Goal: Task Accomplishment & Management: Manage account settings

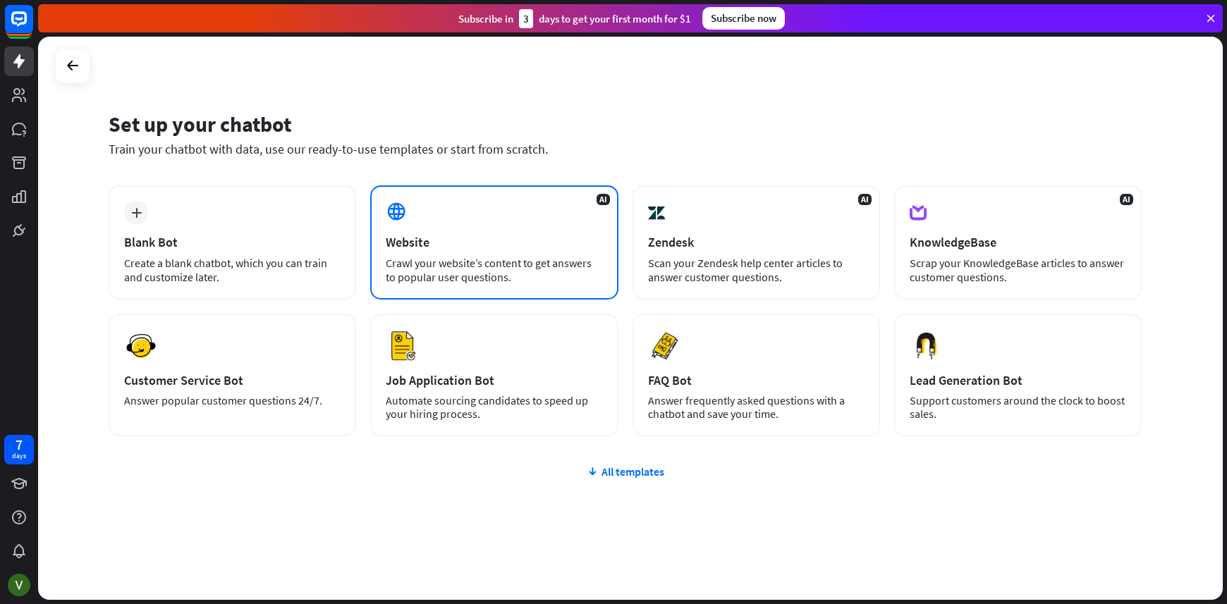
click at [524, 264] on div "Crawl your website’s content to get answers to popular user questions." at bounding box center [494, 270] width 216 height 28
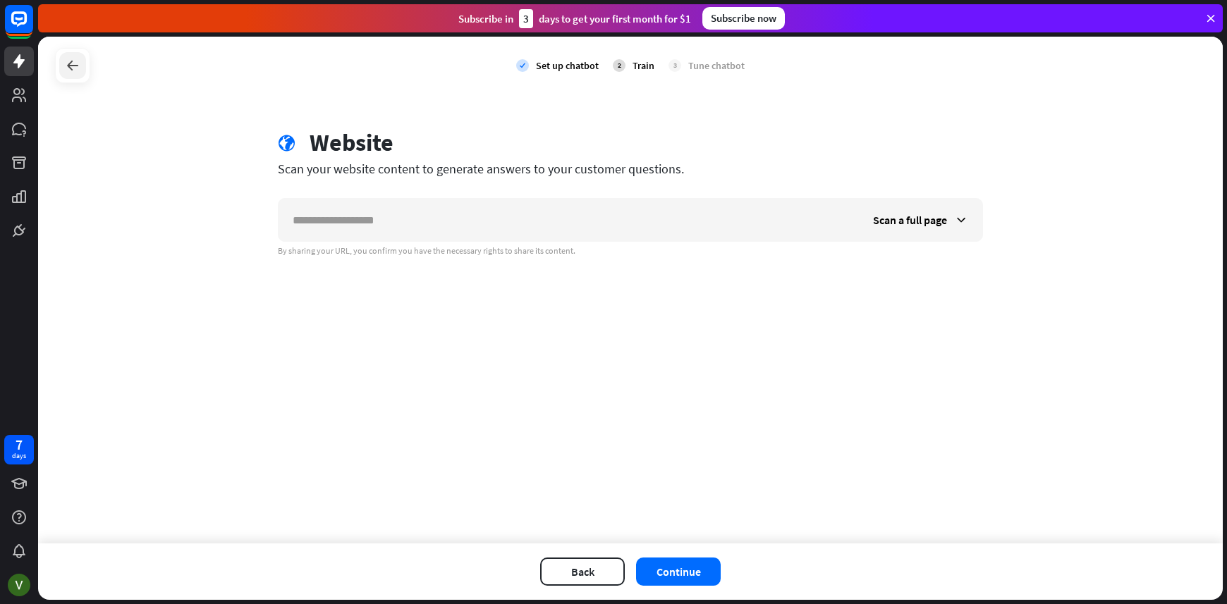
click at [62, 68] on div at bounding box center [72, 65] width 27 height 27
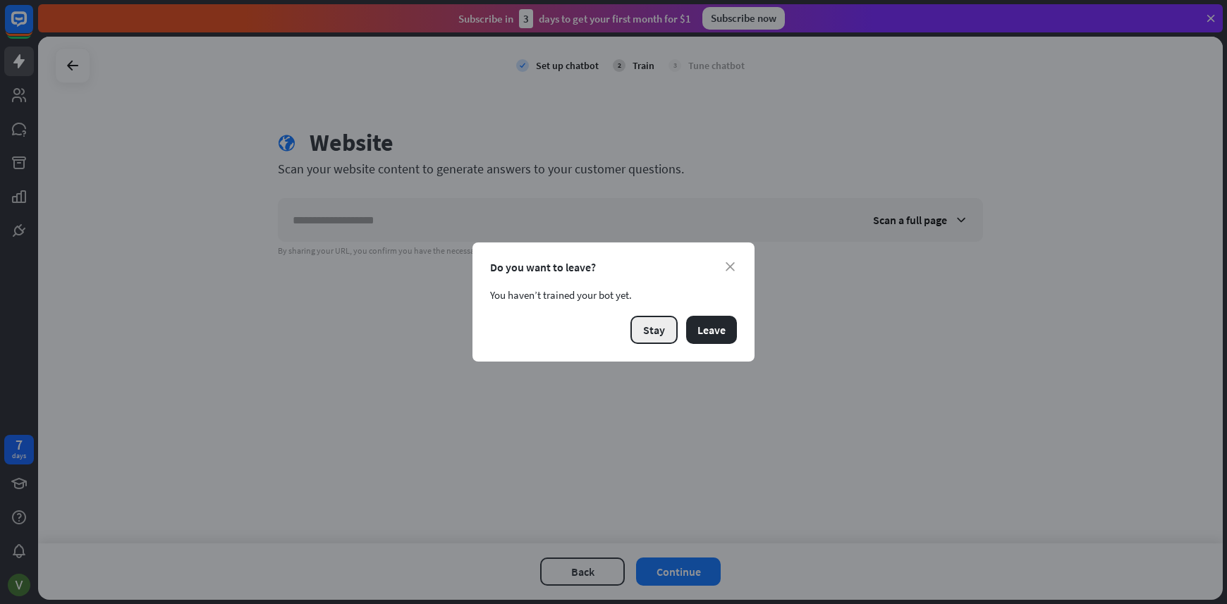
click at [642, 320] on button "Stay" at bounding box center [653, 330] width 47 height 28
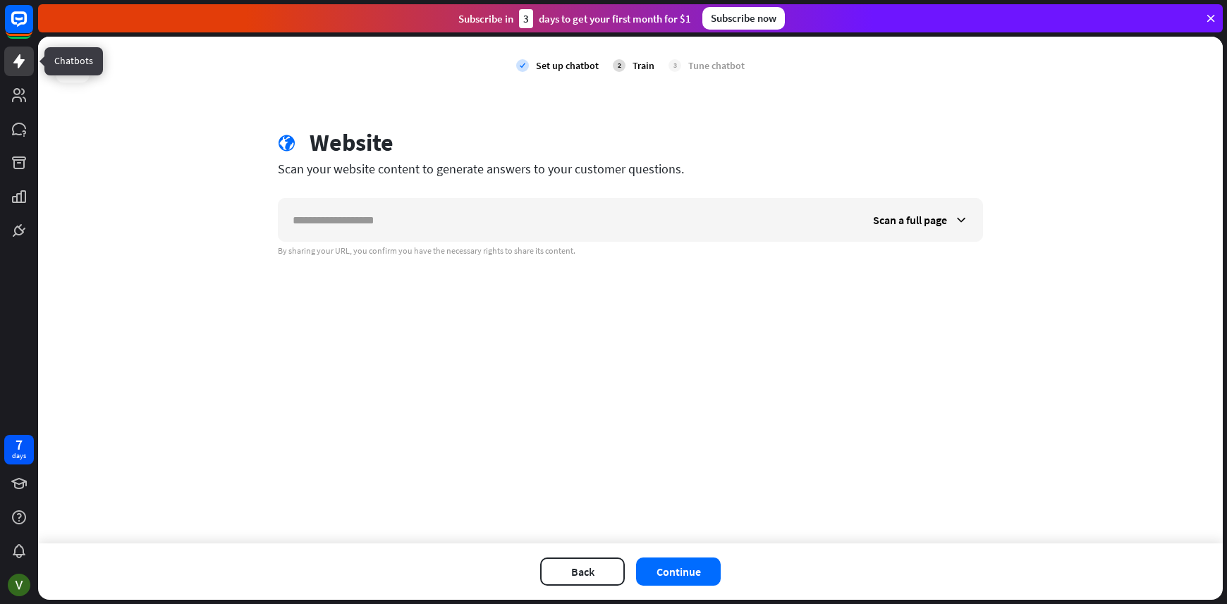
click at [24, 56] on icon at bounding box center [19, 61] width 17 height 17
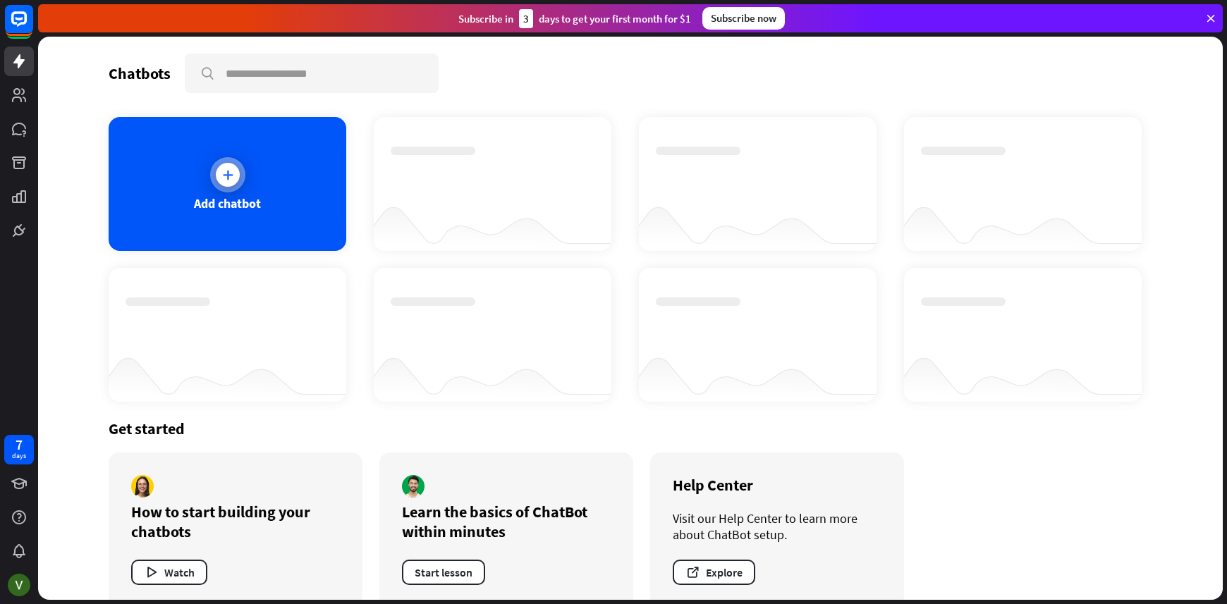
click at [236, 204] on div "Add chatbot" at bounding box center [227, 203] width 67 height 16
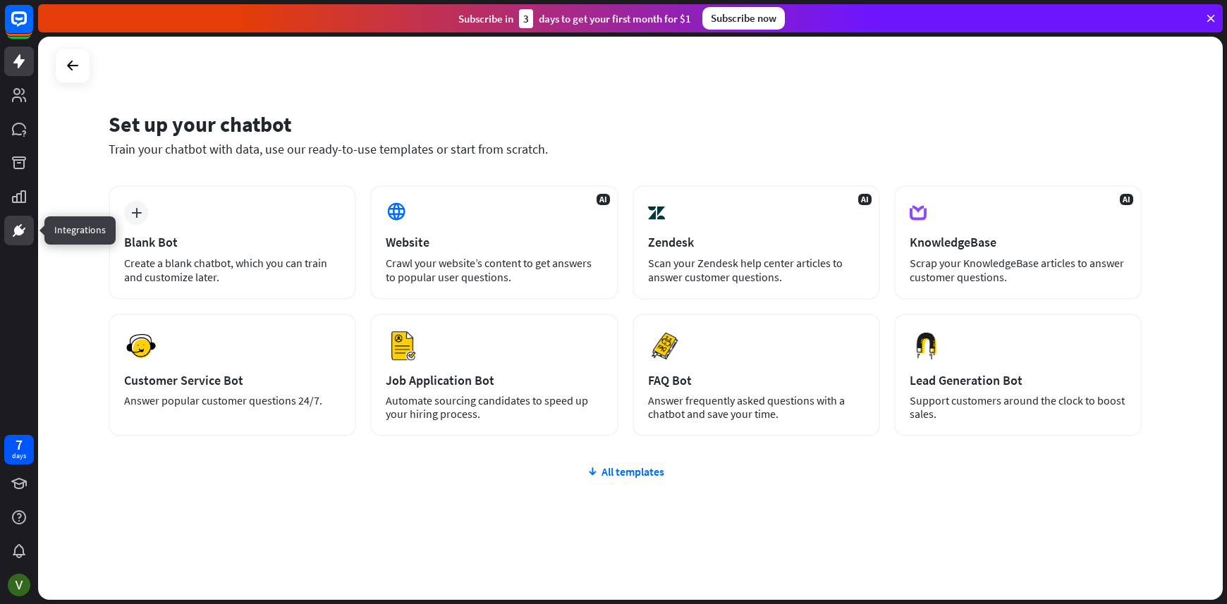
click at [21, 222] on icon at bounding box center [19, 230] width 17 height 17
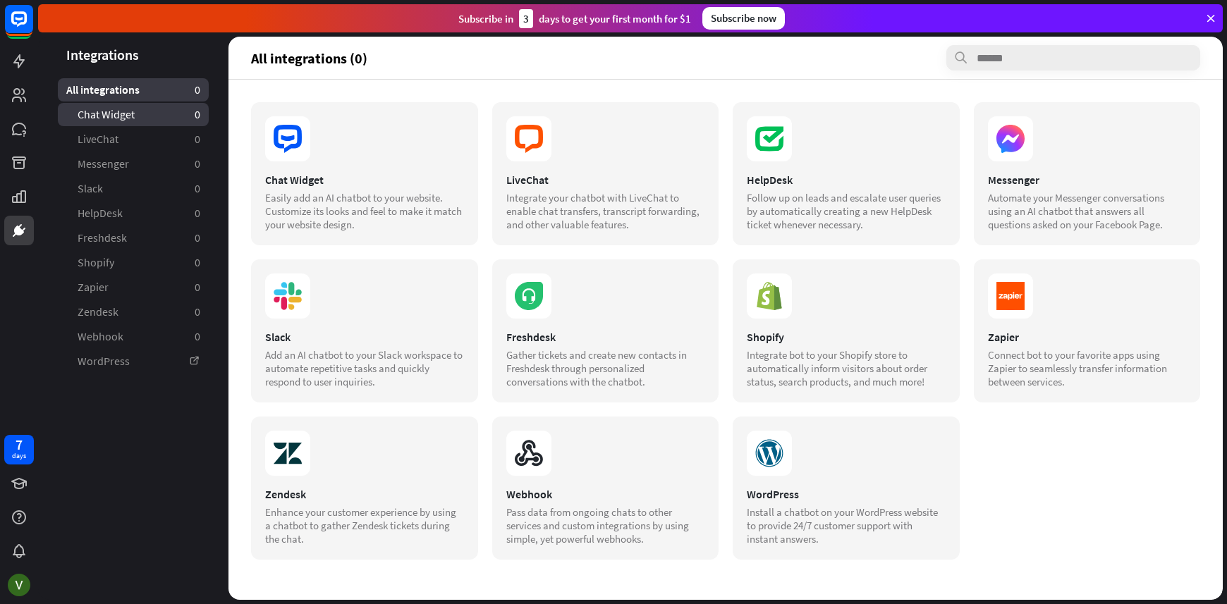
click at [130, 109] on span "Chat Widget" at bounding box center [106, 114] width 57 height 15
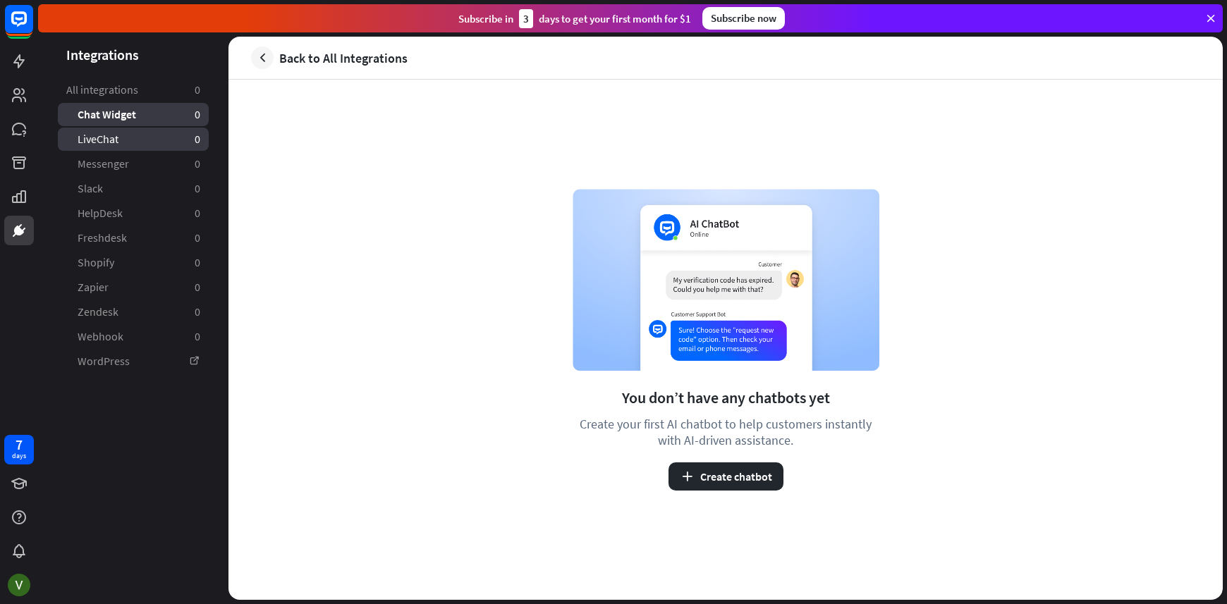
click at [118, 139] on span "LiveChat" at bounding box center [98, 139] width 41 height 15
click at [114, 158] on span "Messenger" at bounding box center [103, 164] width 51 height 15
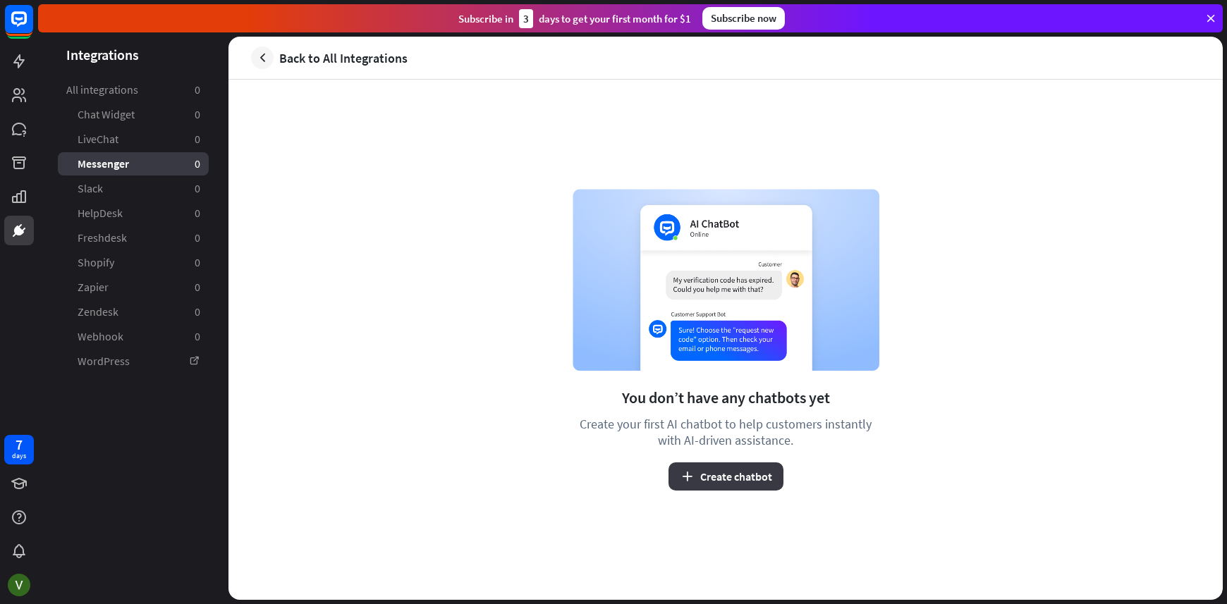
click at [714, 485] on button "Create chatbot" at bounding box center [725, 477] width 115 height 28
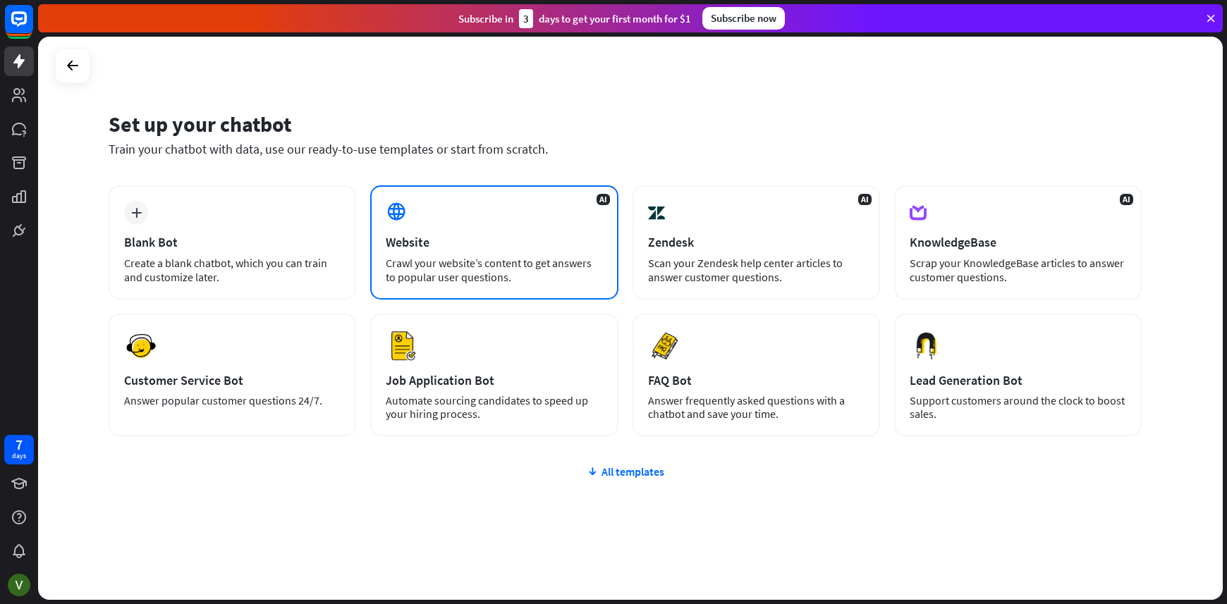
click at [486, 289] on div "AI Website Crawl your website’s content to get answers to popular user question…" at bounding box center [493, 242] width 247 height 114
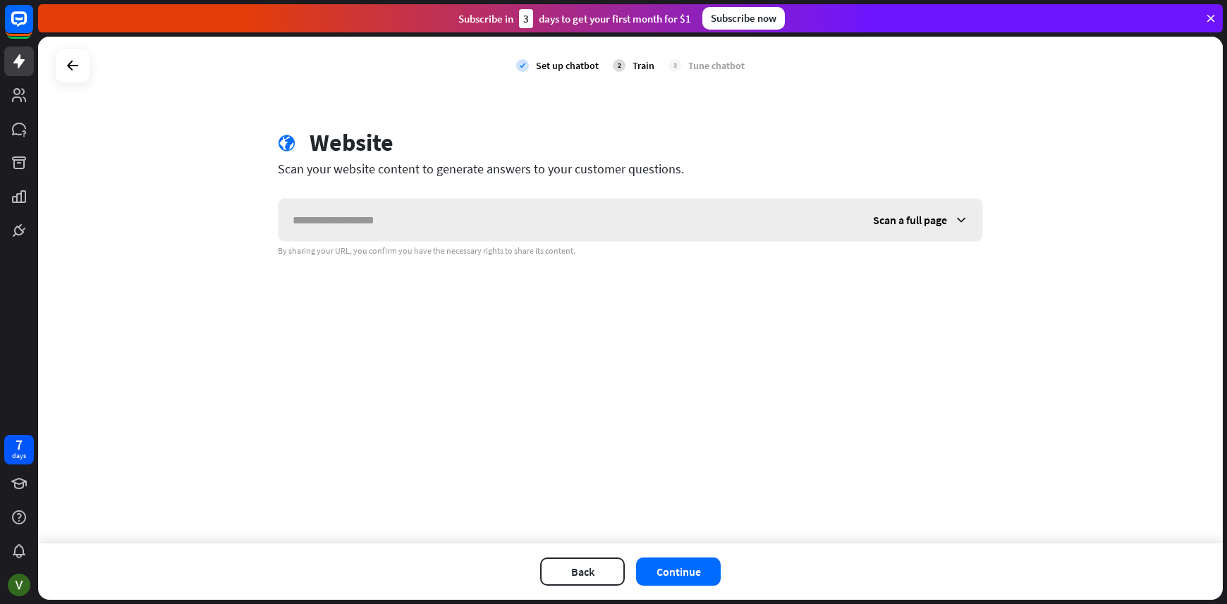
click at [403, 217] on input "text" at bounding box center [568, 220] width 580 height 42
paste input "**********"
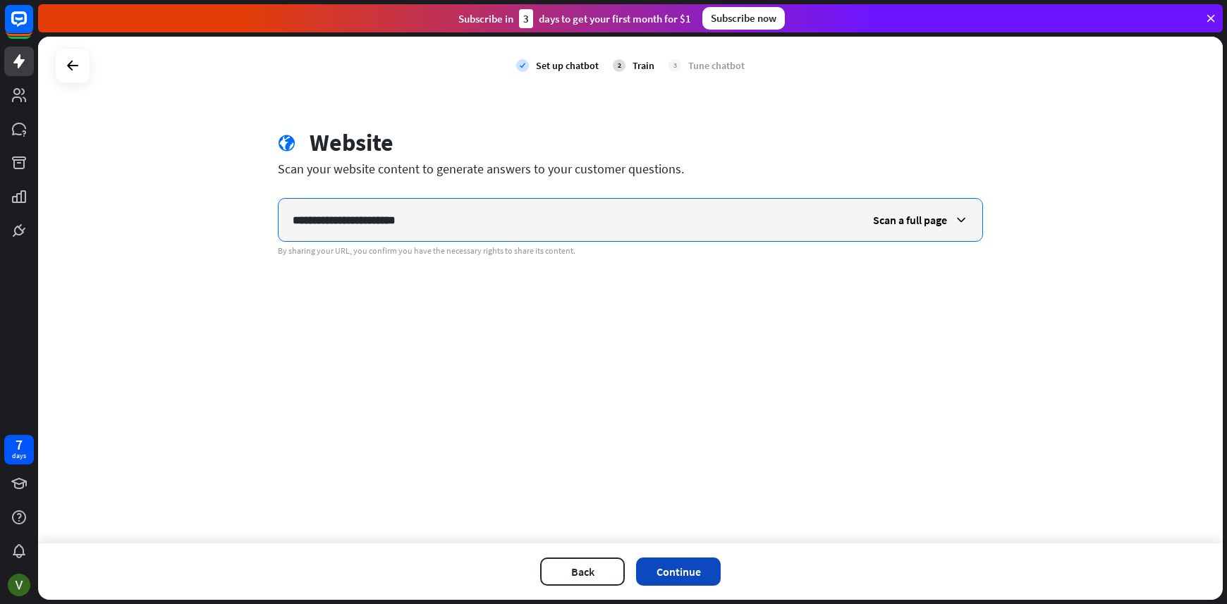
type input "**********"
click at [670, 565] on button "Continue" at bounding box center [678, 572] width 85 height 28
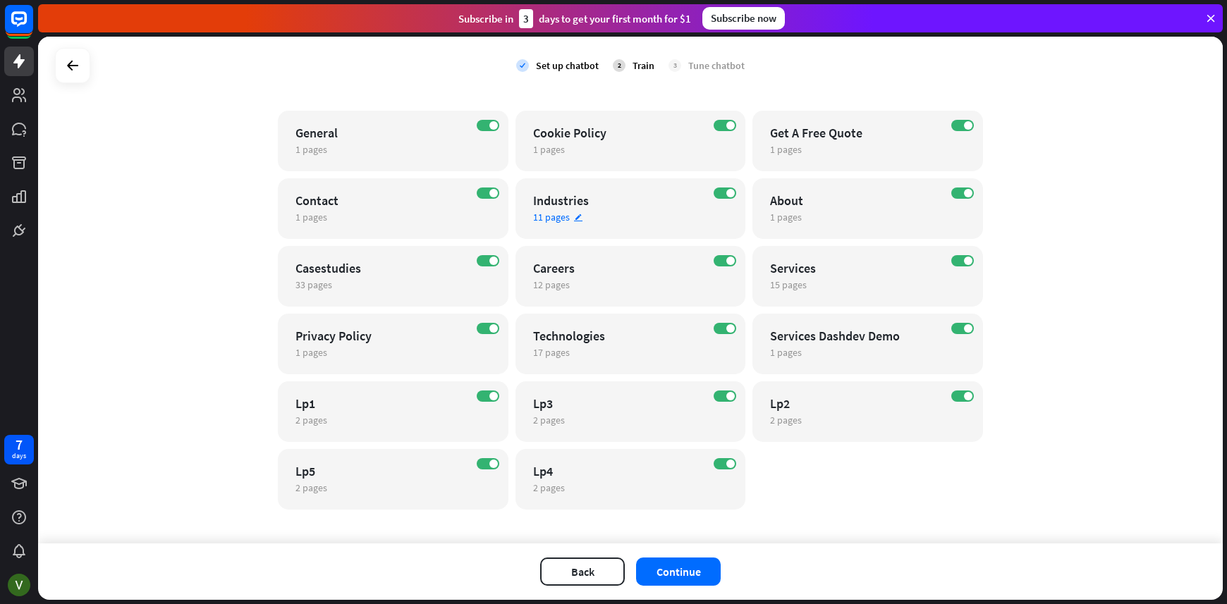
scroll to position [122, 0]
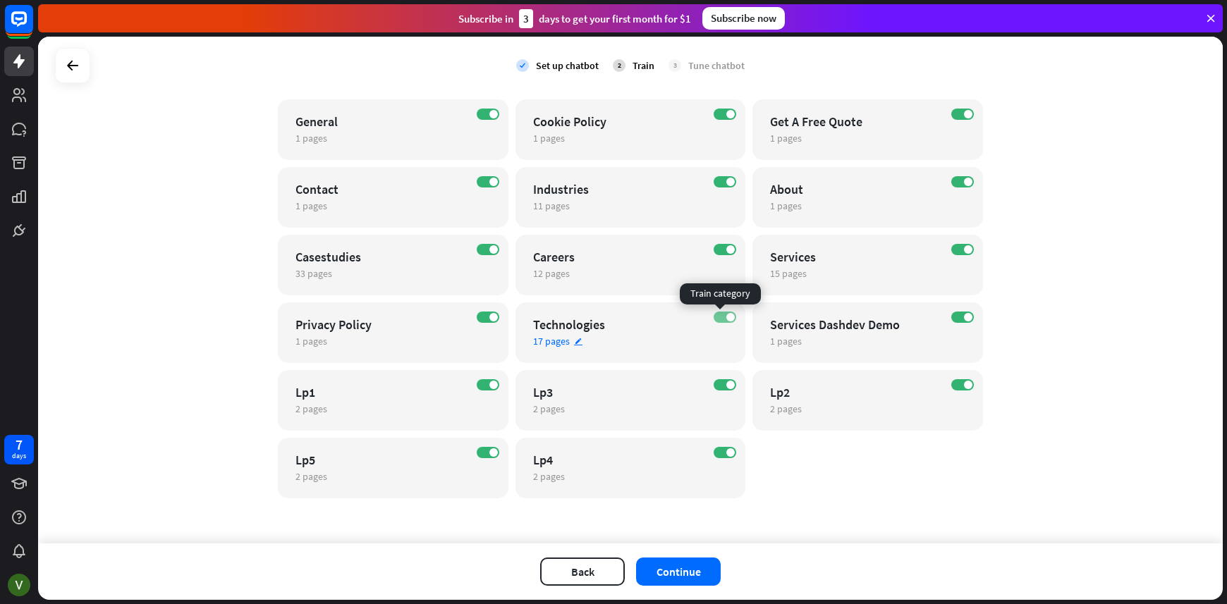
click at [727, 314] on span at bounding box center [730, 317] width 8 height 8
click at [727, 314] on label "OFF" at bounding box center [725, 317] width 23 height 11
click at [687, 571] on button "Continue" at bounding box center [678, 572] width 85 height 28
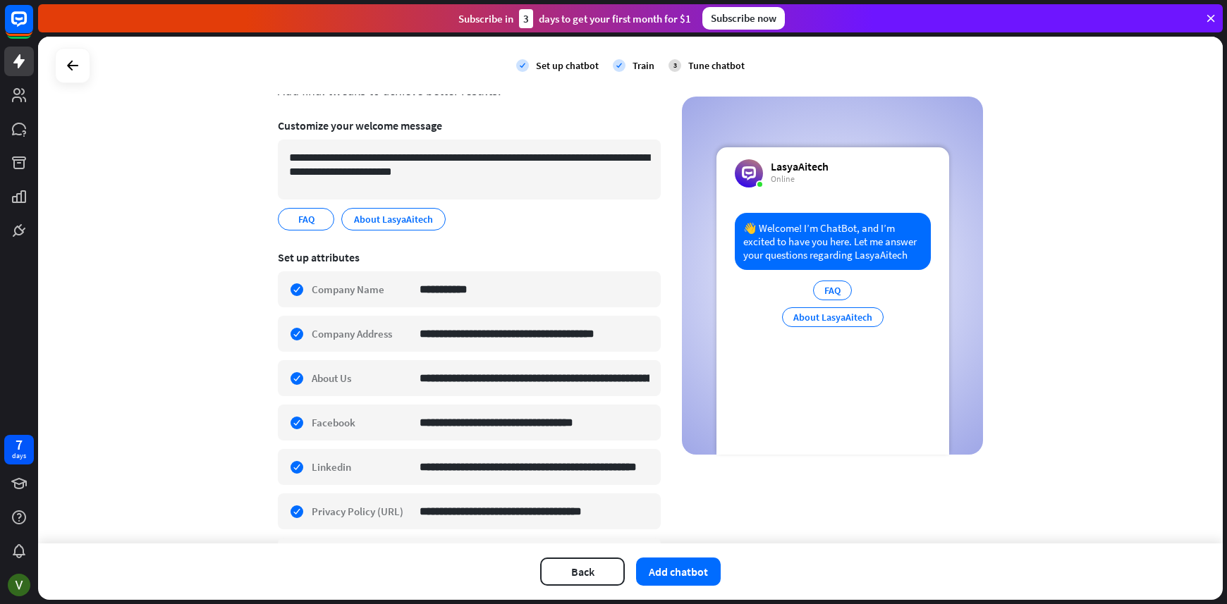
scroll to position [80, 0]
click at [814, 324] on div "About LasyaAitech" at bounding box center [833, 317] width 102 height 20
click at [859, 321] on div "About LasyaAitech" at bounding box center [833, 317] width 102 height 20
click at [694, 565] on button "Add chatbot" at bounding box center [678, 572] width 85 height 28
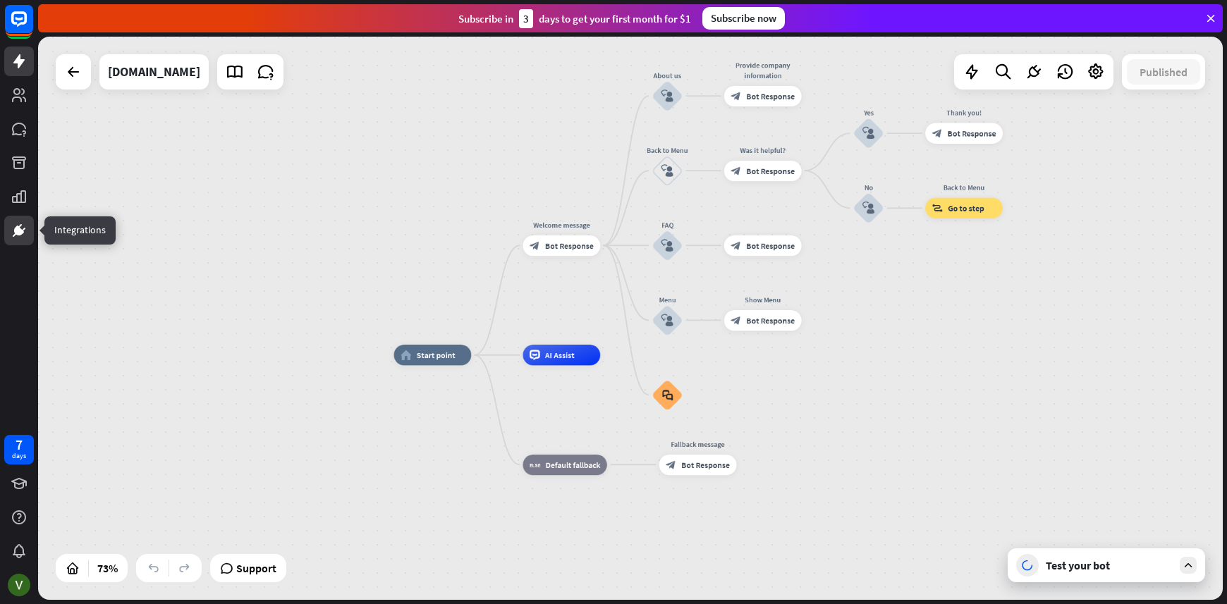
click at [17, 231] on icon at bounding box center [19, 230] width 8 height 8
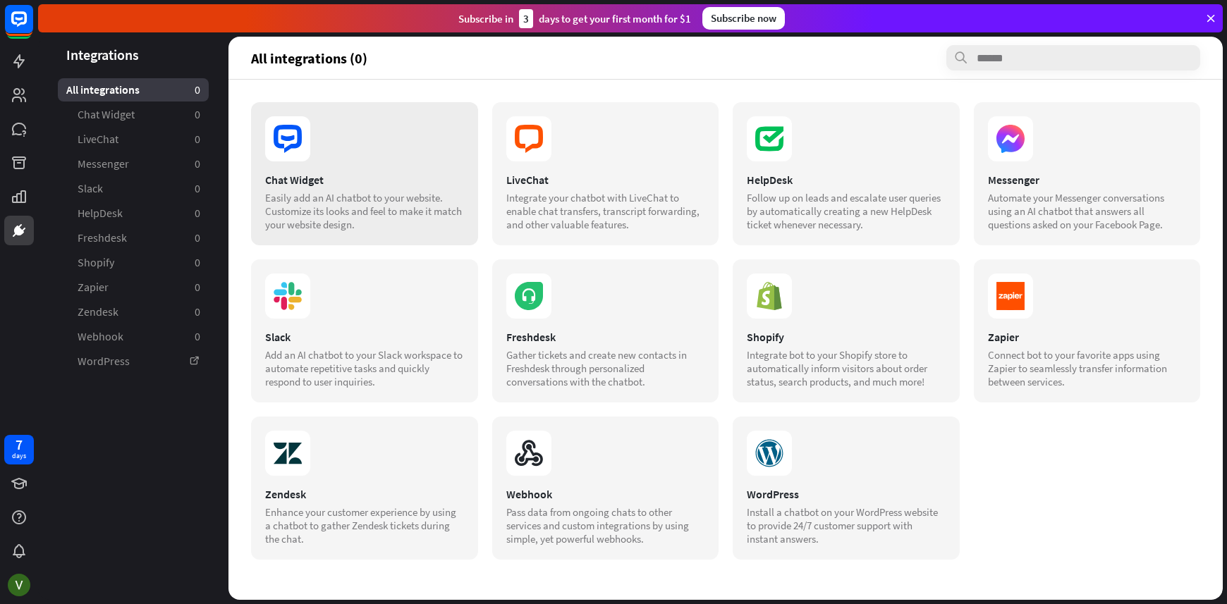
click at [295, 138] on icon at bounding box center [287, 138] width 45 height 45
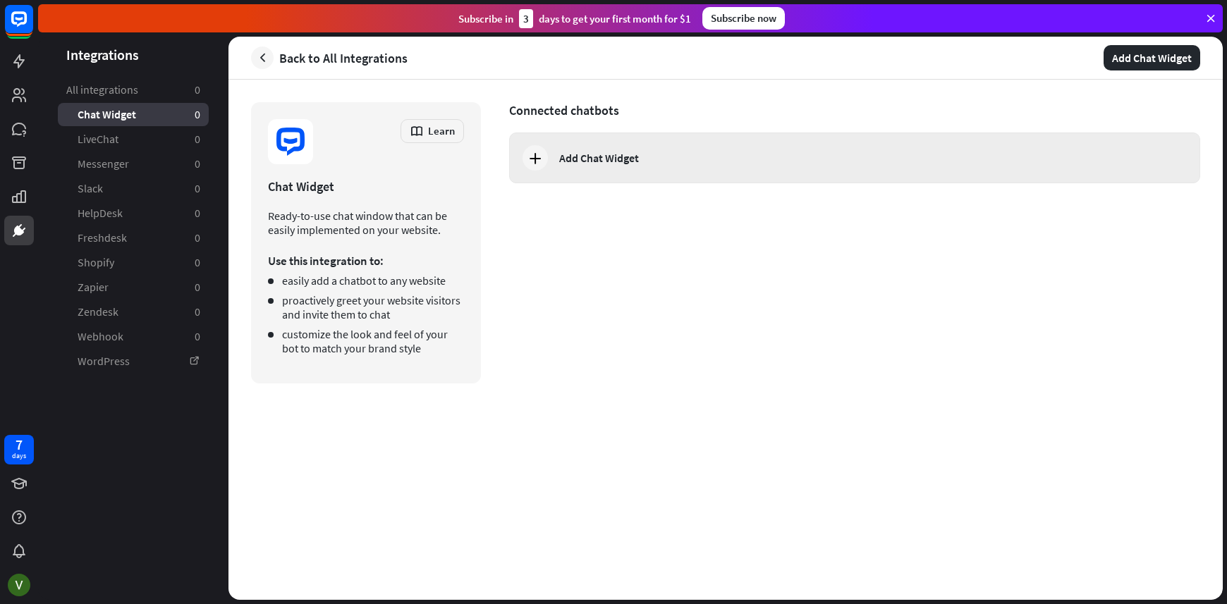
click at [613, 154] on div "Add Chat Widget" at bounding box center [599, 158] width 80 height 14
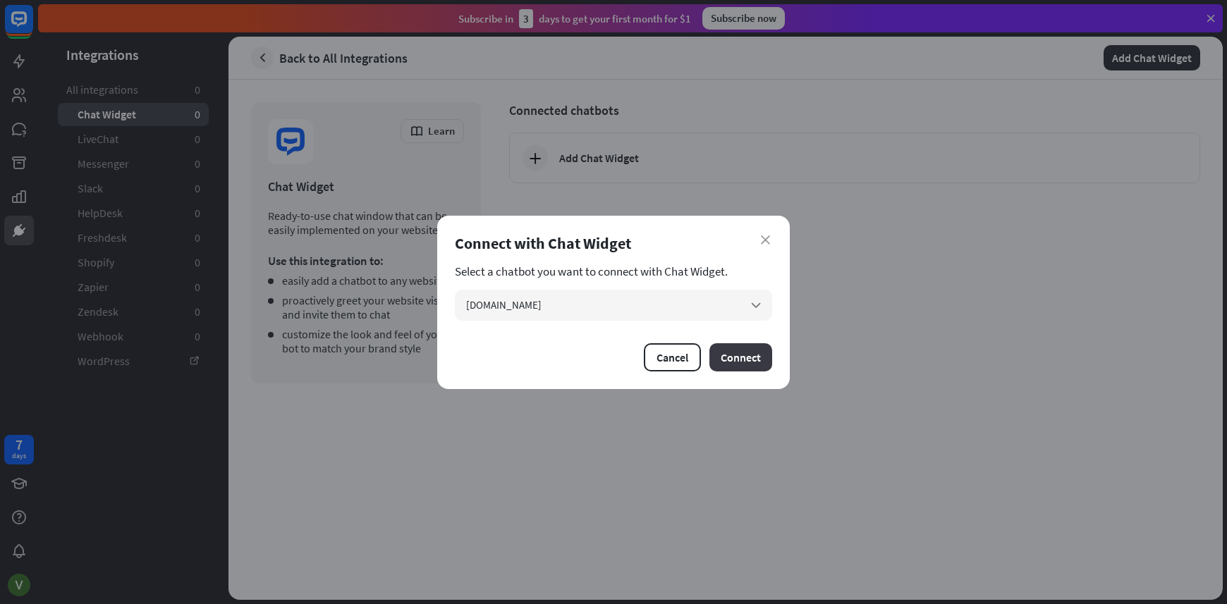
click at [729, 350] on button "Connect" at bounding box center [740, 357] width 63 height 28
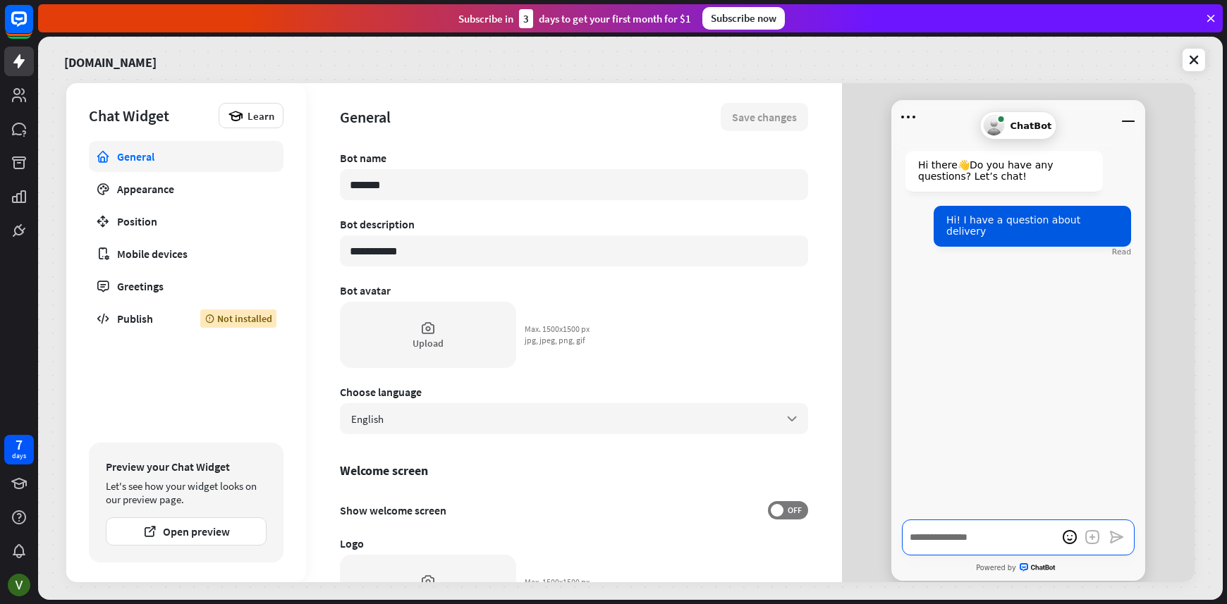
click at [984, 541] on textarea "Write a message…" at bounding box center [1018, 538] width 233 height 36
click at [13, 231] on icon at bounding box center [19, 230] width 17 height 17
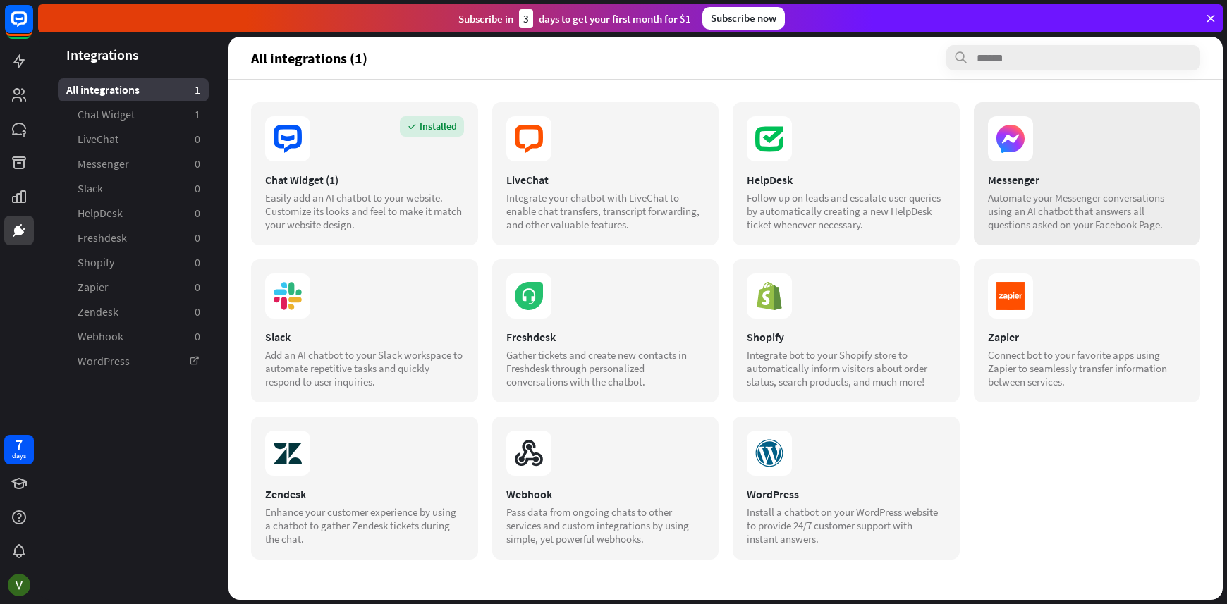
click at [988, 187] on div "Messenger" at bounding box center [1087, 180] width 199 height 14
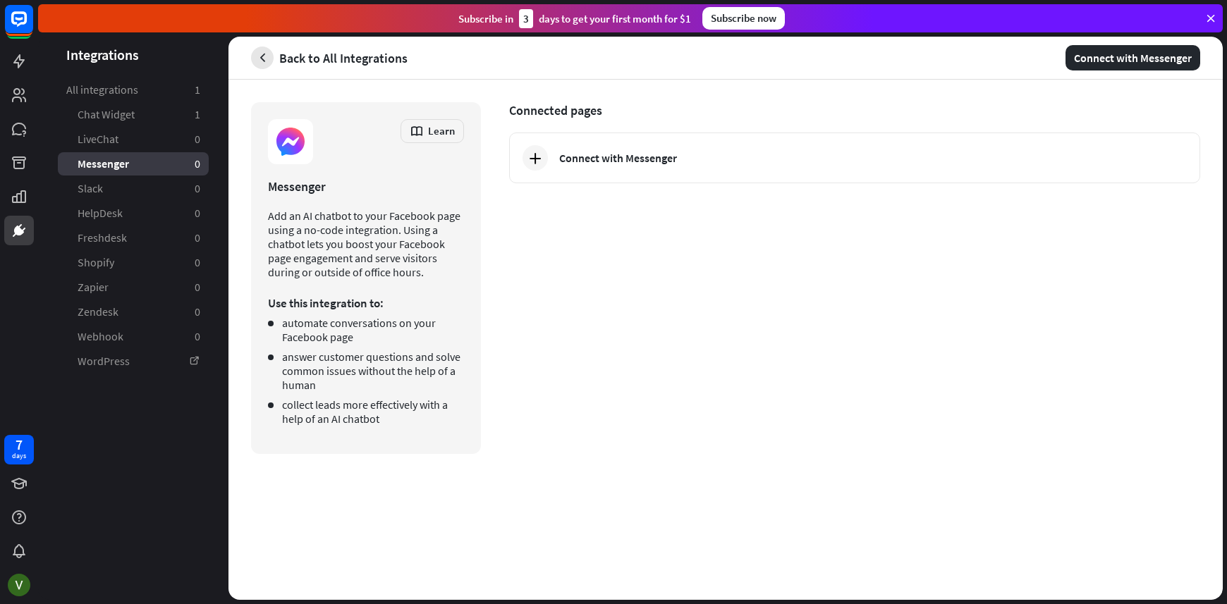
click at [259, 61] on icon "button" at bounding box center [262, 58] width 15 height 15
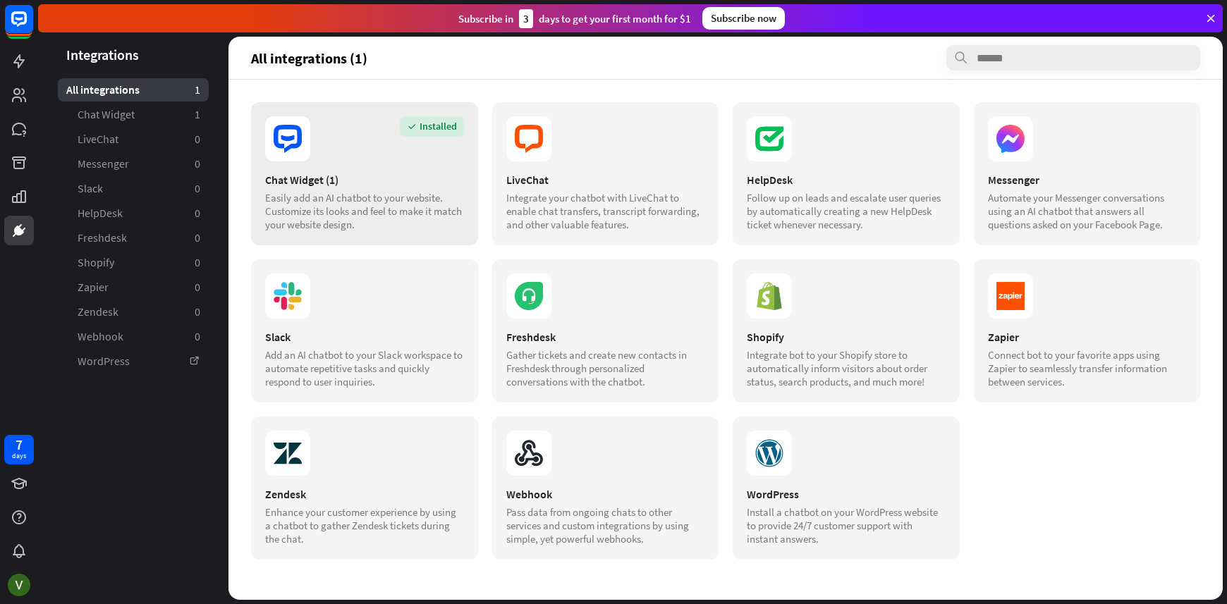
click at [365, 176] on div "Chat Widget (1)" at bounding box center [364, 180] width 199 height 14
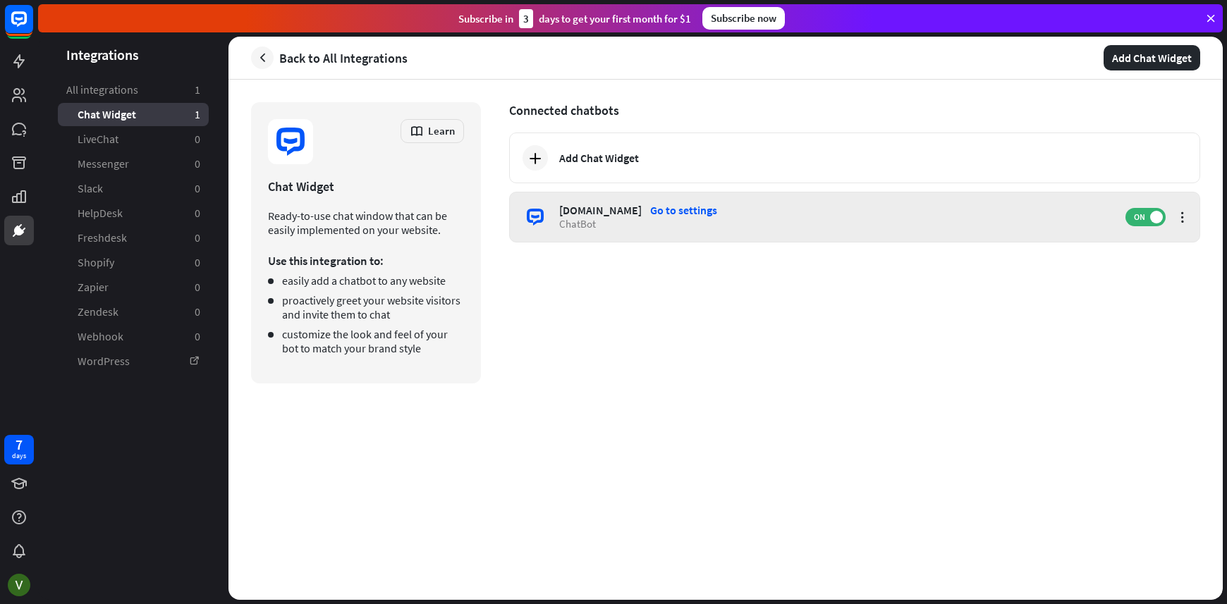
click at [606, 208] on div "[DOMAIN_NAME]" at bounding box center [600, 210] width 82 height 14
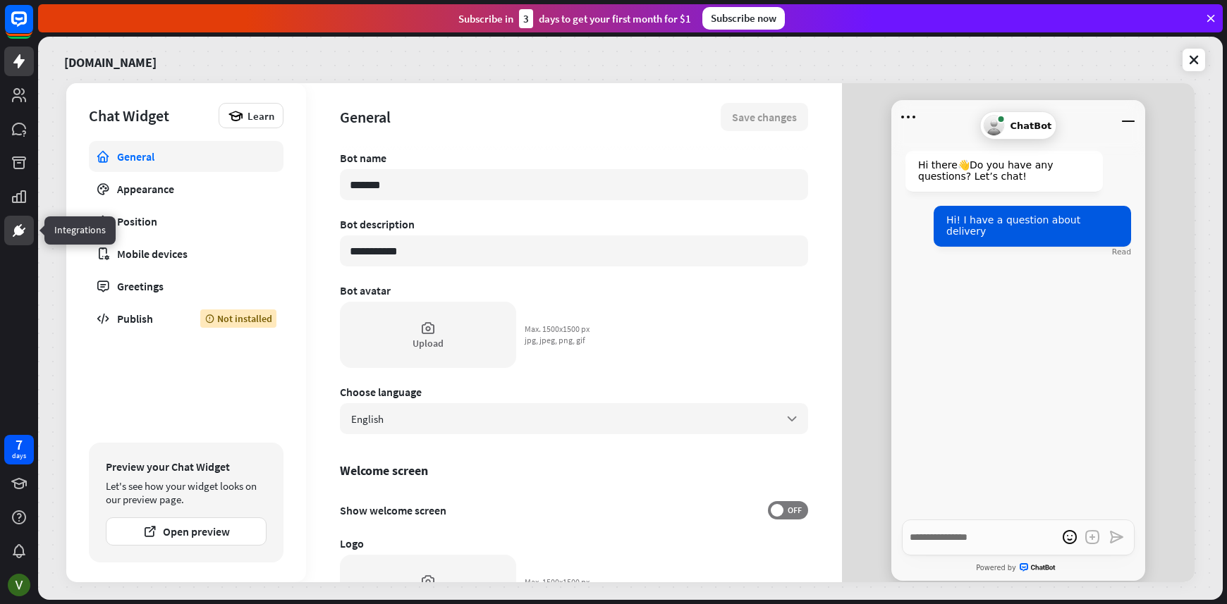
click at [20, 225] on icon at bounding box center [20, 226] width 4 height 4
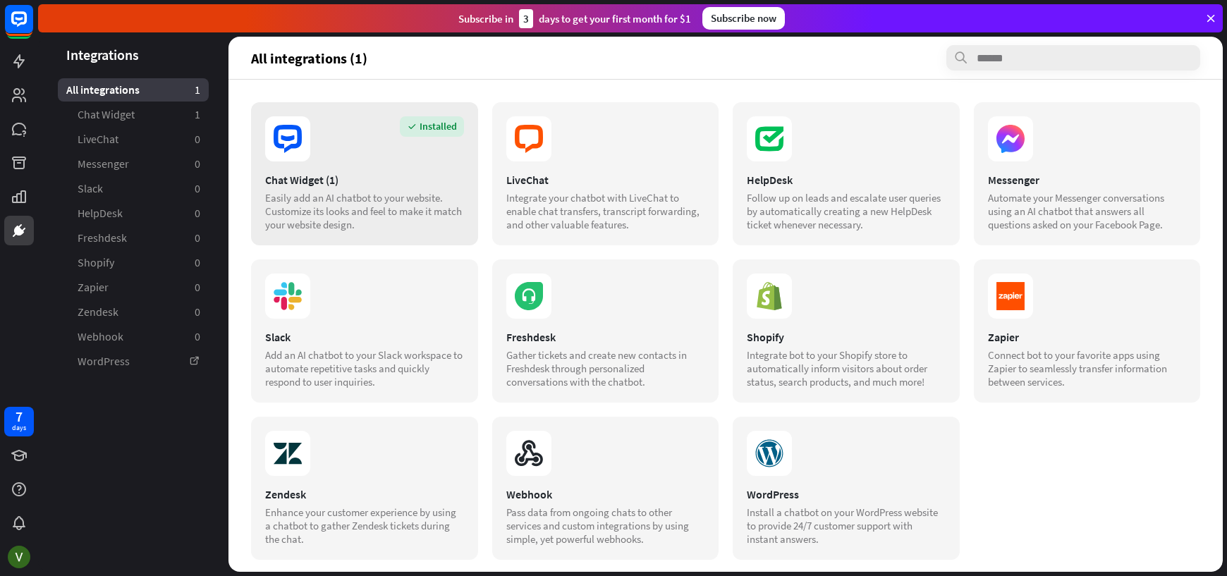
click at [347, 176] on div "Chat Widget (1)" at bounding box center [364, 180] width 199 height 14
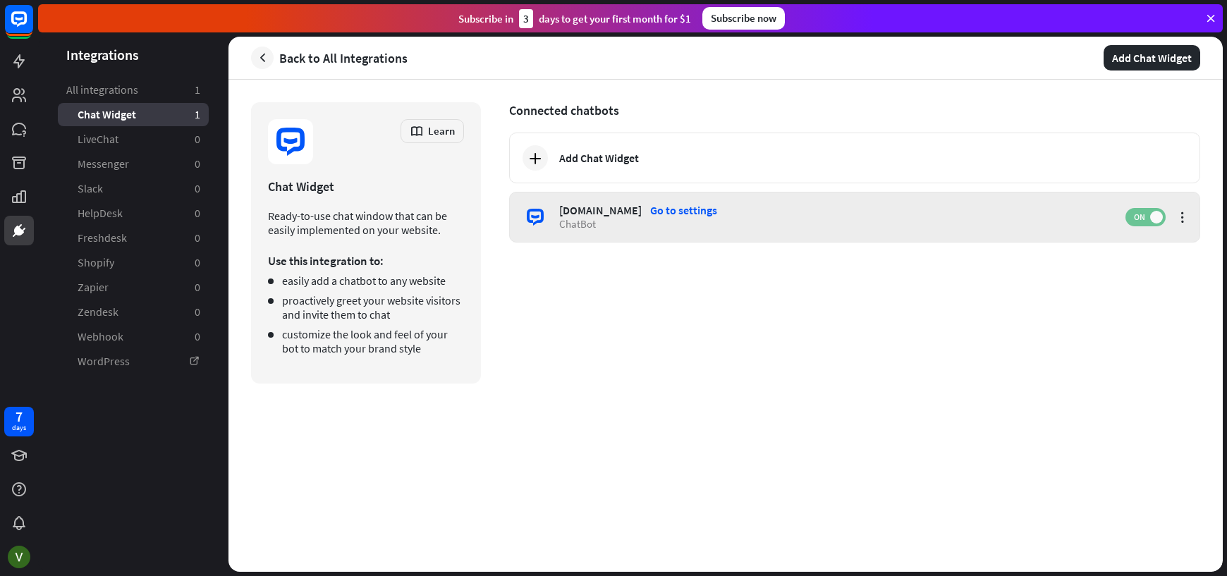
click at [1154, 213] on span at bounding box center [1156, 217] width 13 height 13
click at [592, 212] on div "[DOMAIN_NAME]" at bounding box center [600, 210] width 82 height 14
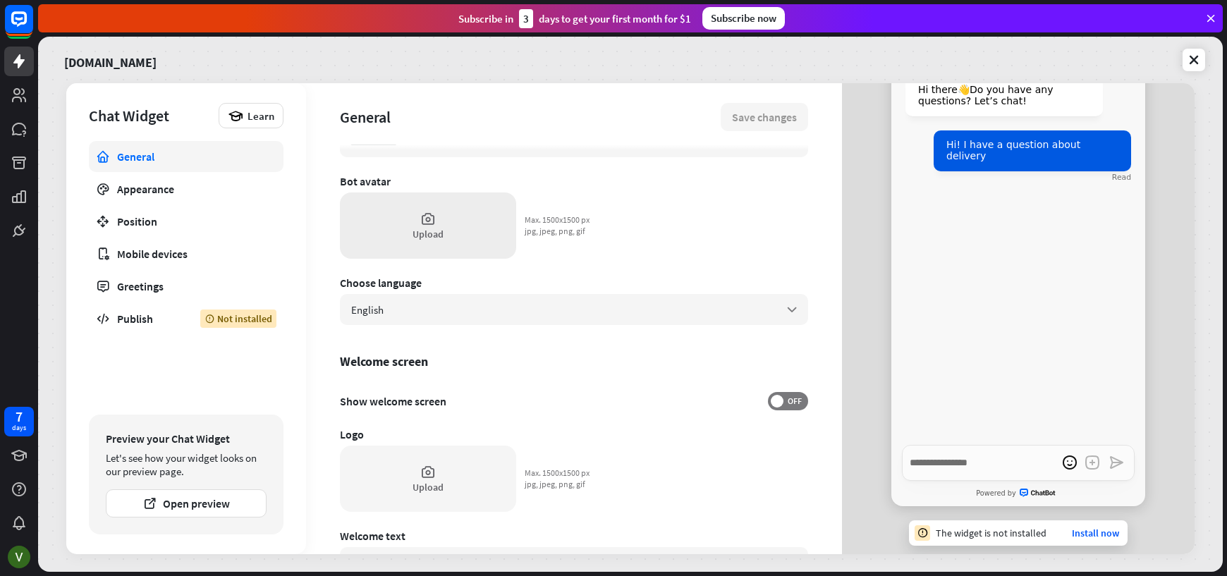
scroll to position [152, 0]
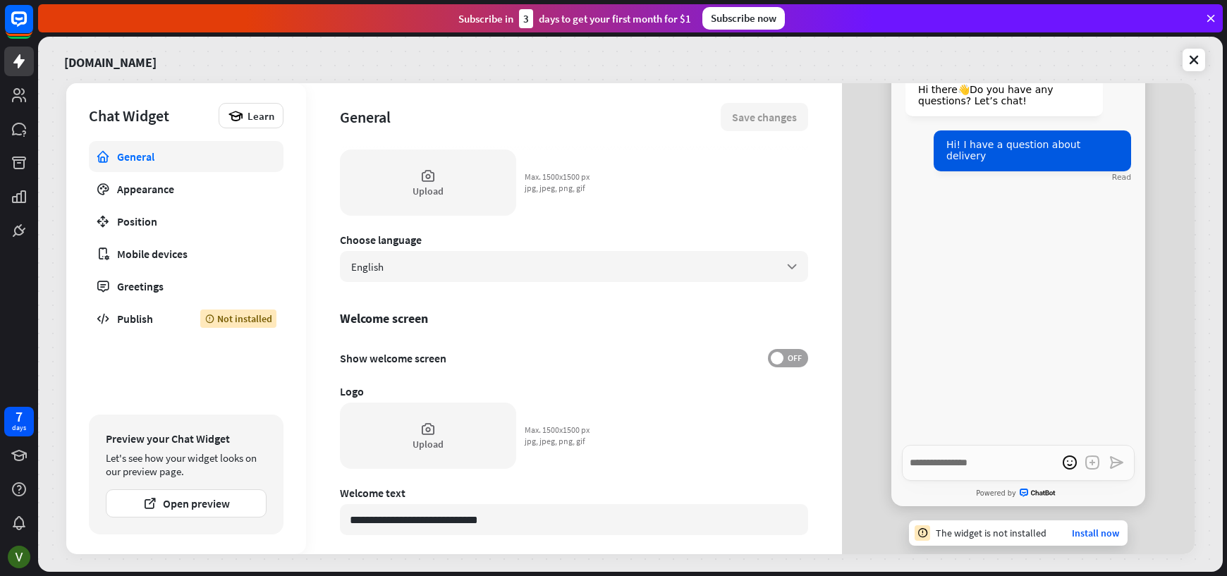
click at [770, 362] on label "OFF" at bounding box center [788, 358] width 40 height 18
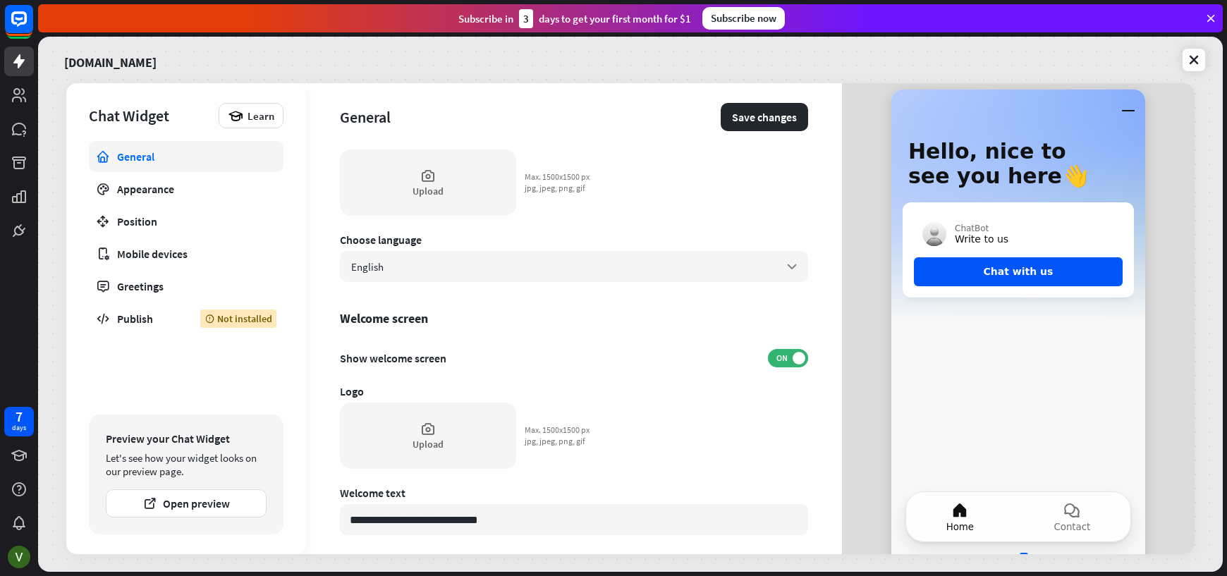
scroll to position [0, 0]
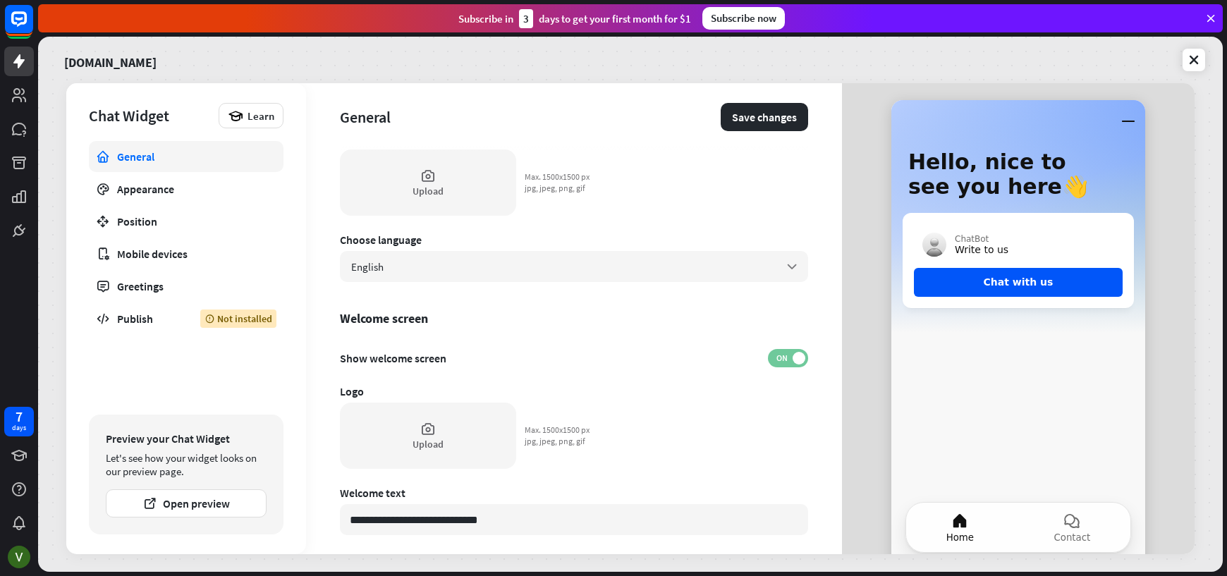
click at [792, 359] on span at bounding box center [798, 358] width 13 height 13
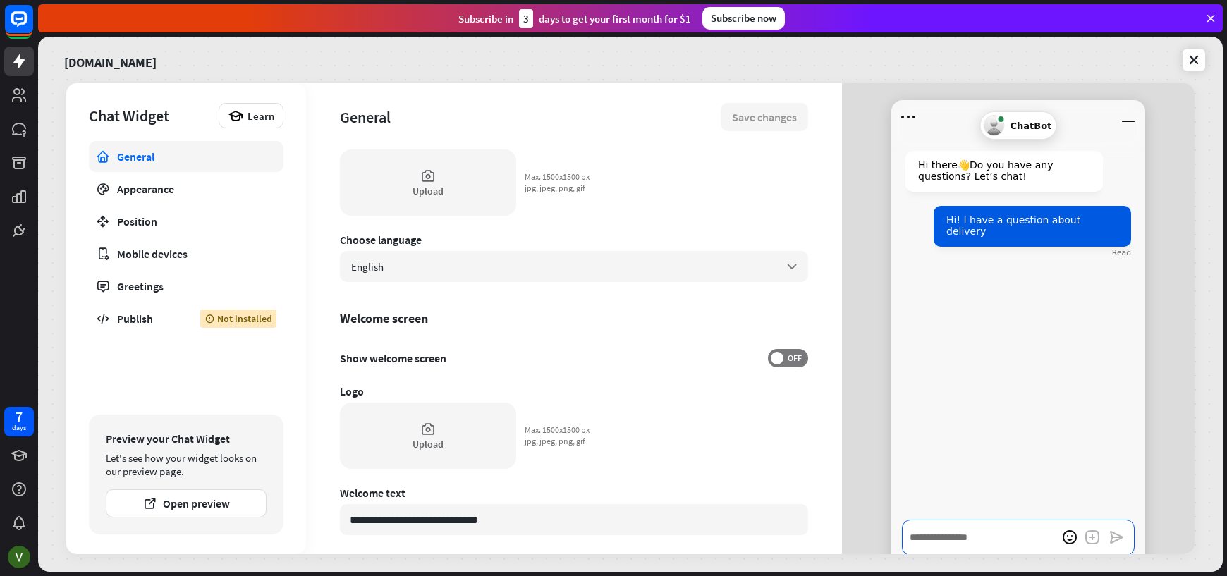
click at [960, 537] on textarea "Write a message…" at bounding box center [1018, 538] width 233 height 36
type textarea "*"
type textarea "**"
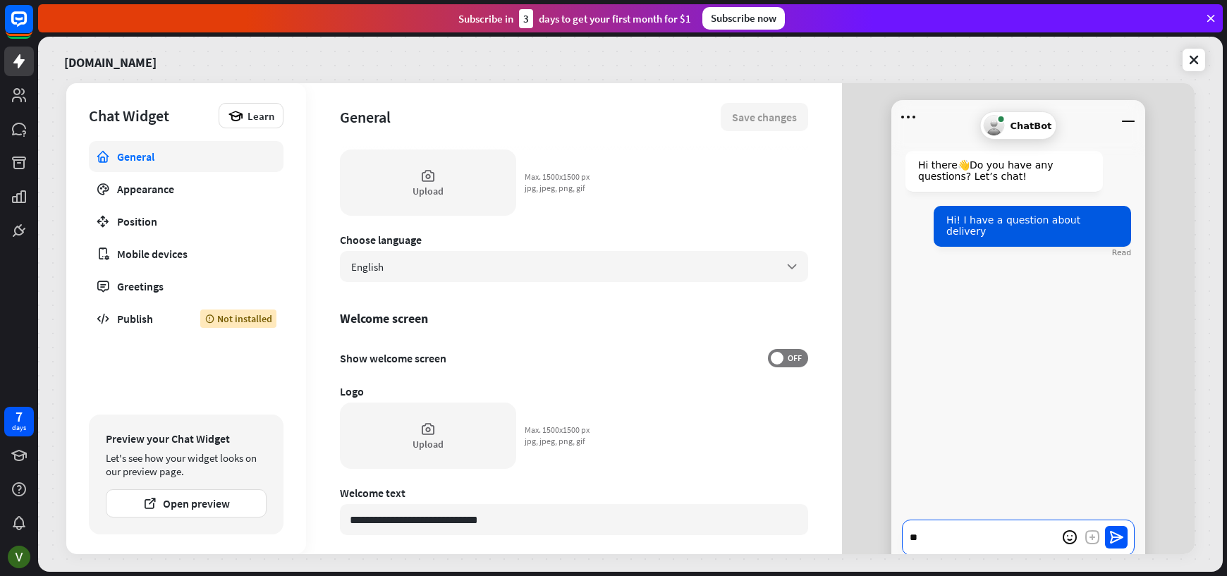
type textarea "*"
type textarea "***"
type textarea "*"
type textarea "****"
type textarea "*"
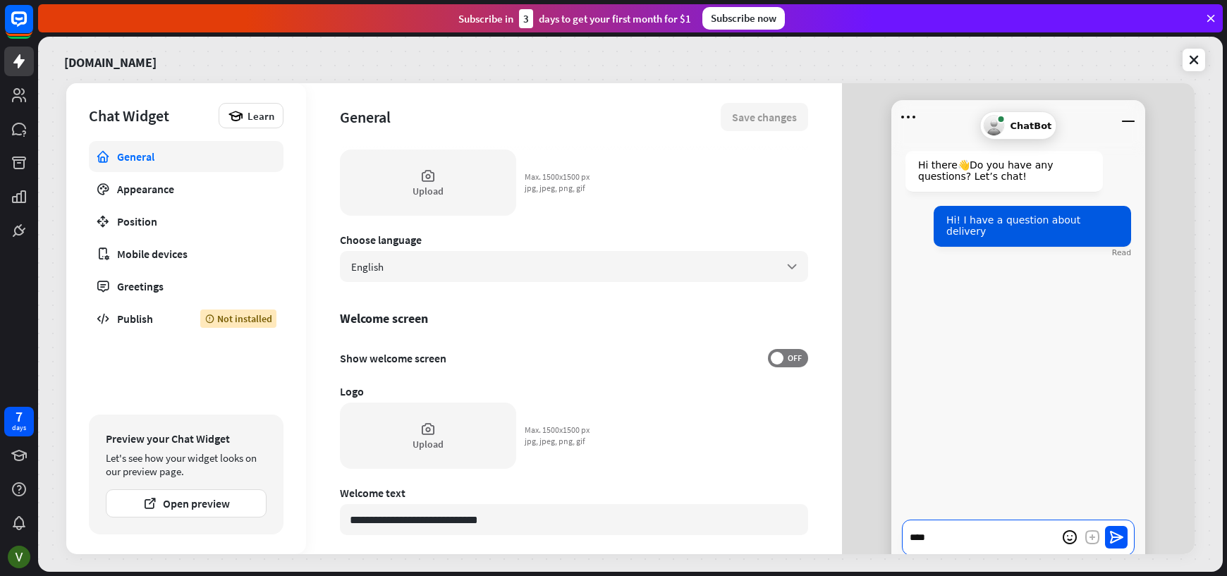
type textarea "****"
type textarea "*"
type textarea "******"
type textarea "*"
type textarea "*******"
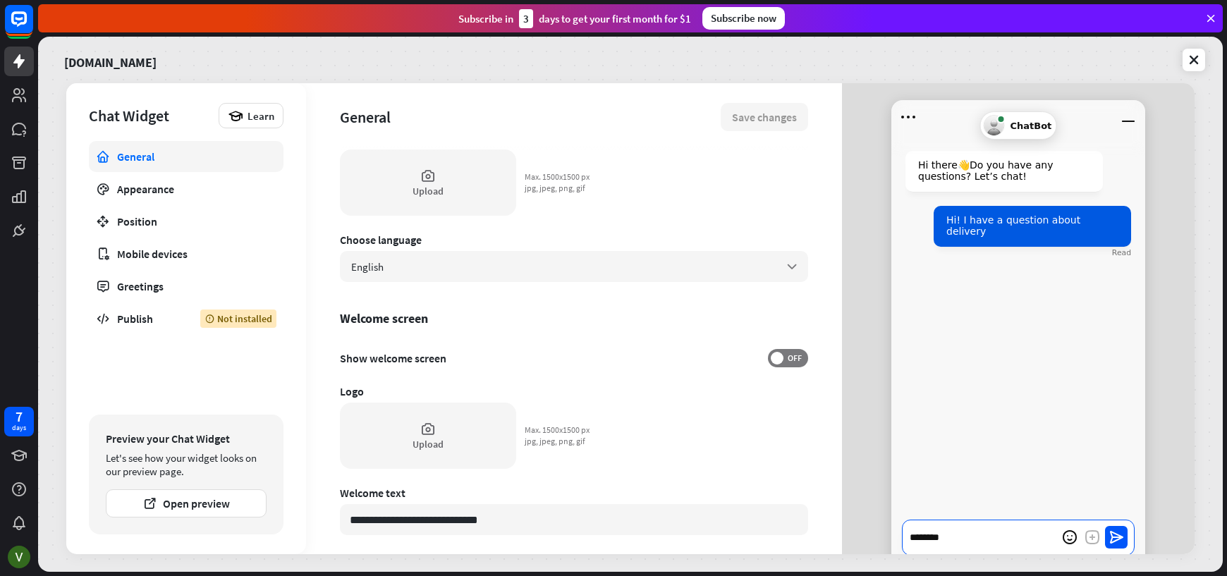
type textarea "*"
type textarea "**********"
type textarea "*"
type textarea "**********"
type textarea "*"
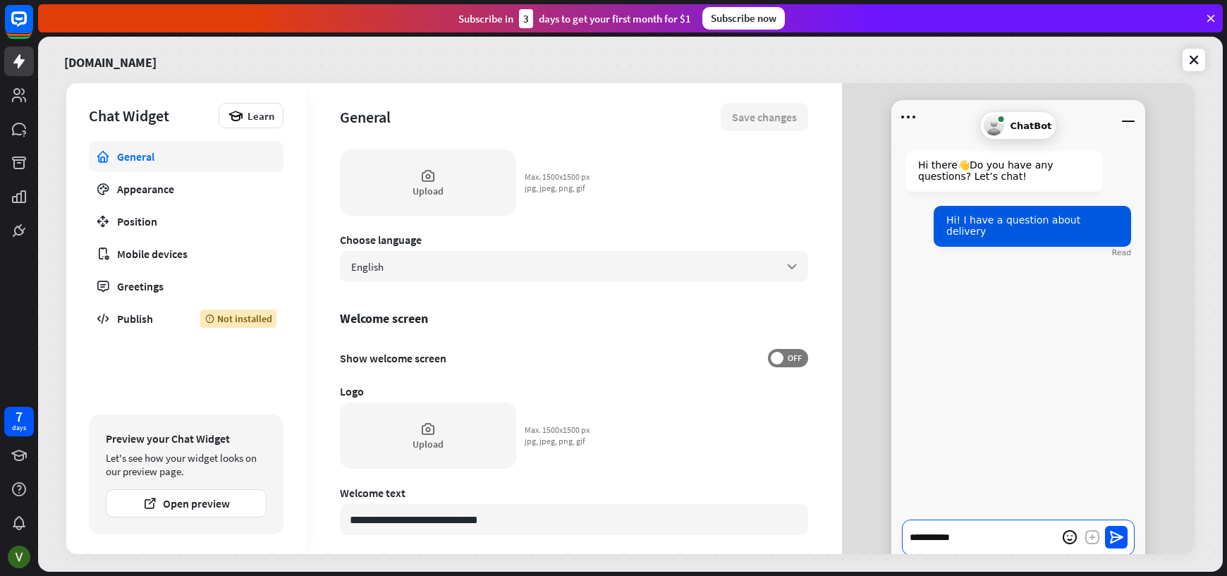
type textarea "**********"
type textarea "*"
type textarea "**********"
type textarea "*"
type textarea "**********"
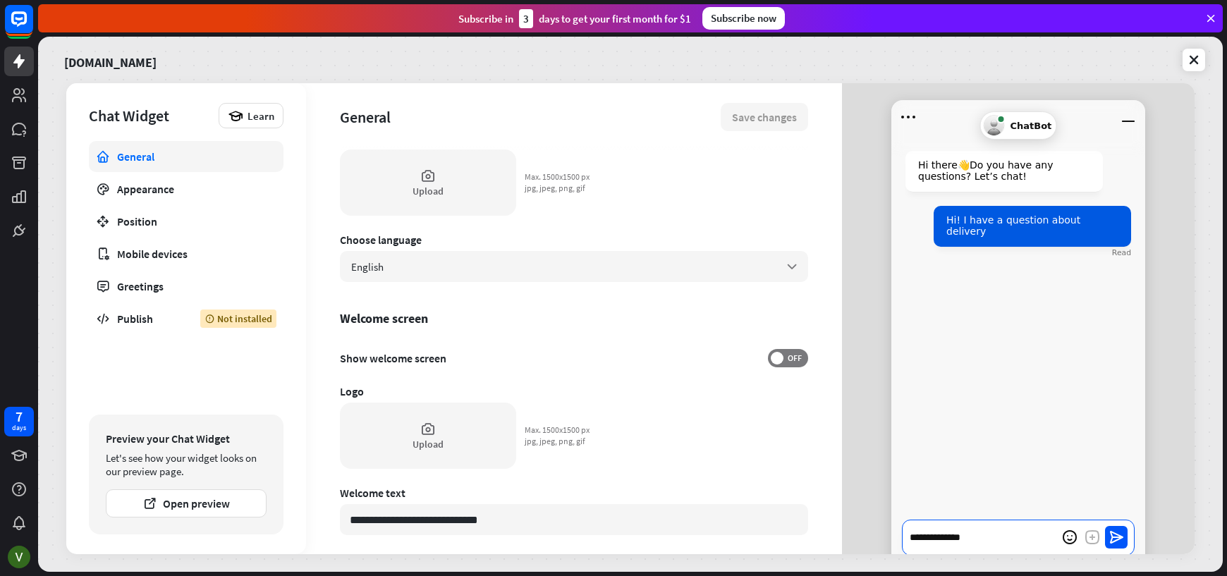
type textarea "*"
type textarea "**********"
type textarea "*"
type textarea "**********"
type textarea "*"
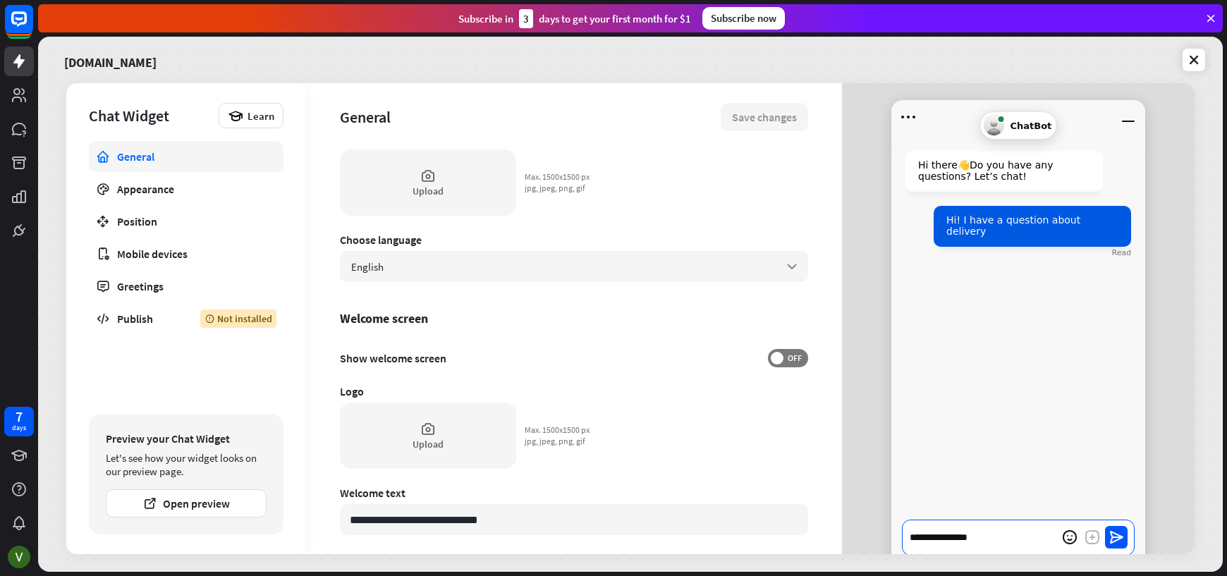
type textarea "**********"
type textarea "*"
type textarea "**********"
type textarea "*"
type textarea "**********"
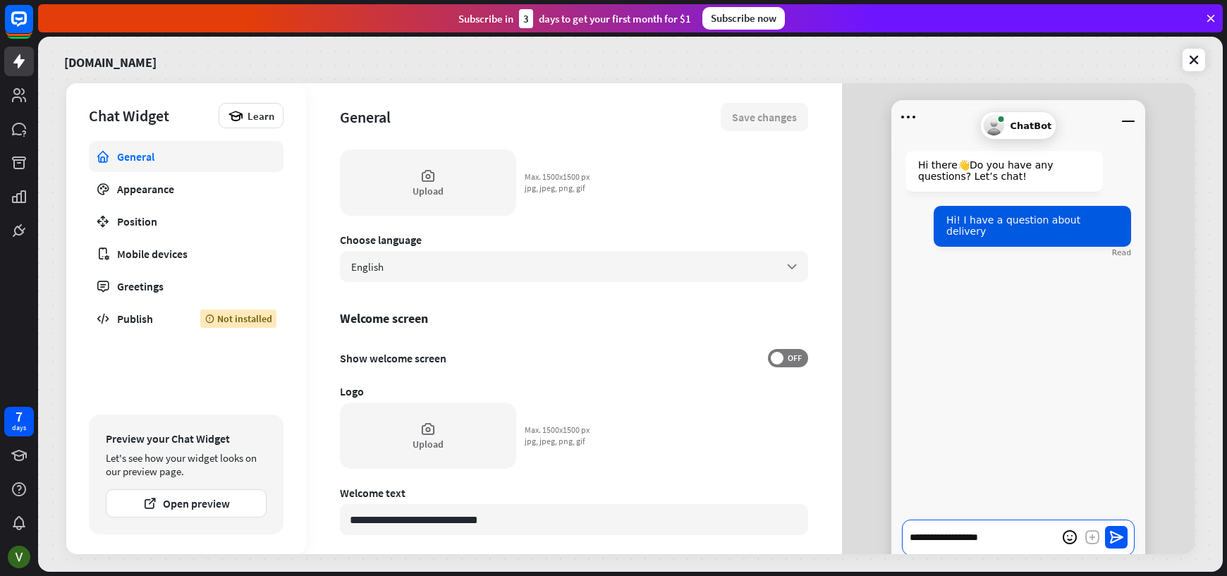
type textarea "*"
type textarea "**********"
type textarea "*"
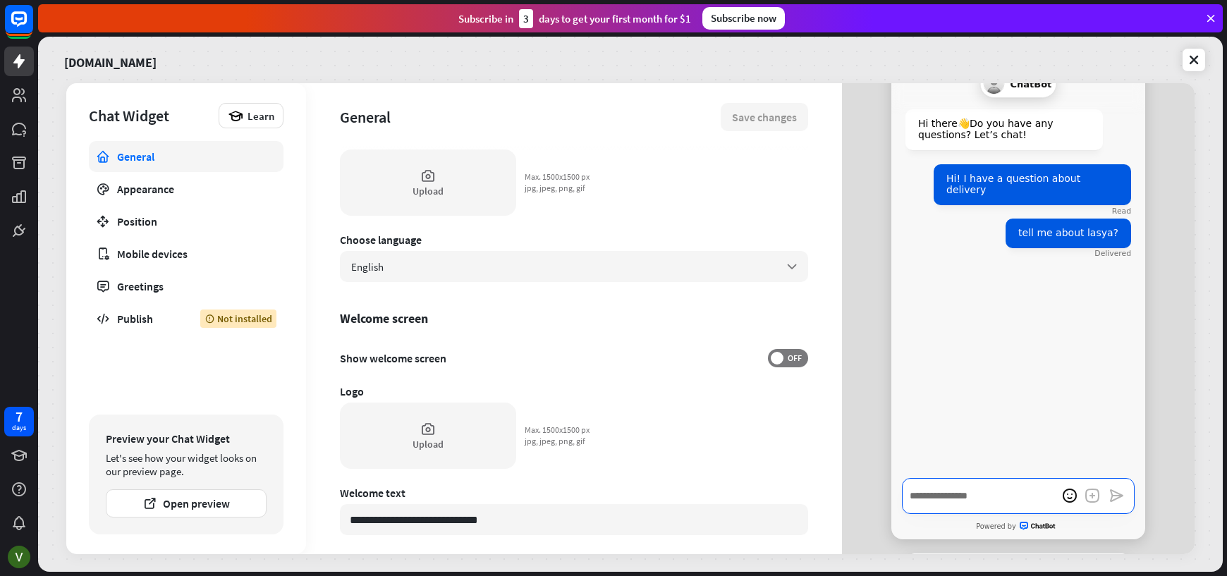
scroll to position [37, 0]
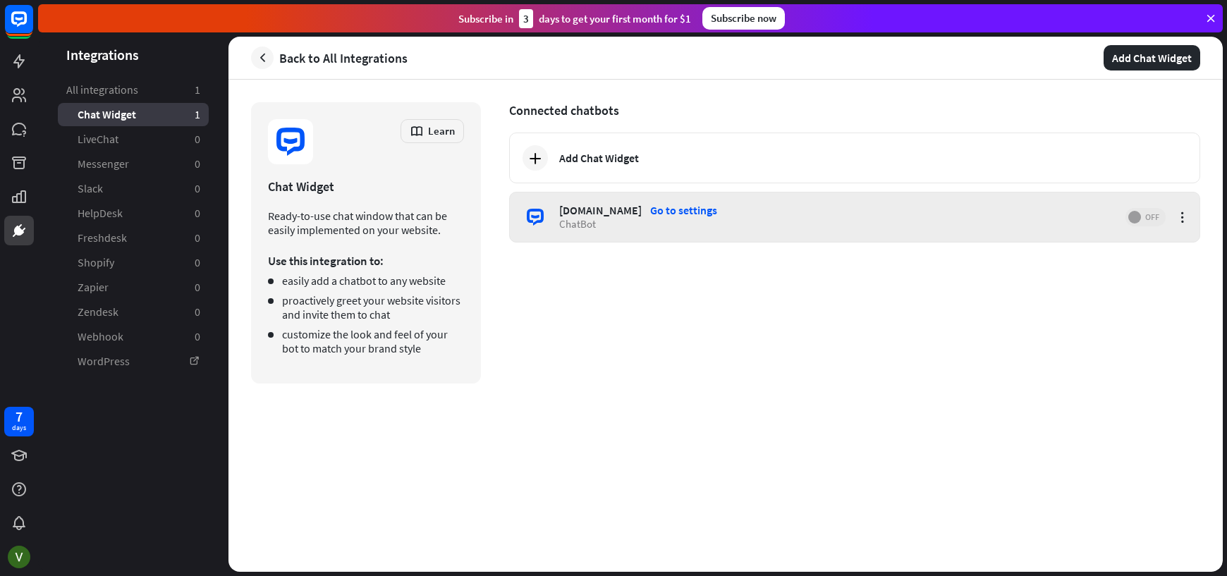
click at [1141, 216] on span "OFF" at bounding box center [1152, 217] width 22 height 11
click at [606, 208] on div "[DOMAIN_NAME]" at bounding box center [600, 210] width 82 height 14
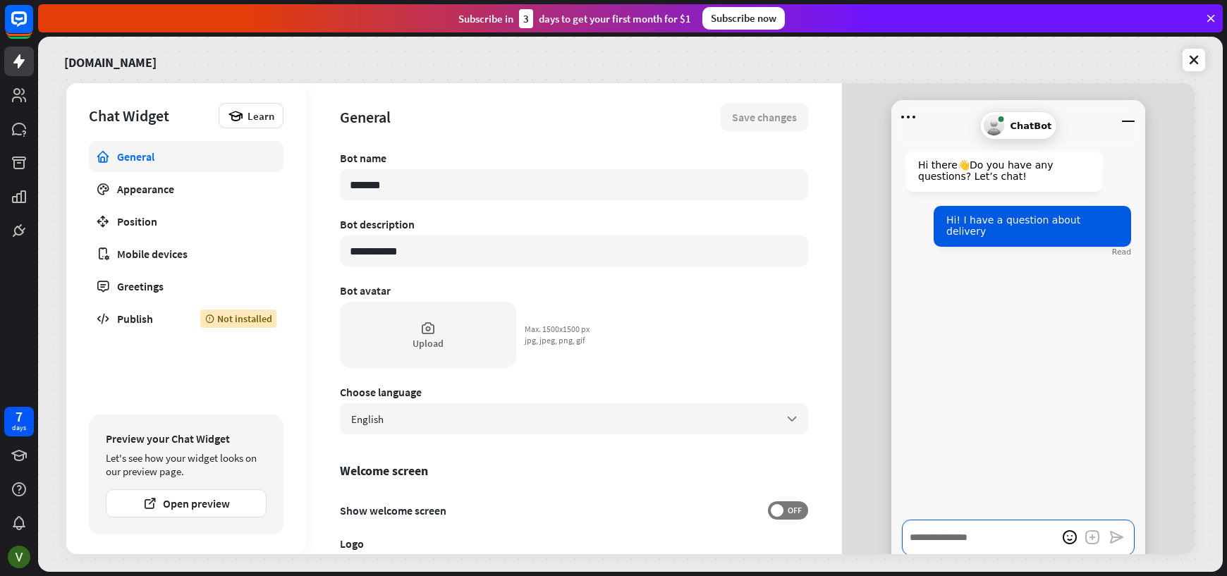
click at [988, 541] on textarea "Write a message…" at bounding box center [1018, 538] width 233 height 36
type textarea "*"
type textarea "**"
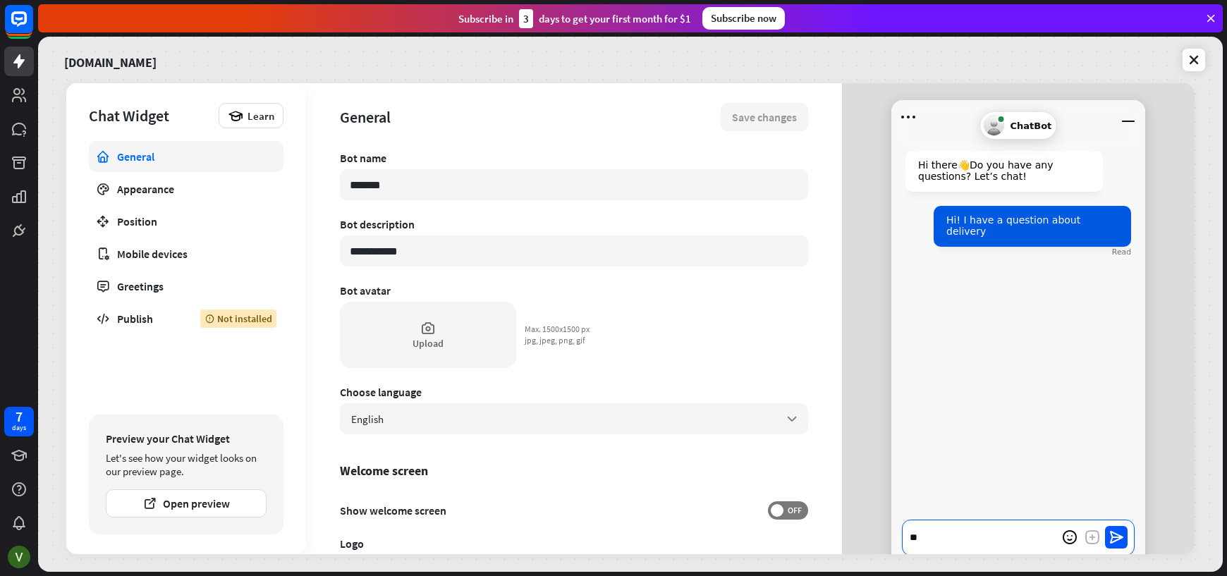
type textarea "*"
type textarea "***"
type textarea "*"
type textarea "****"
type textarea "*"
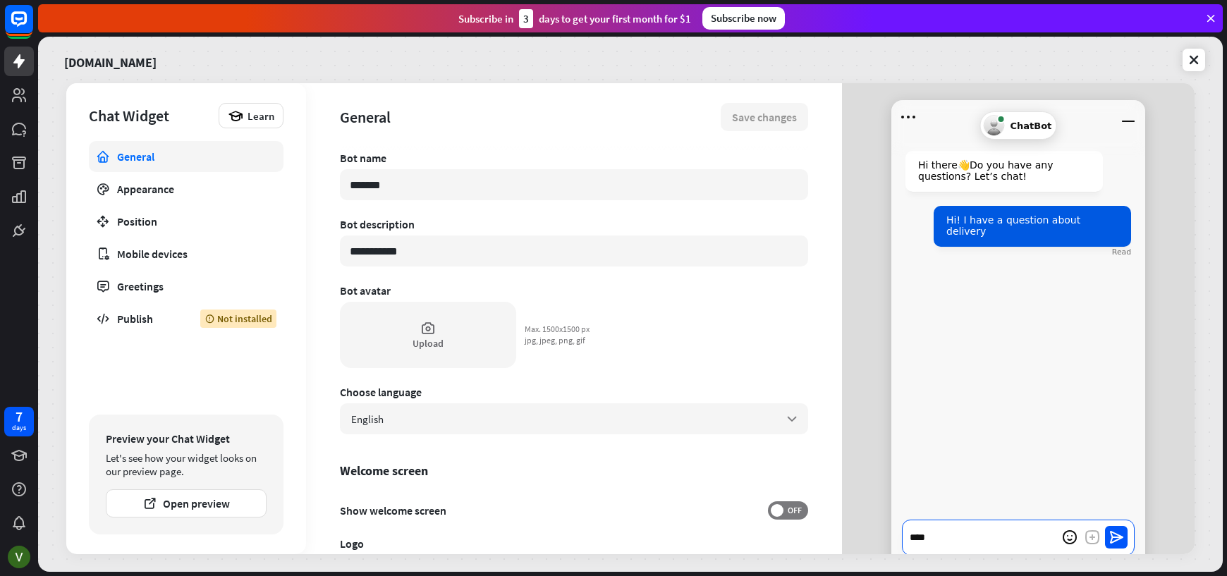
type textarea "****"
type textarea "*"
type textarea "******"
type textarea "*"
type textarea "*******"
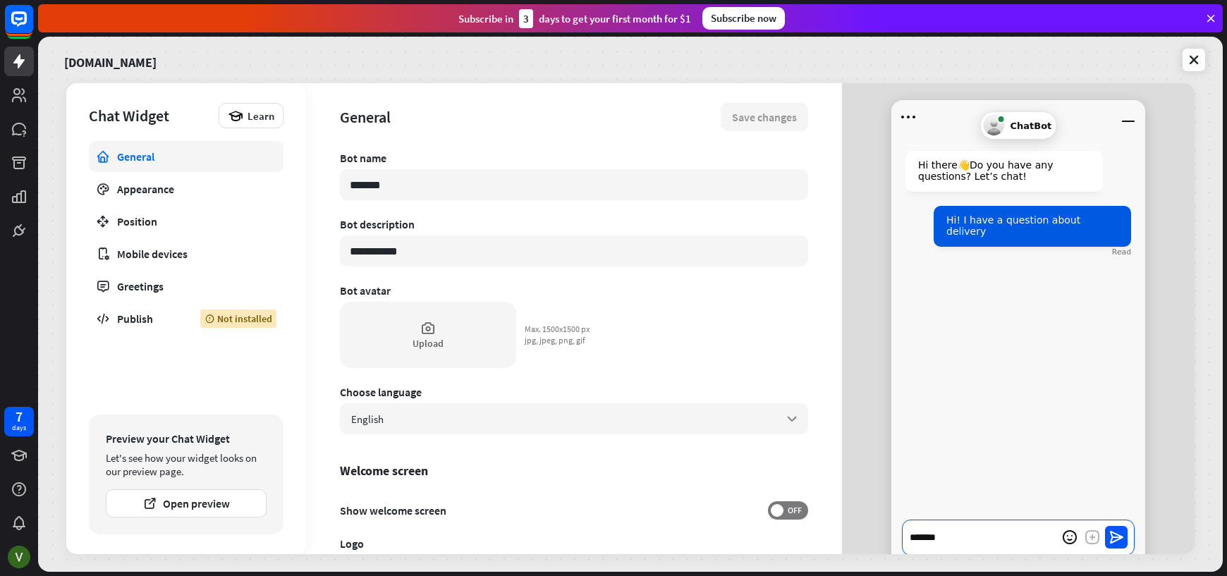
type textarea "*"
type textarea "*******"
type textarea "*"
type textarea "*********"
type textarea "*"
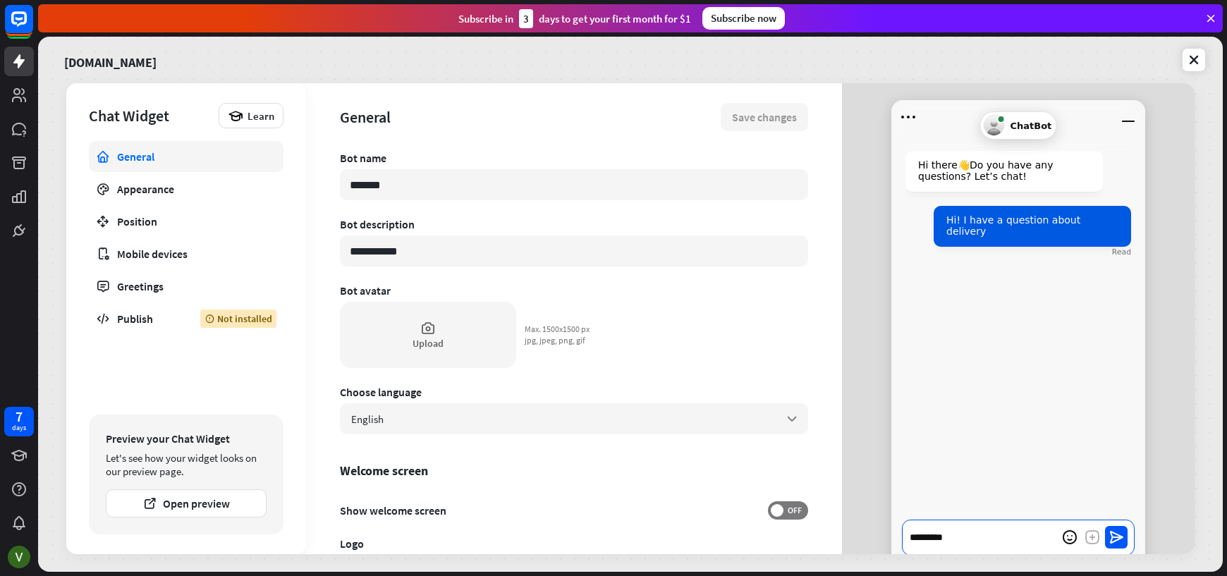
type textarea "**********"
type textarea "*"
type textarea "**********"
type textarea "*"
type textarea "**********"
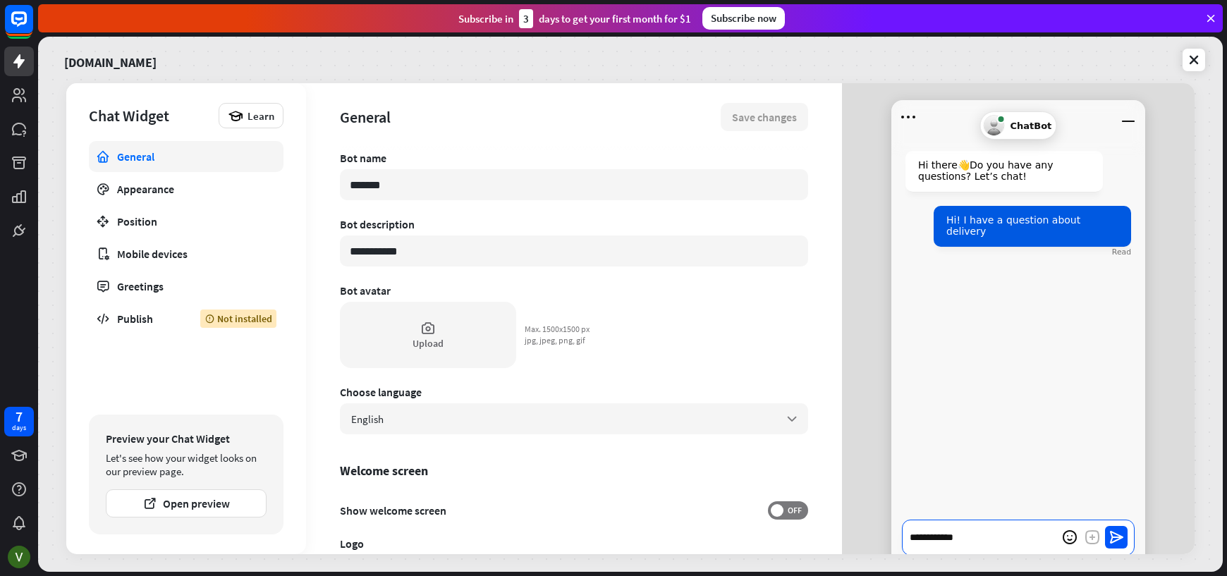
type textarea "*"
type textarea "**********"
type textarea "*"
type textarea "**********"
type textarea "*"
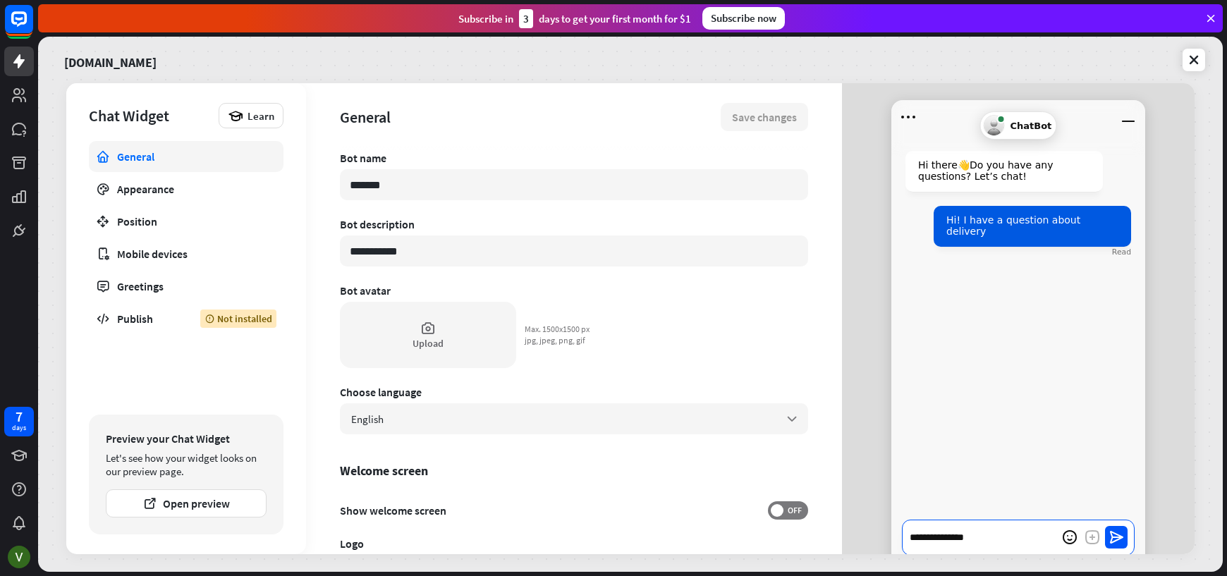
type textarea "**********"
type textarea "*"
type textarea "**********"
type textarea "*"
type textarea "**********"
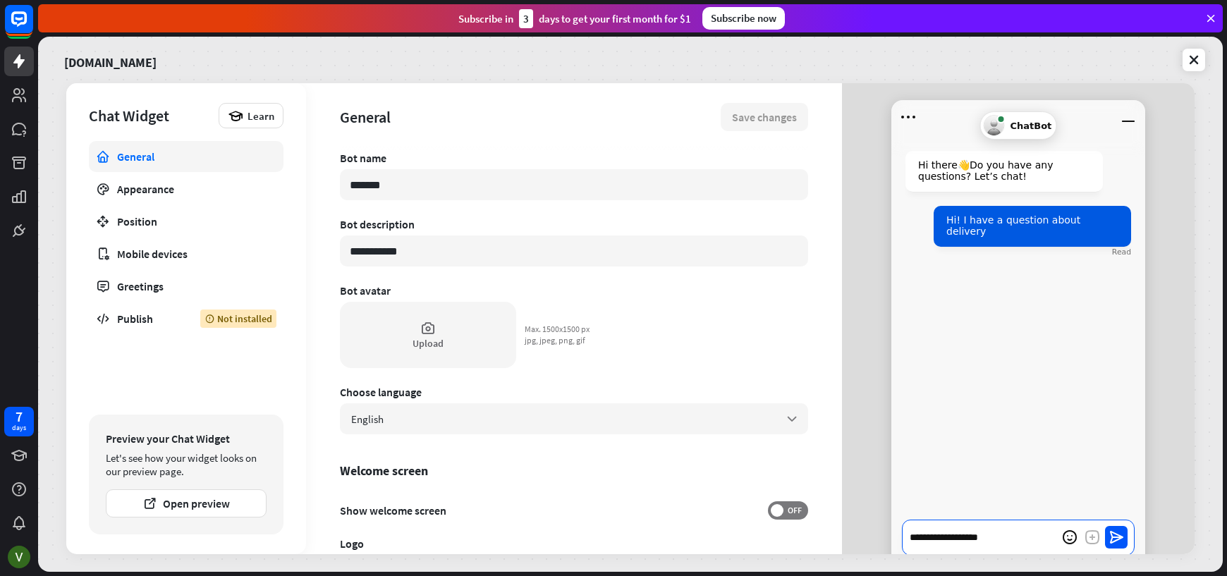
type textarea "*"
type textarea "**********"
type textarea "*"
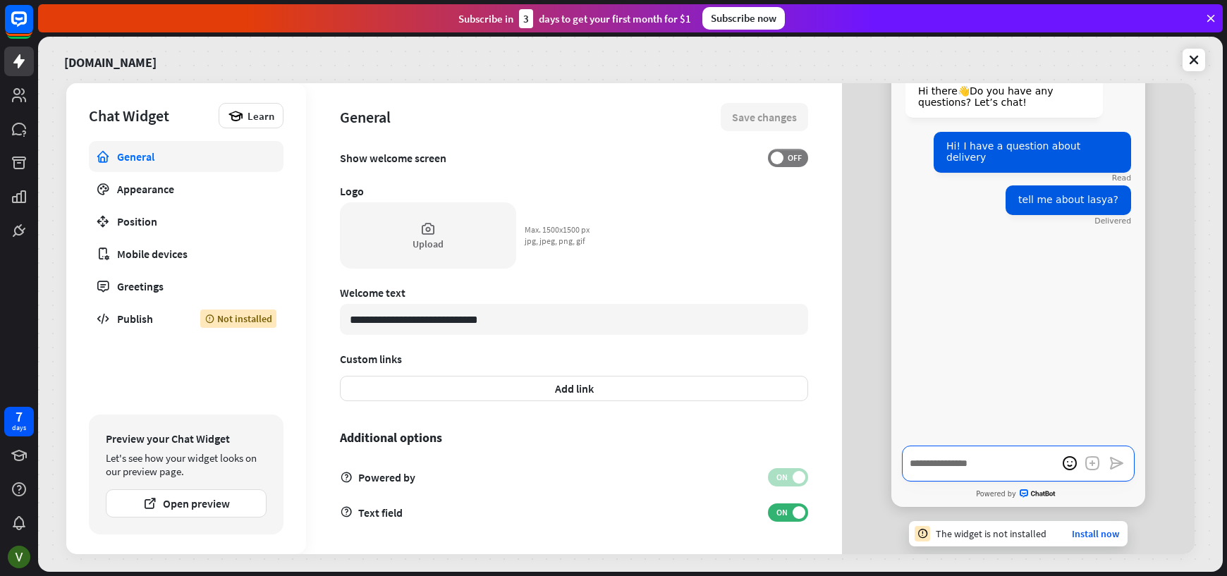
scroll to position [75, 0]
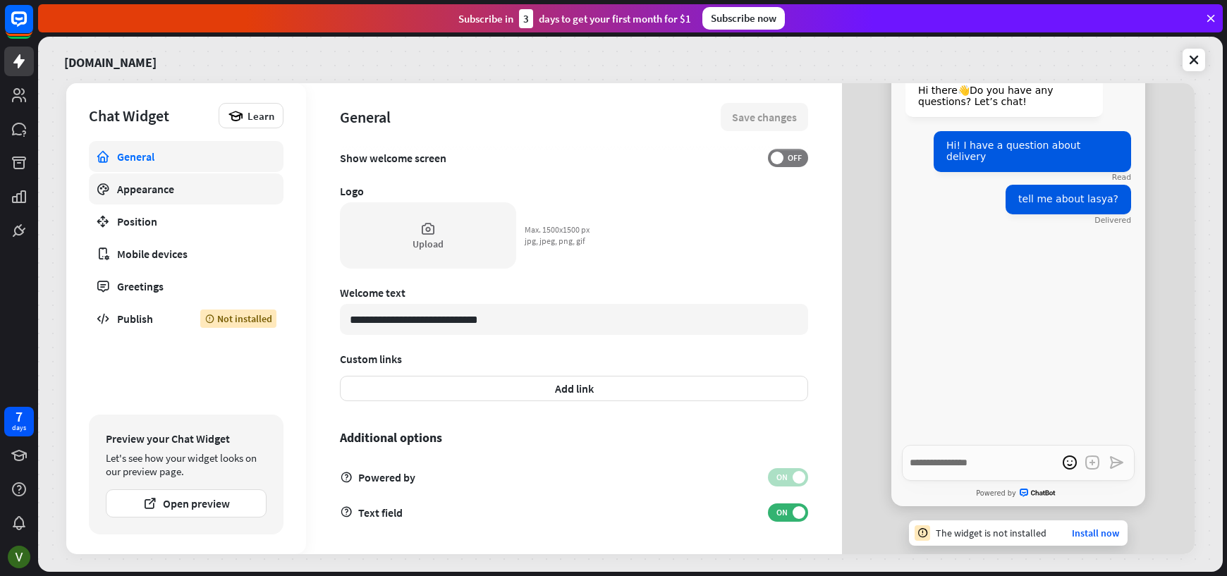
click at [155, 201] on link "Appearance" at bounding box center [186, 188] width 195 height 31
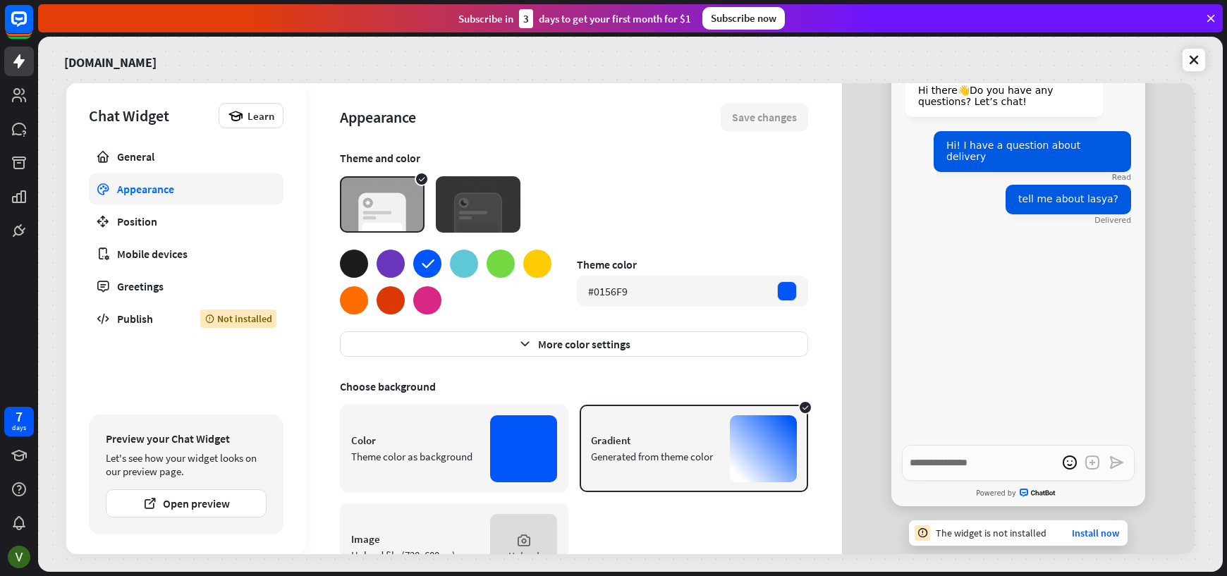
click at [460, 262] on div at bounding box center [464, 264] width 28 height 28
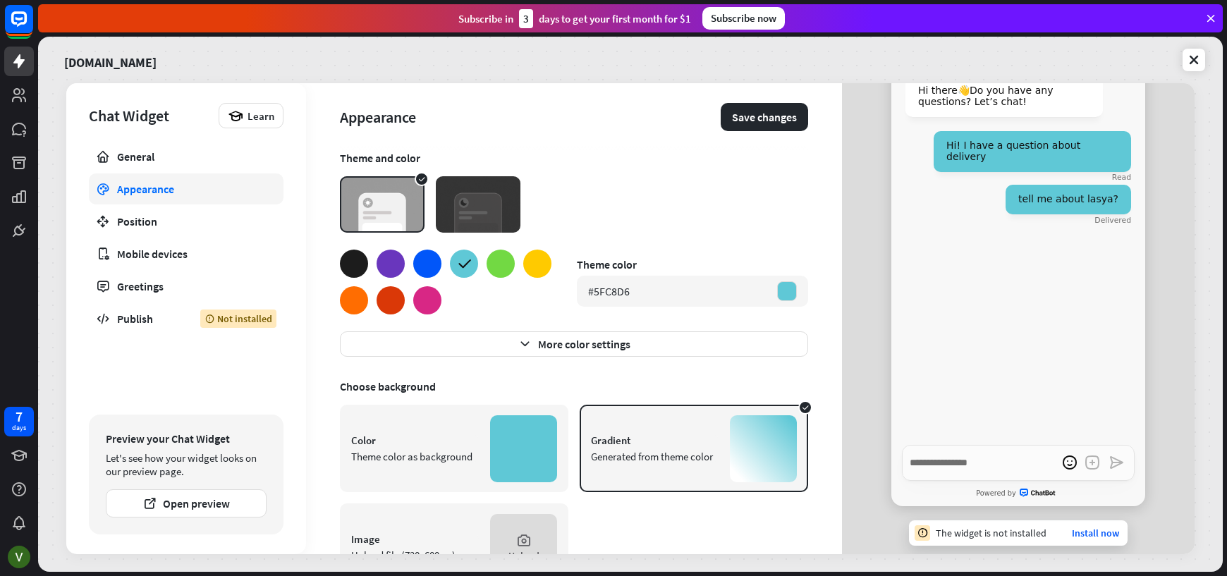
click at [528, 262] on div at bounding box center [537, 264] width 28 height 28
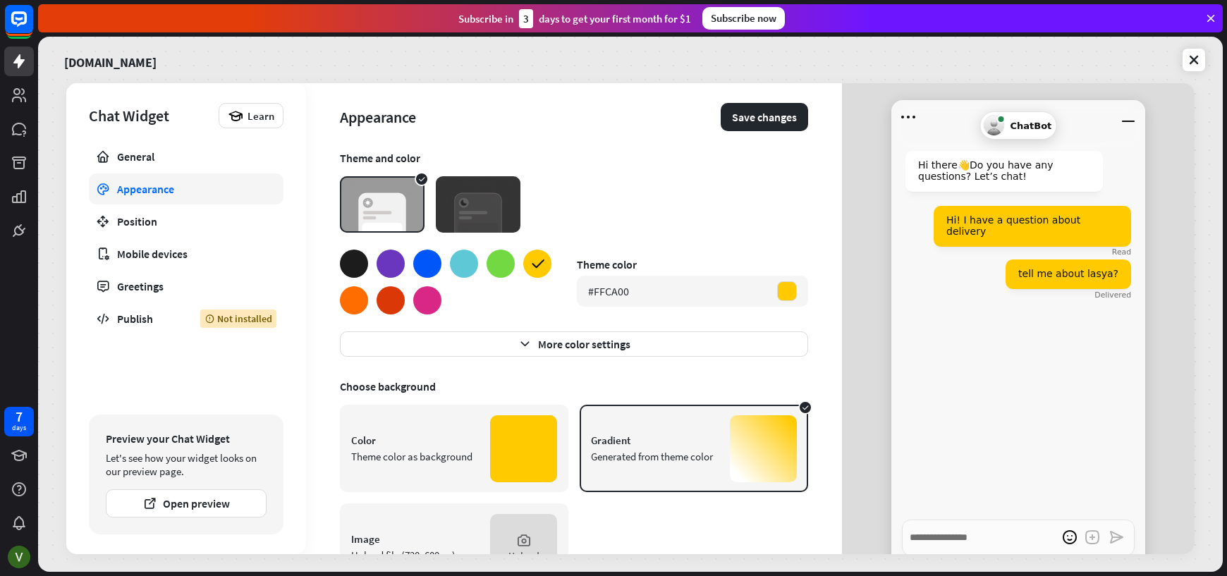
click at [376, 202] on img at bounding box center [382, 204] width 85 height 56
click at [470, 202] on img at bounding box center [478, 204] width 85 height 56
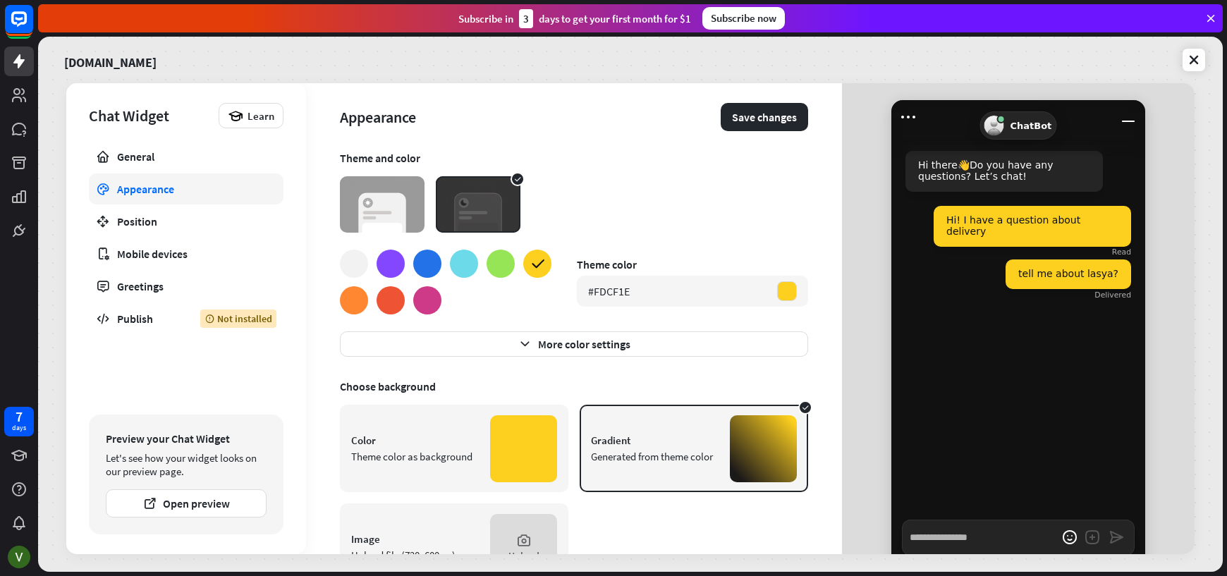
click at [388, 202] on img at bounding box center [382, 204] width 85 height 56
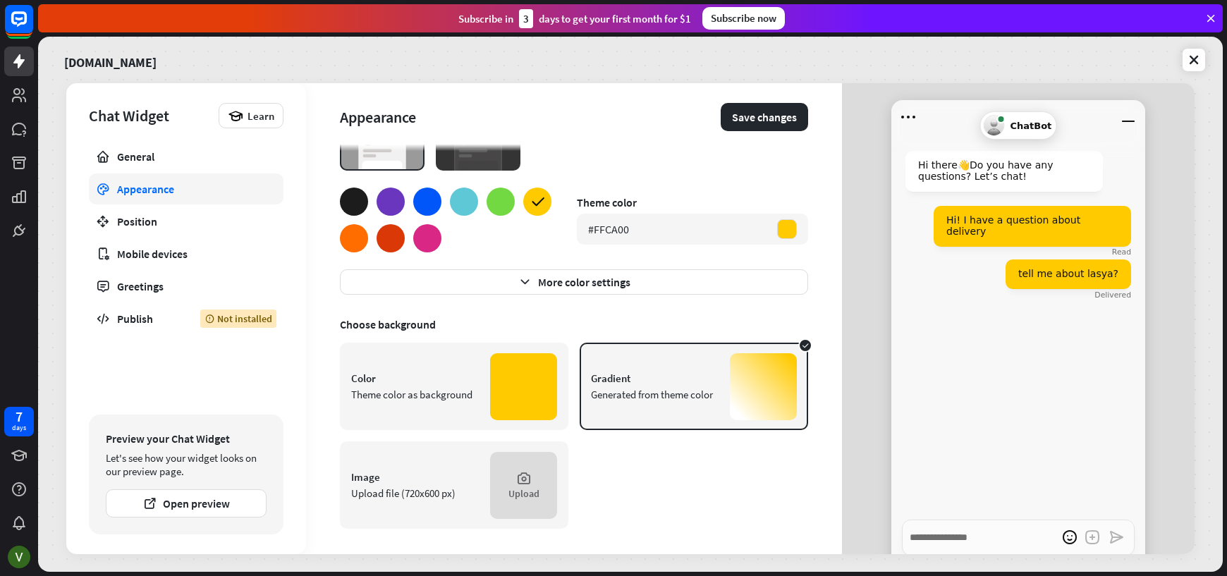
scroll to position [65, 0]
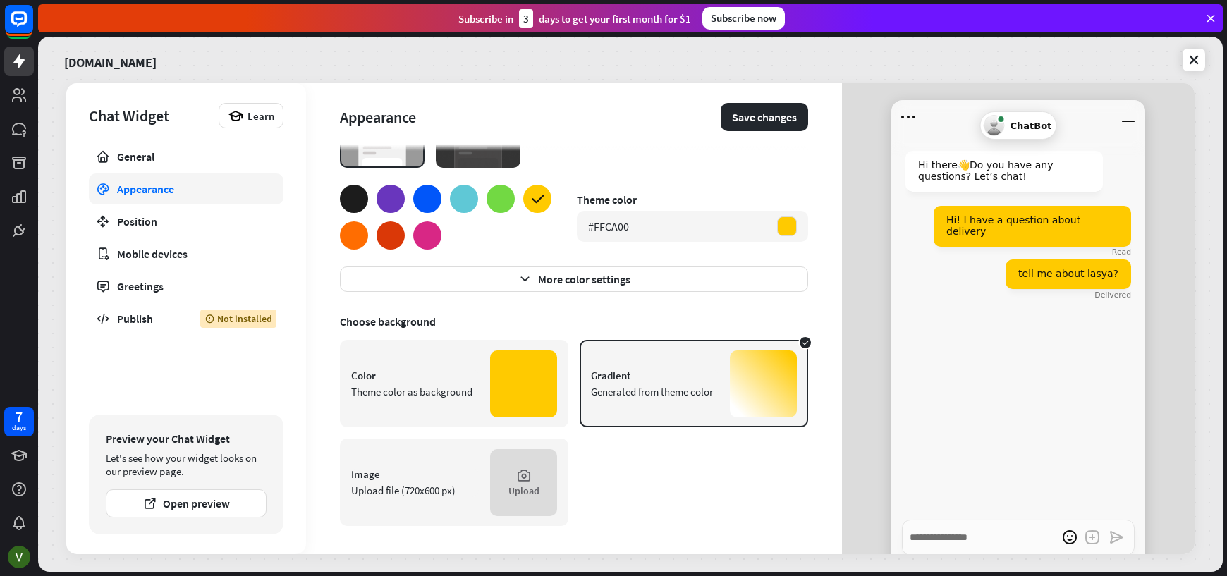
click at [508, 393] on div at bounding box center [523, 383] width 67 height 67
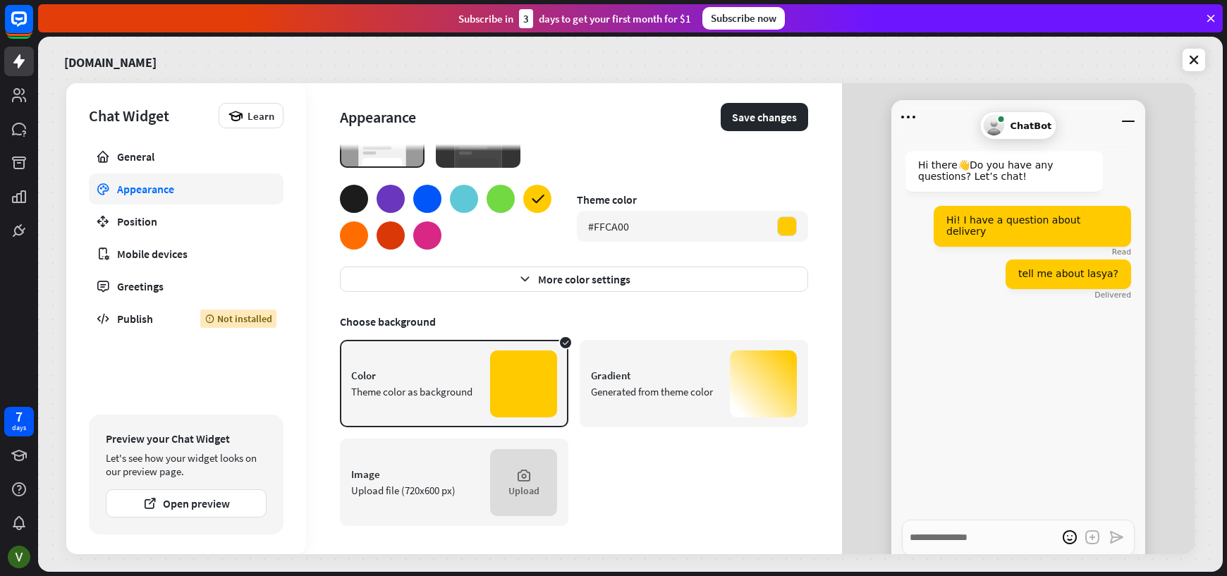
click at [730, 361] on div at bounding box center [763, 383] width 67 height 67
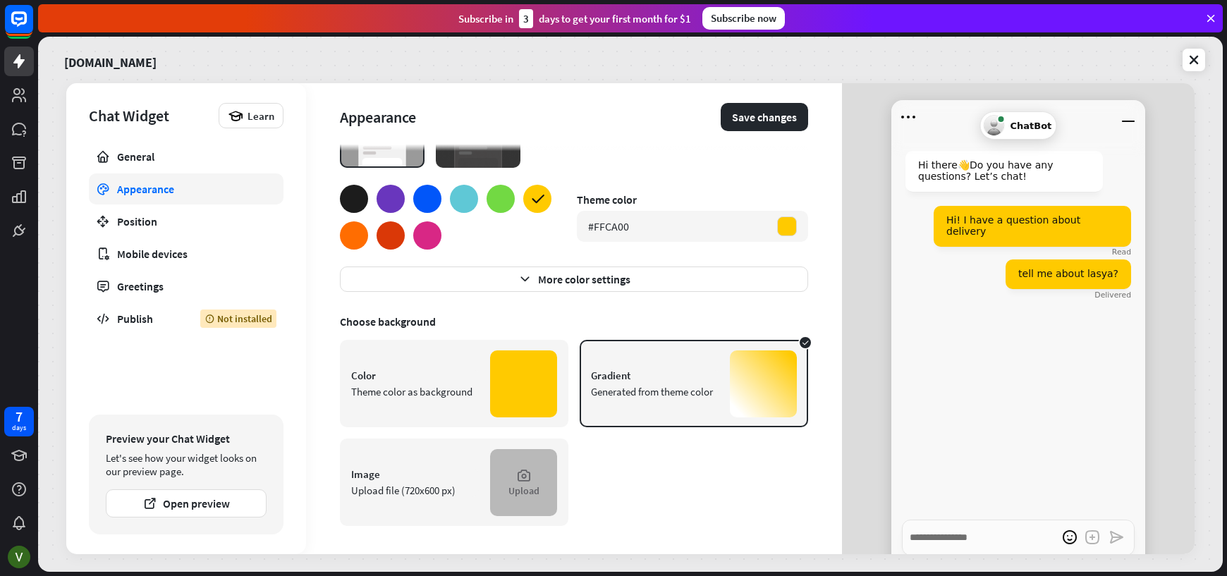
click at [516, 475] on icon at bounding box center [524, 475] width 16 height 16
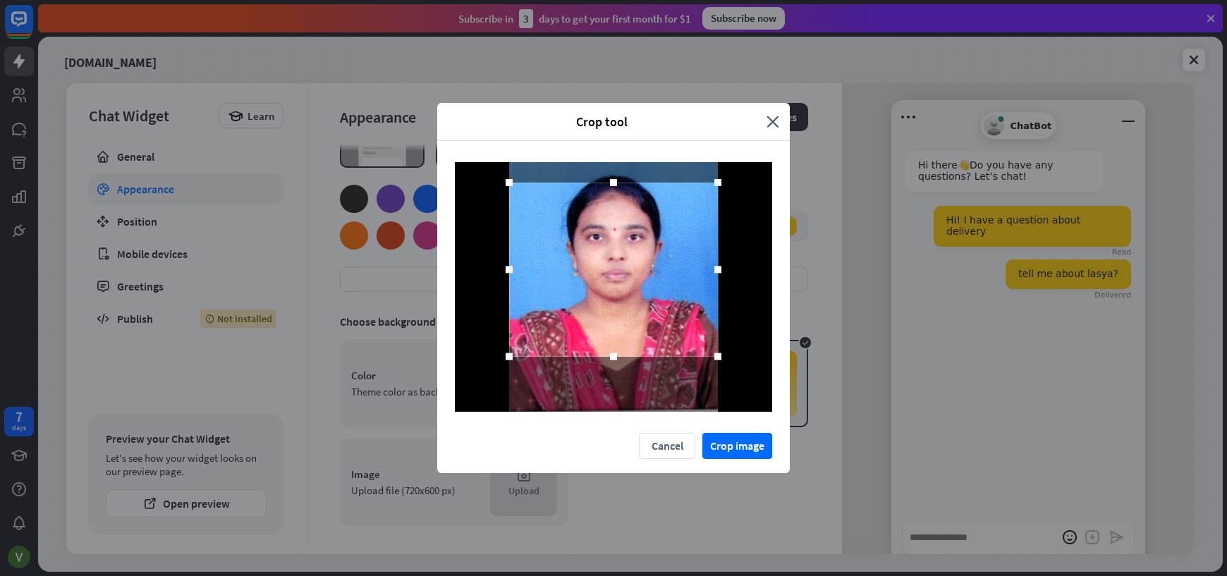
drag, startPoint x: 612, startPoint y: 217, endPoint x: 619, endPoint y: 163, distance: 54.7
click at [619, 163] on div at bounding box center [613, 287] width 317 height 250
click at [752, 441] on button "Crop image" at bounding box center [737, 446] width 70 height 26
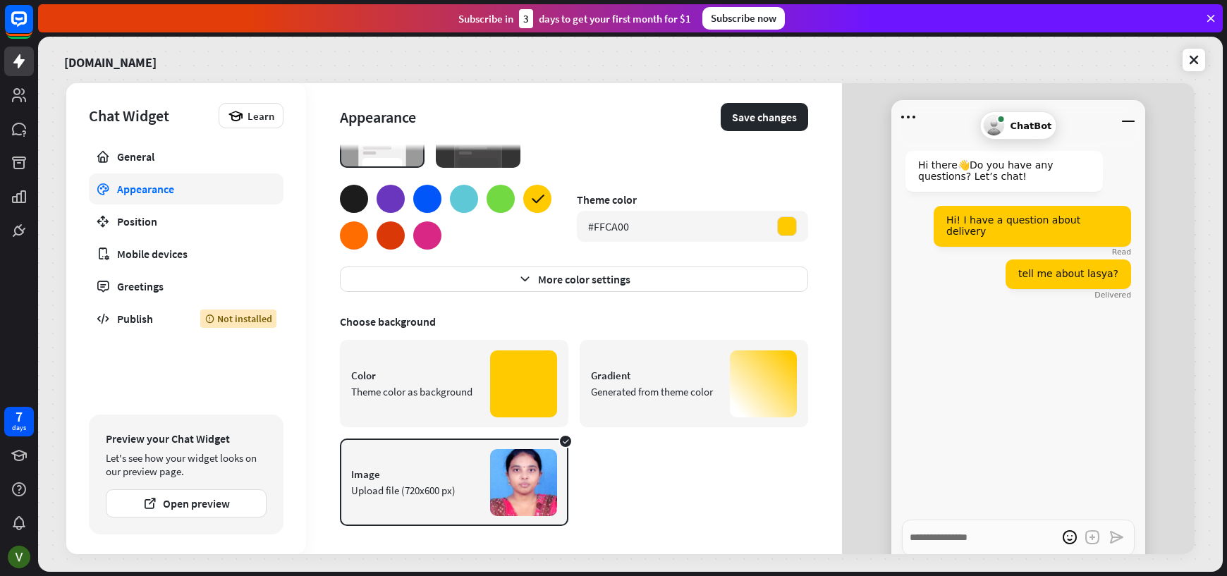
click at [508, 202] on div at bounding box center [500, 199] width 28 height 28
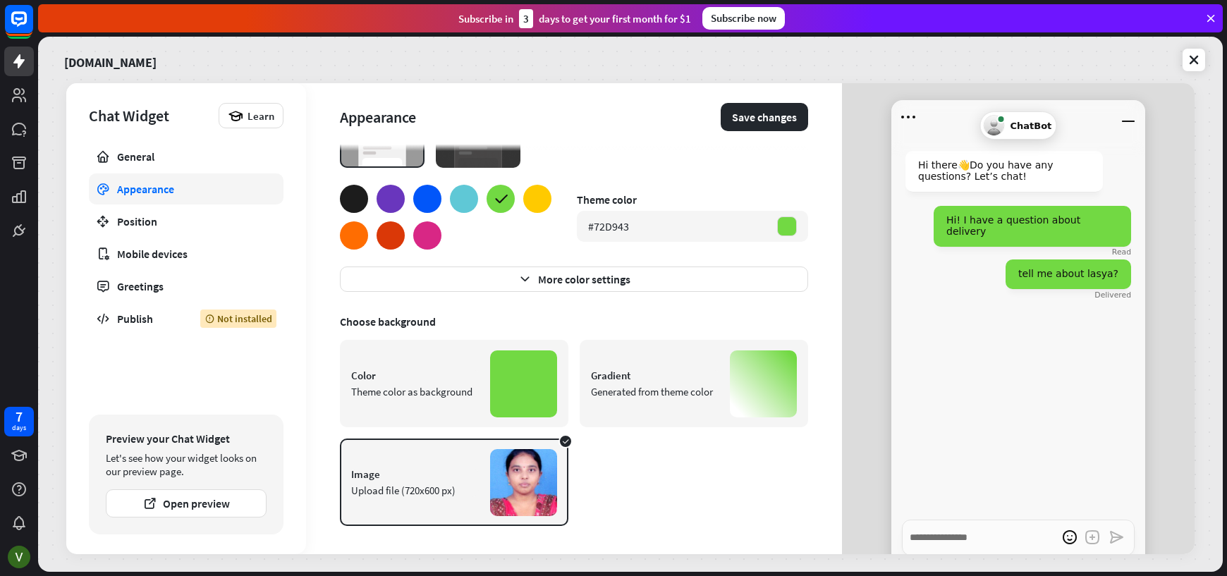
click at [548, 203] on div at bounding box center [537, 199] width 28 height 28
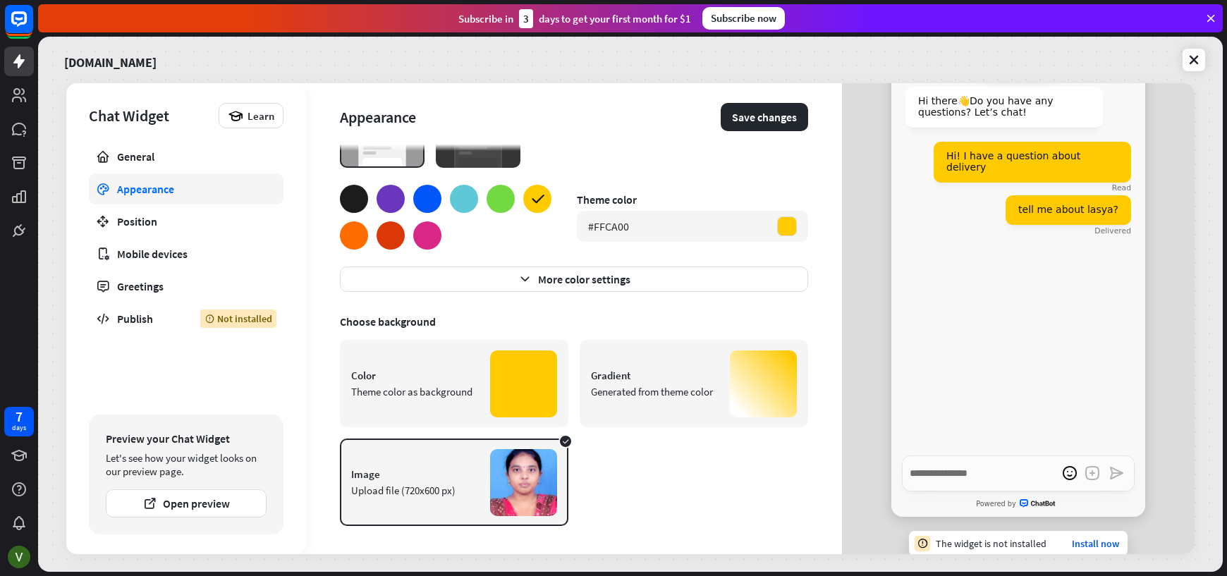
scroll to position [0, 0]
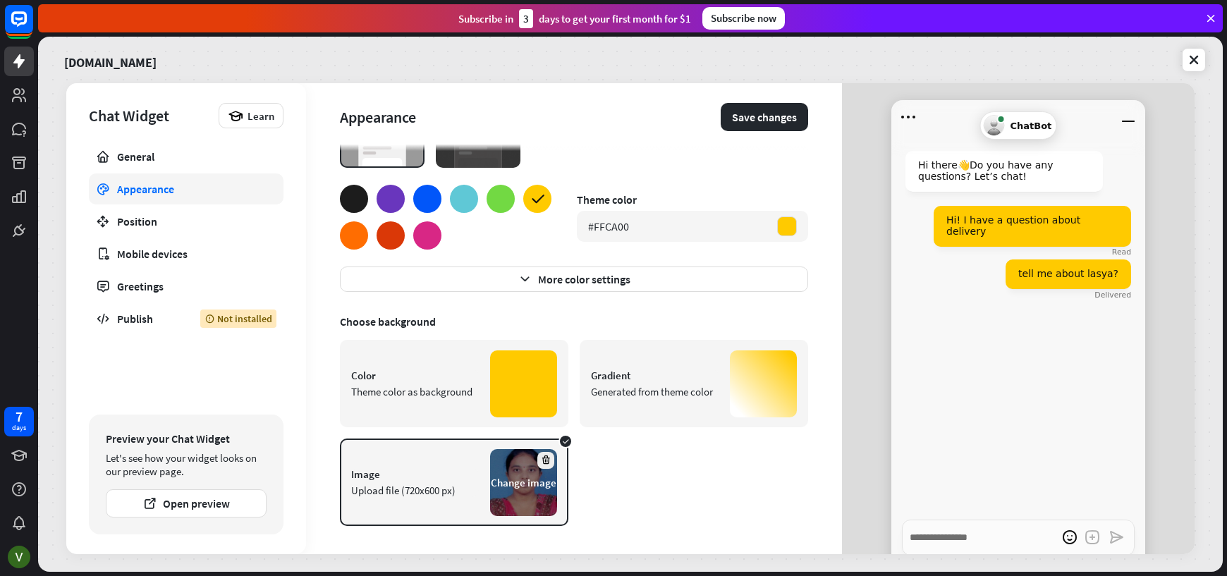
click at [541, 463] on icon at bounding box center [546, 460] width 11 height 11
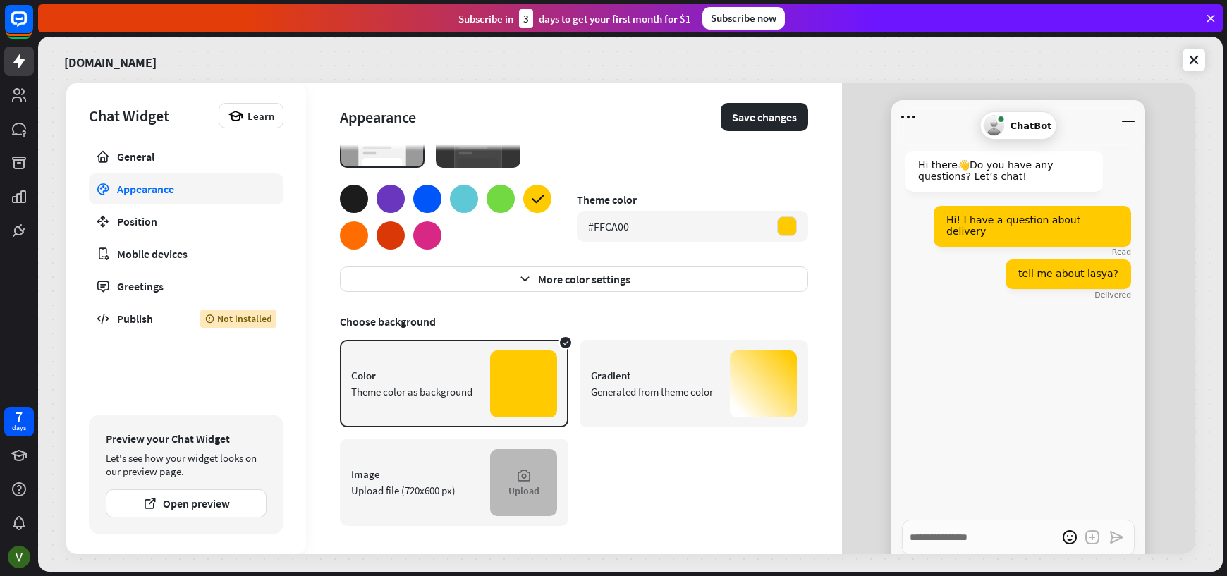
click at [520, 475] on icon at bounding box center [524, 475] width 16 height 16
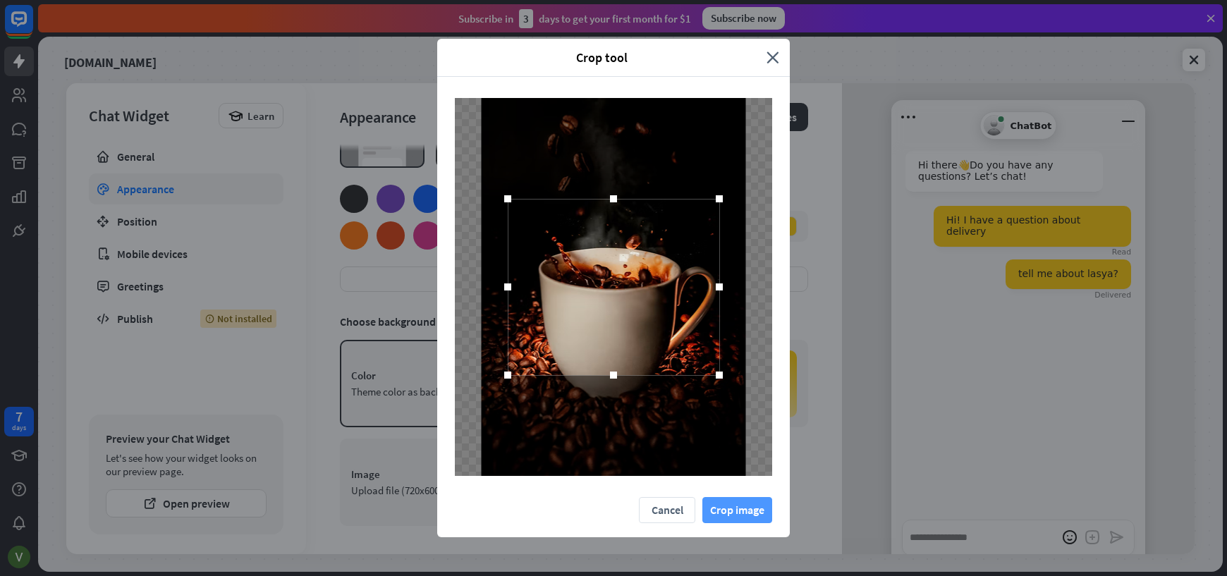
click at [749, 513] on button "Crop image" at bounding box center [737, 510] width 70 height 26
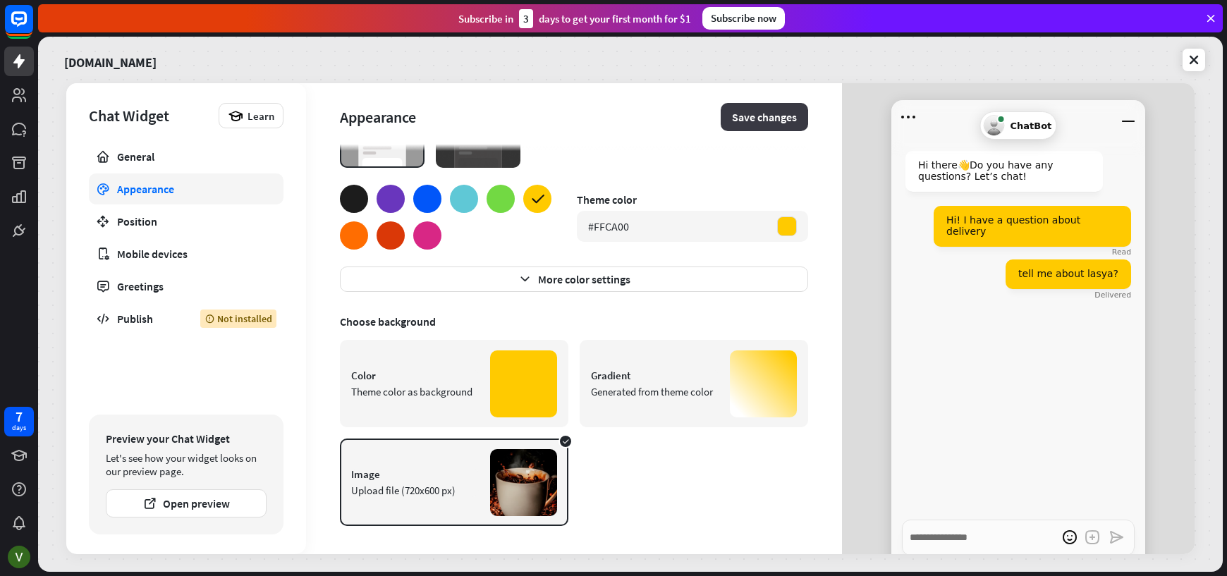
click at [759, 124] on button "Save changes" at bounding box center [764, 117] width 87 height 28
click at [1198, 58] on icon at bounding box center [1194, 60] width 14 height 14
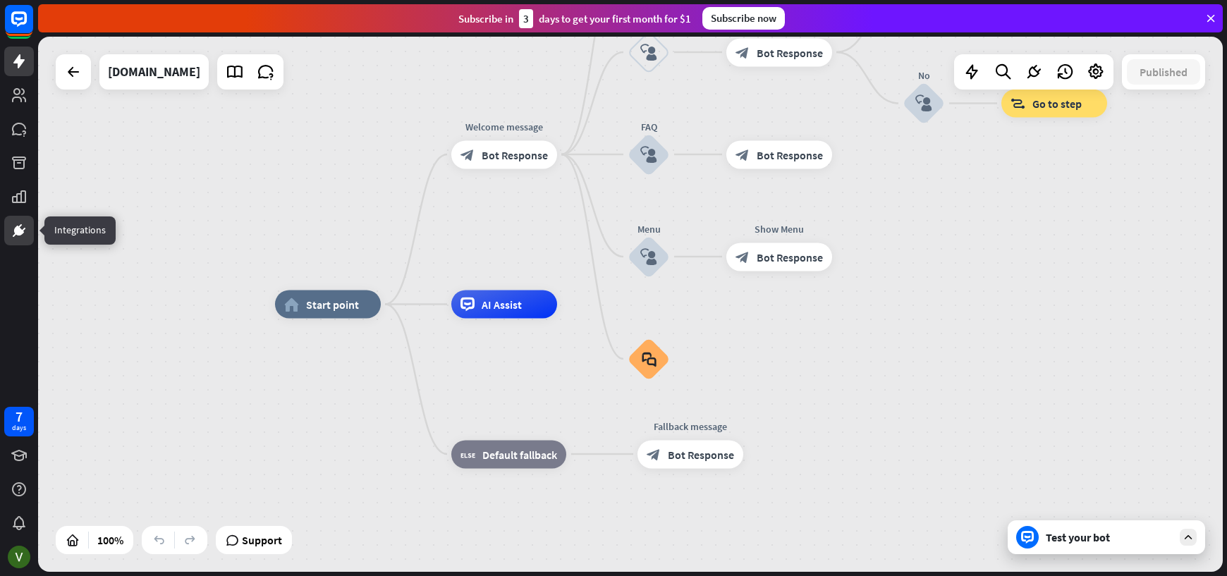
click at [14, 238] on icon at bounding box center [19, 230] width 17 height 17
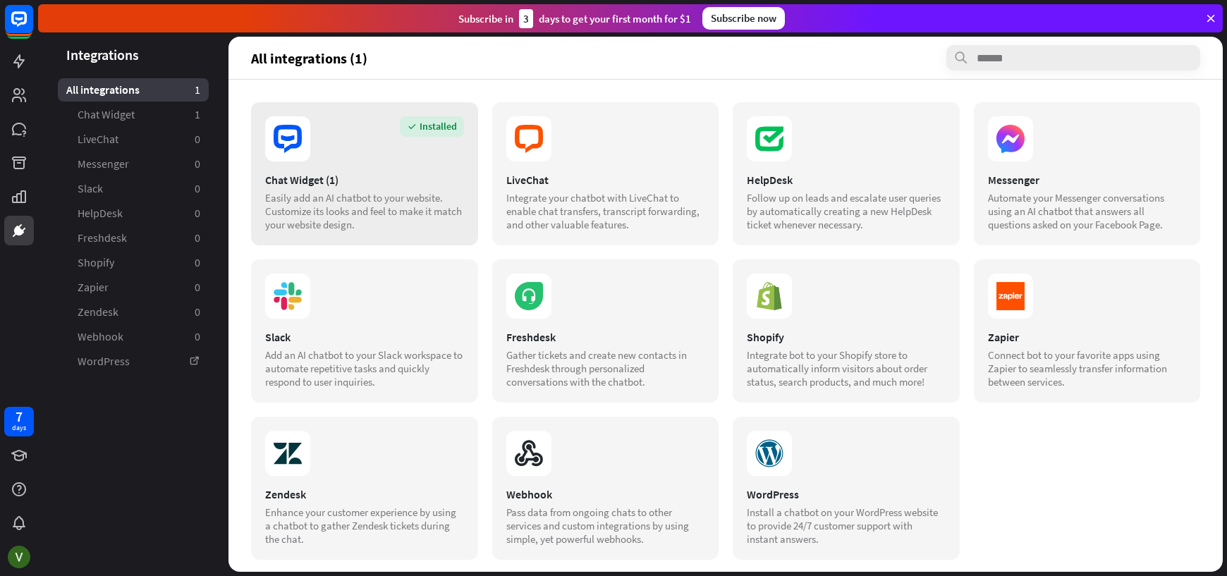
click at [310, 184] on div "Chat Widget (1)" at bounding box center [364, 180] width 199 height 14
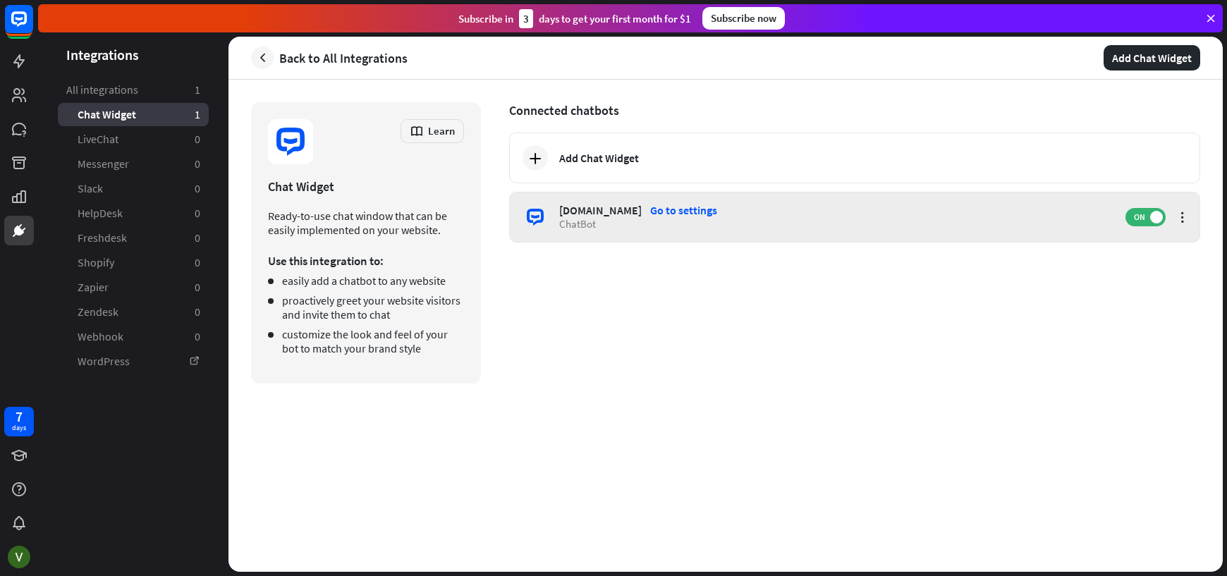
click at [650, 212] on div "Go to settings" at bounding box center [683, 210] width 67 height 14
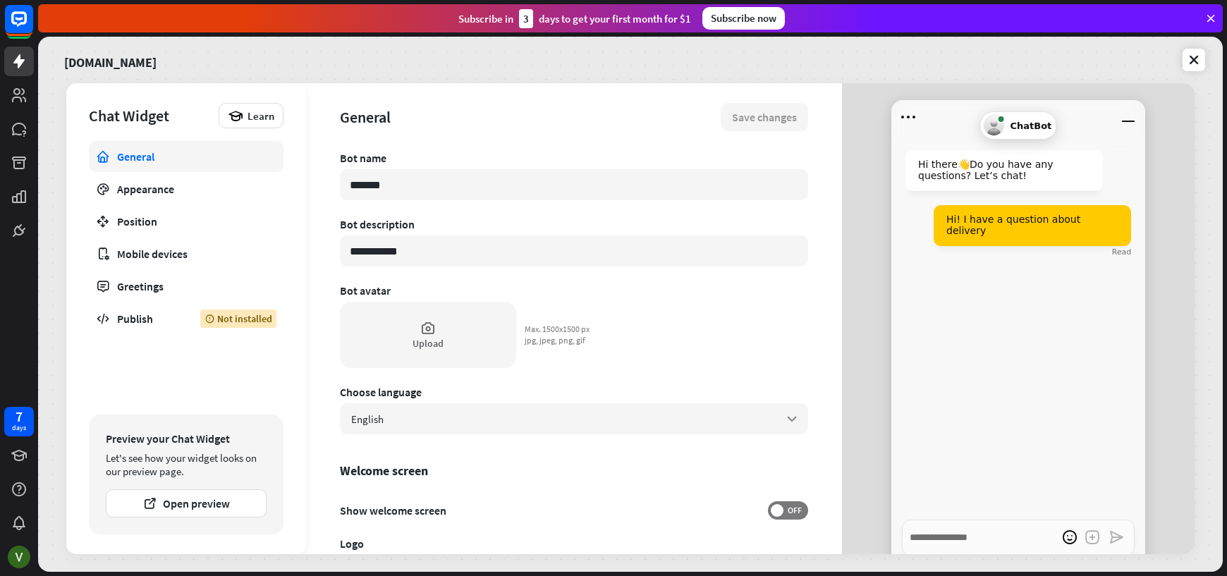
scroll to position [353, 0]
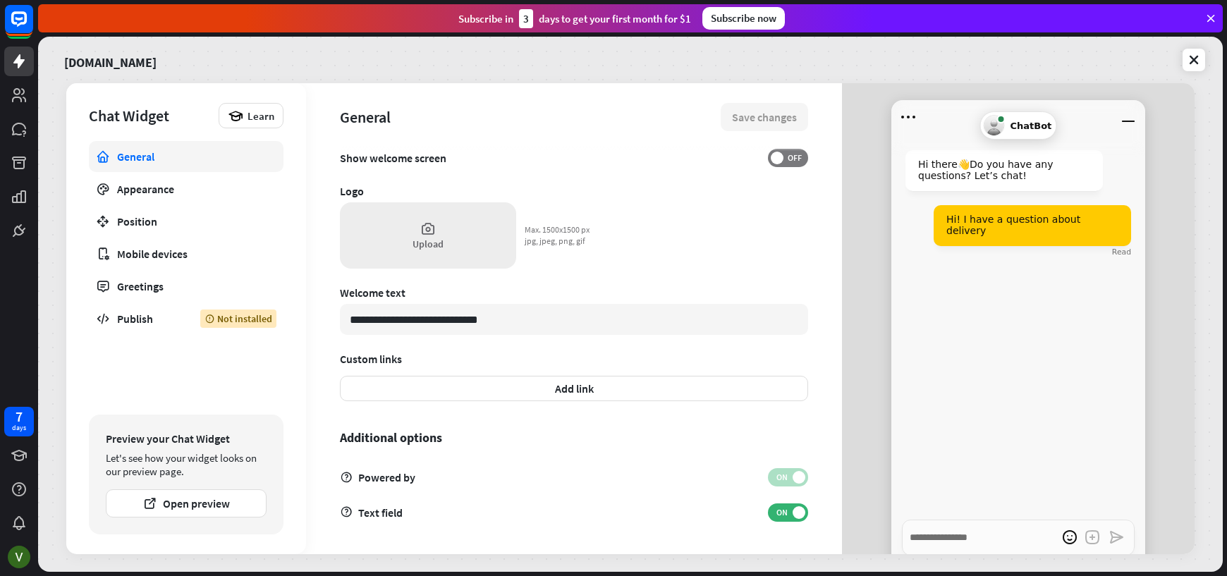
click at [434, 238] on div "Upload" at bounding box center [427, 244] width 31 height 13
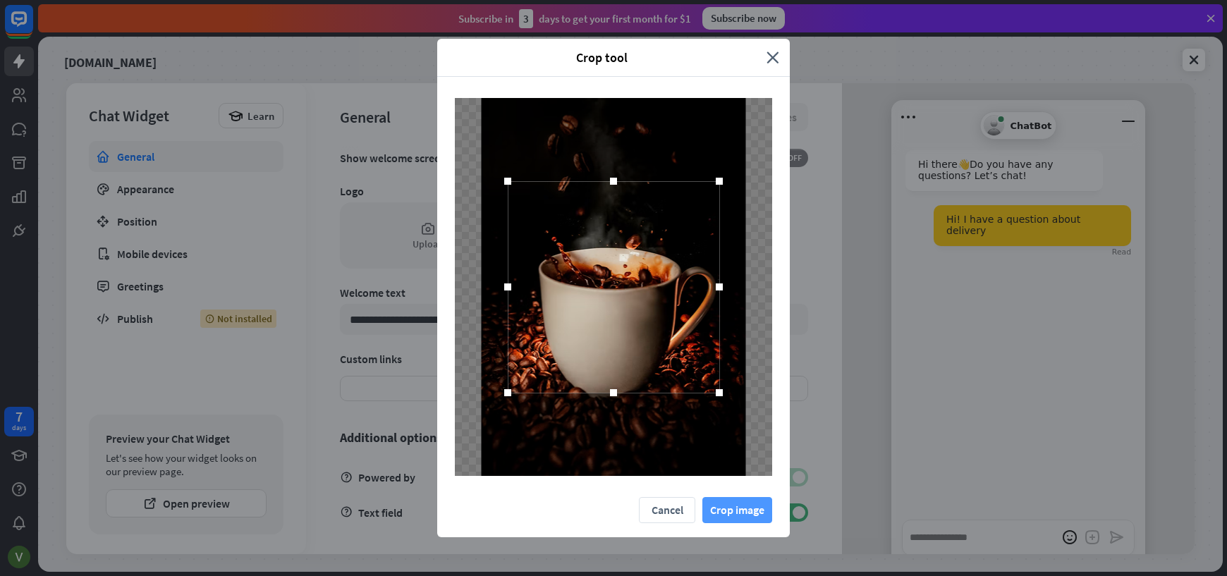
click at [722, 515] on button "Crop image" at bounding box center [737, 510] width 70 height 26
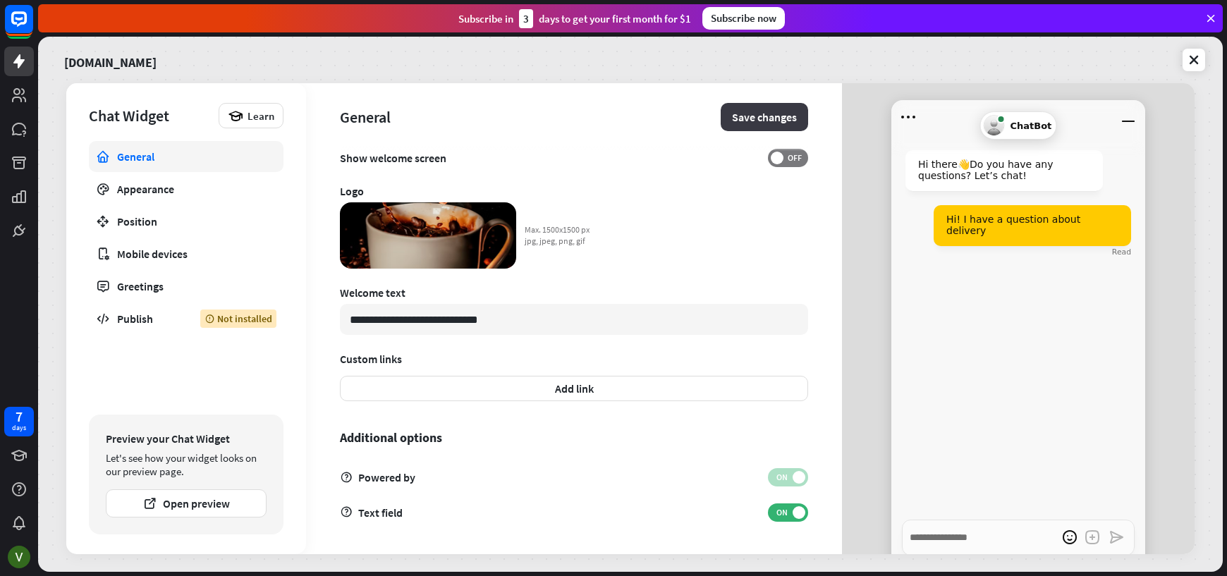
click at [749, 121] on button "Save changes" at bounding box center [764, 117] width 87 height 28
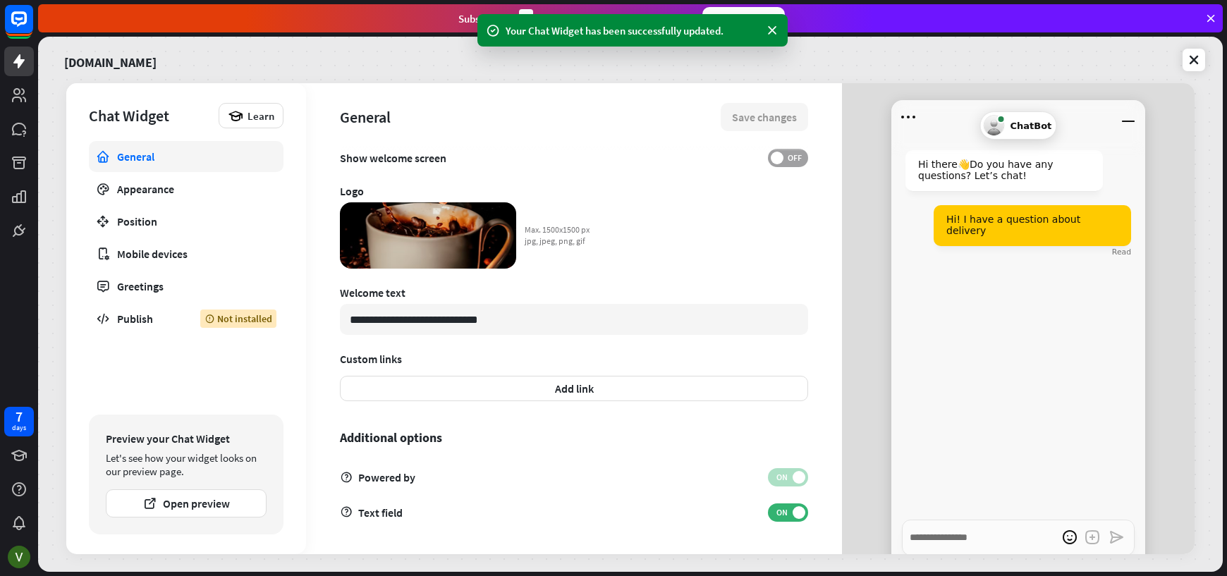
click at [787, 155] on span "OFF" at bounding box center [794, 157] width 22 height 11
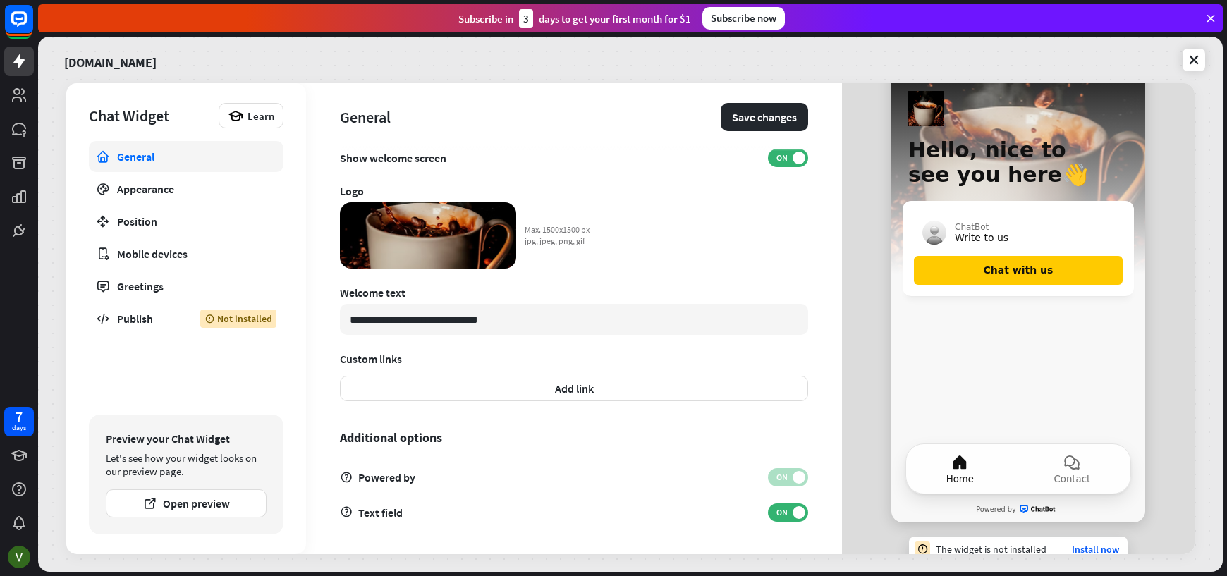
scroll to position [75, 0]
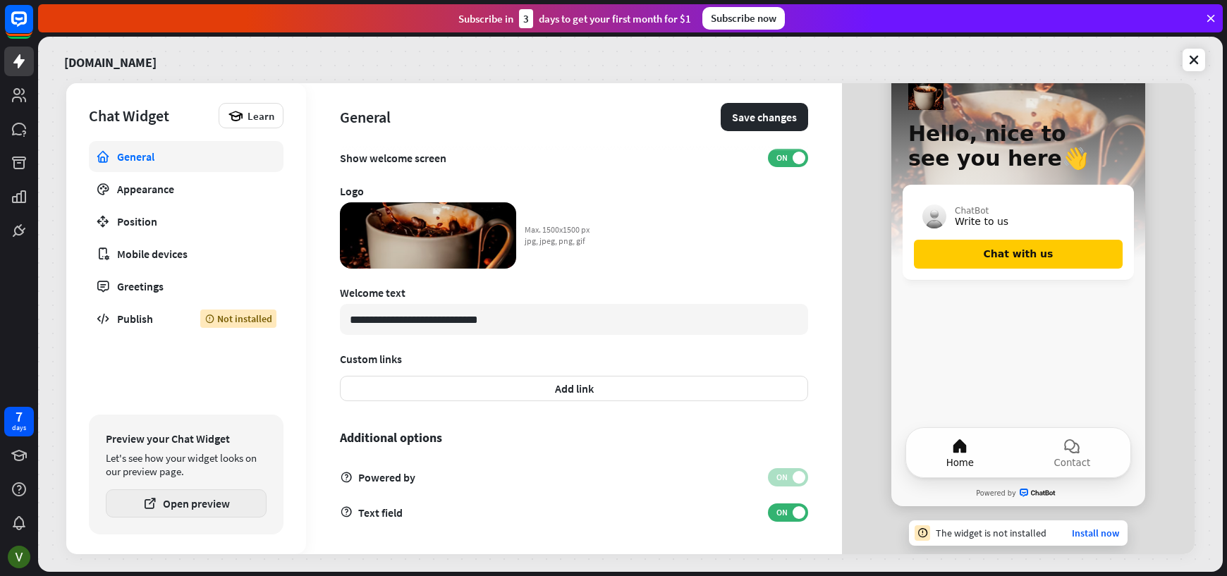
click at [200, 501] on button "Open preview" at bounding box center [186, 503] width 161 height 28
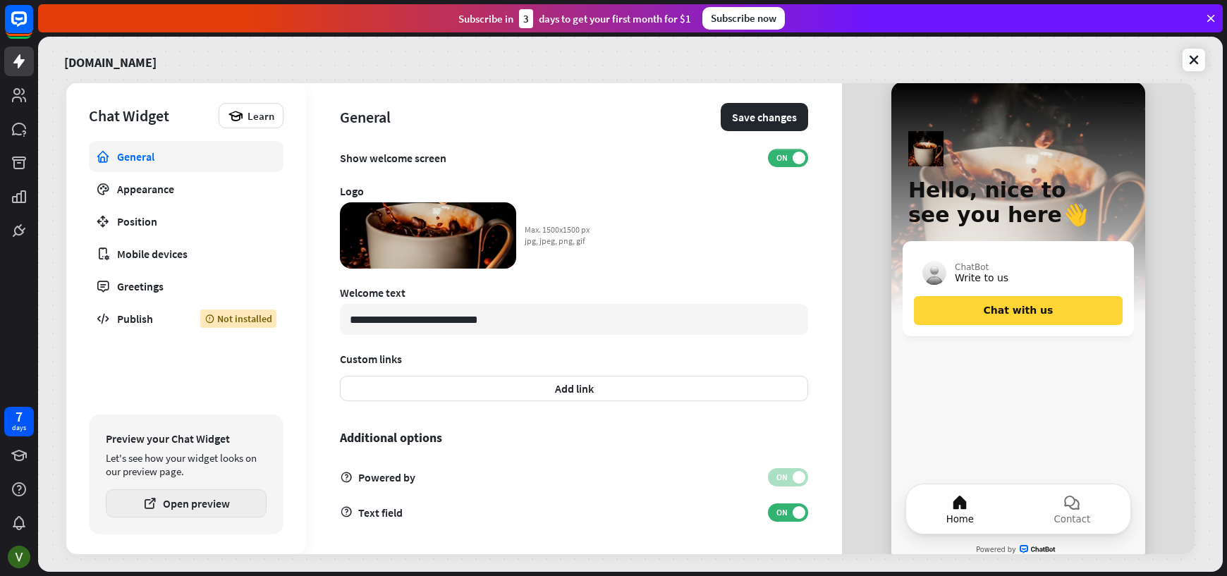
scroll to position [0, 0]
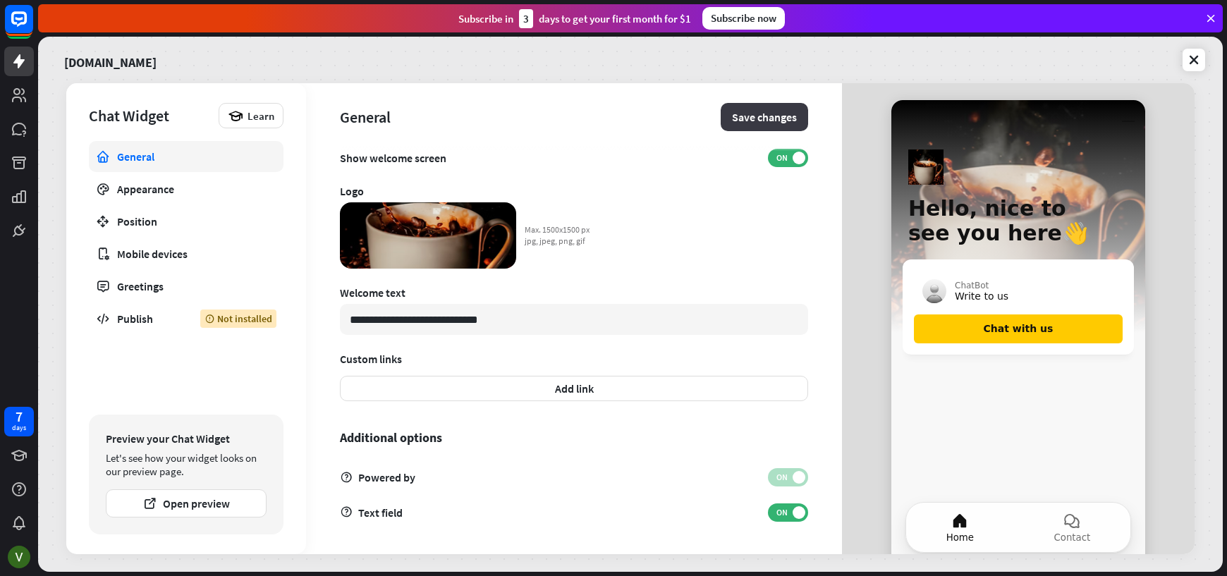
click at [771, 120] on button "Save changes" at bounding box center [764, 117] width 87 height 28
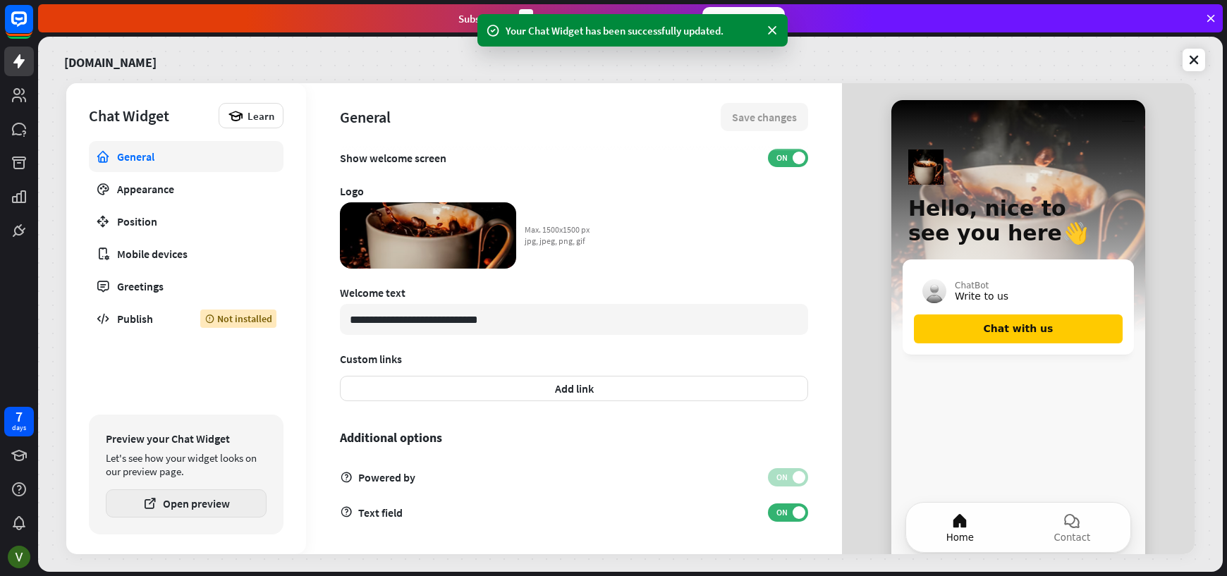
click at [187, 502] on button "Open preview" at bounding box center [186, 503] width 161 height 28
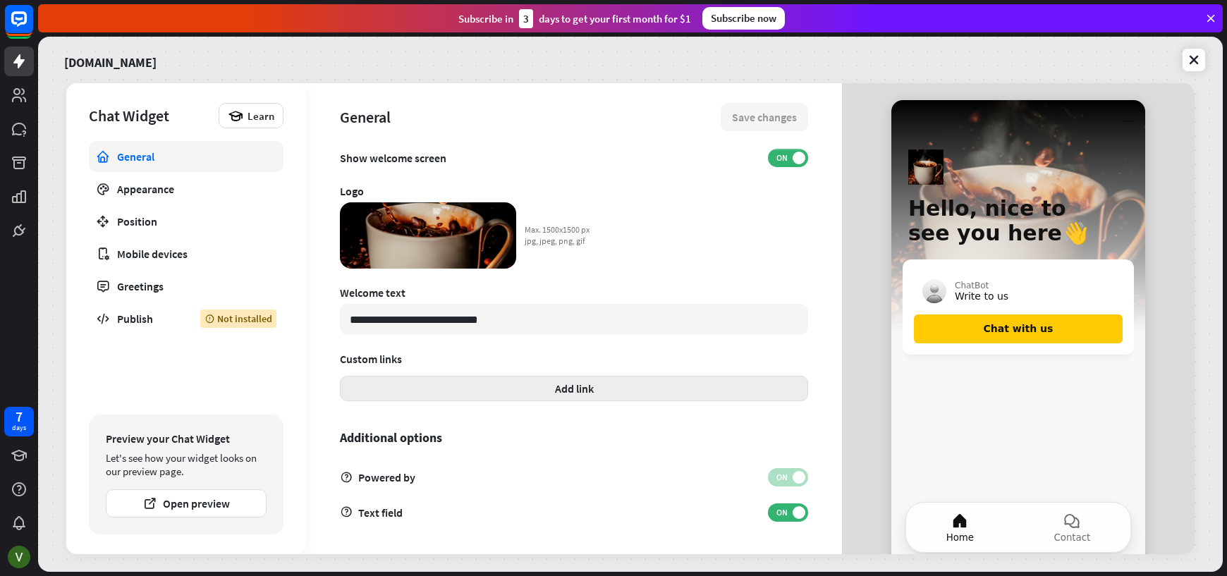
click at [575, 380] on button "Add link" at bounding box center [574, 388] width 468 height 25
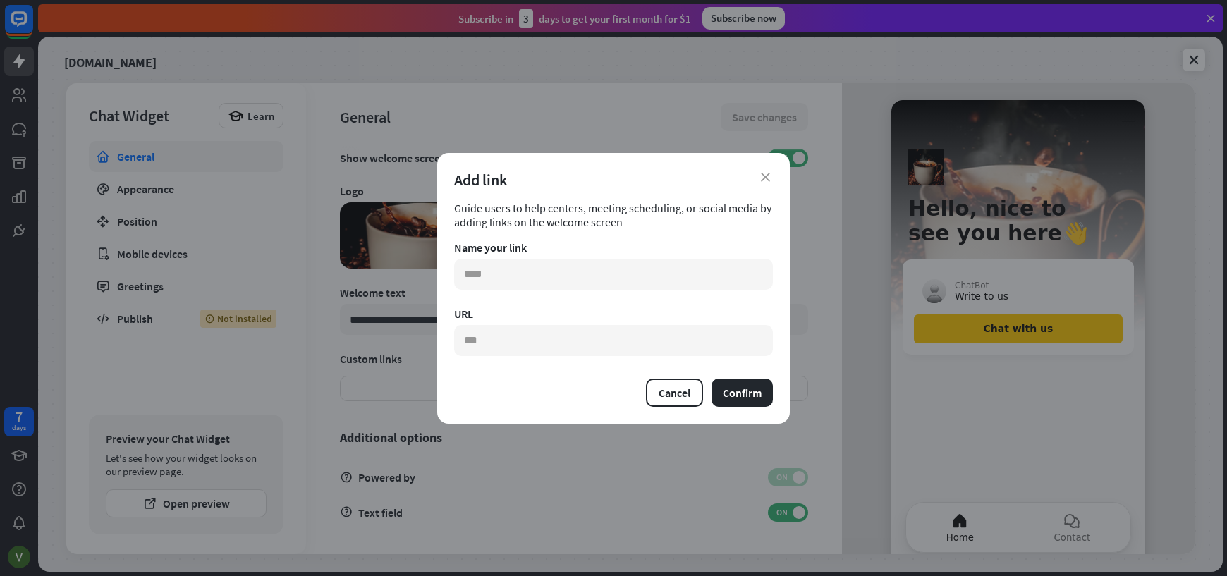
click at [759, 182] on div "Add link" at bounding box center [613, 180] width 319 height 20
click at [765, 179] on icon "close" at bounding box center [765, 177] width 9 height 9
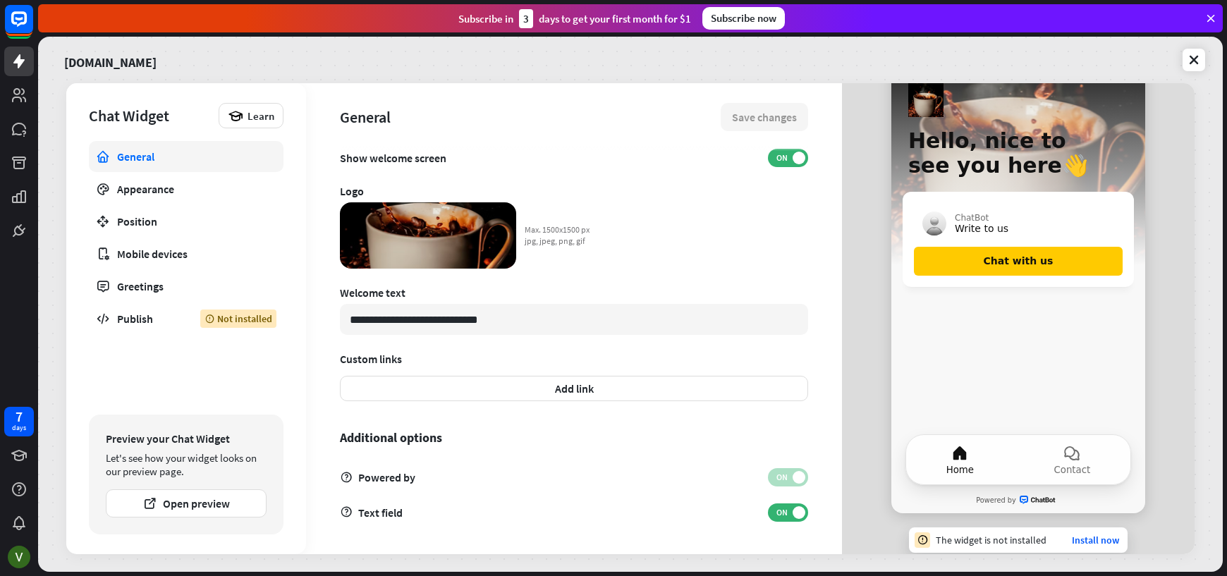
scroll to position [75, 0]
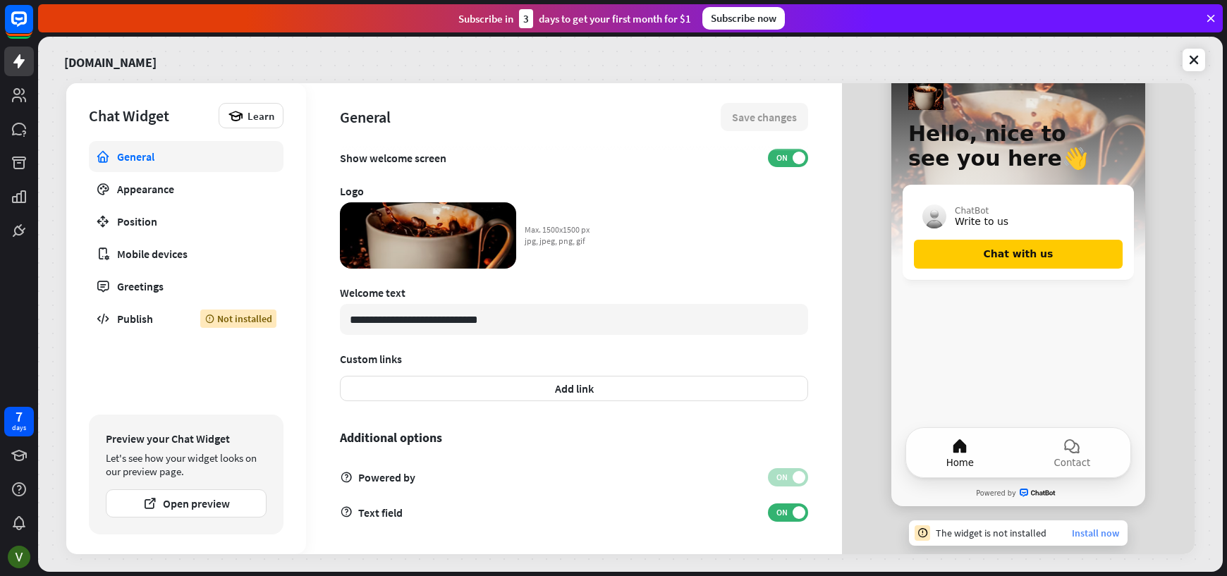
click at [1102, 534] on link "Install now" at bounding box center [1095, 533] width 47 height 13
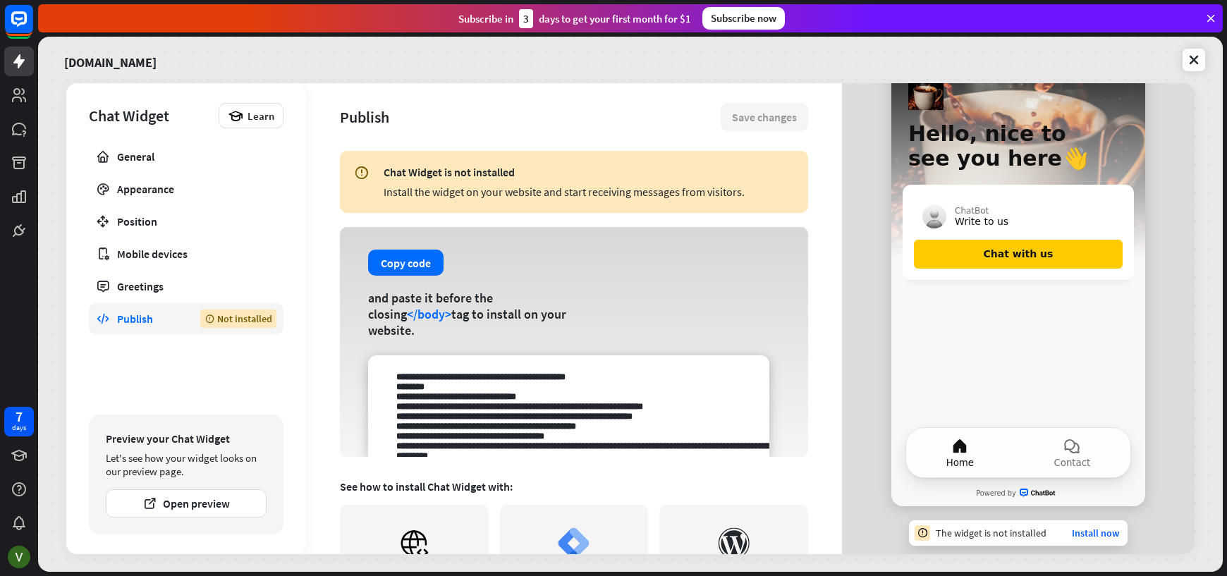
click at [145, 320] on div "Publish" at bounding box center [148, 319] width 62 height 14
click at [144, 315] on div "Publish" at bounding box center [148, 319] width 62 height 14
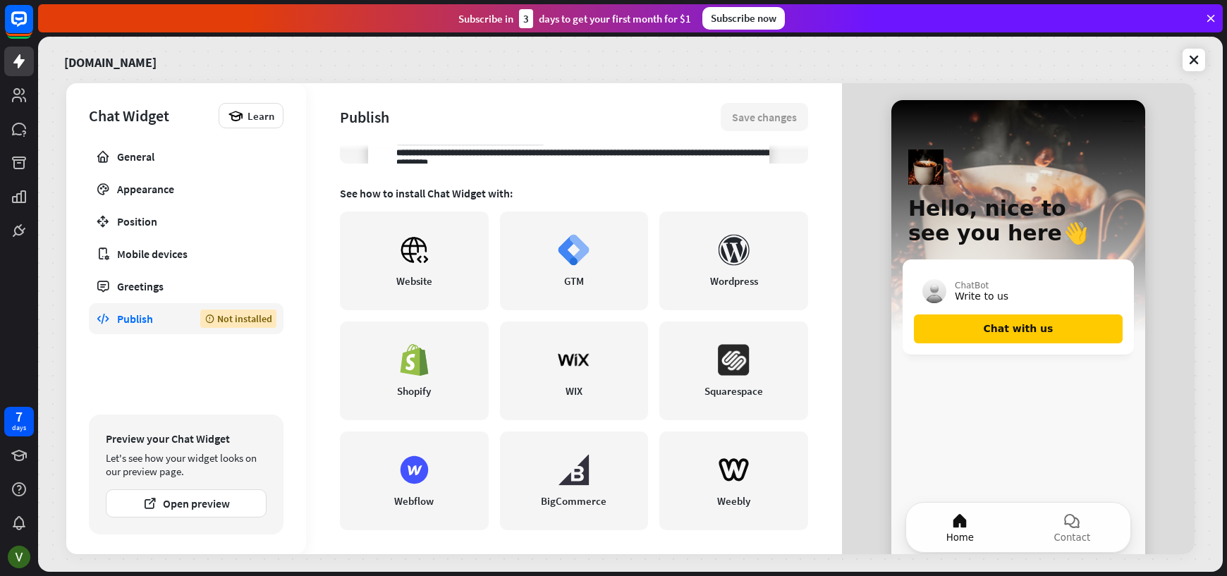
scroll to position [298, 0]
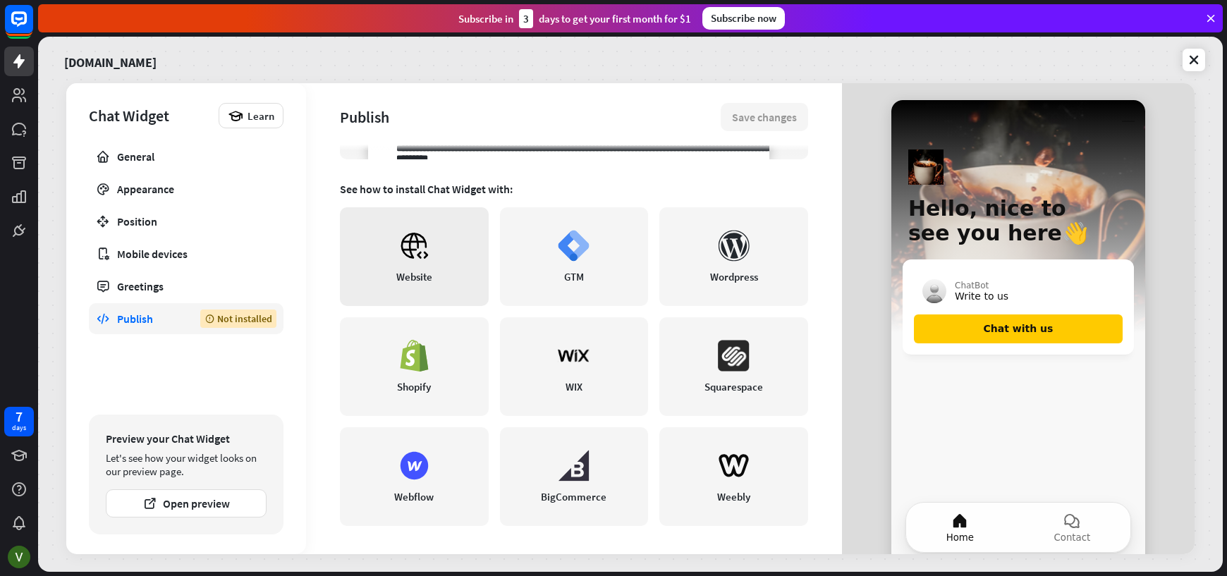
click at [412, 264] on link "Website" at bounding box center [414, 256] width 149 height 99
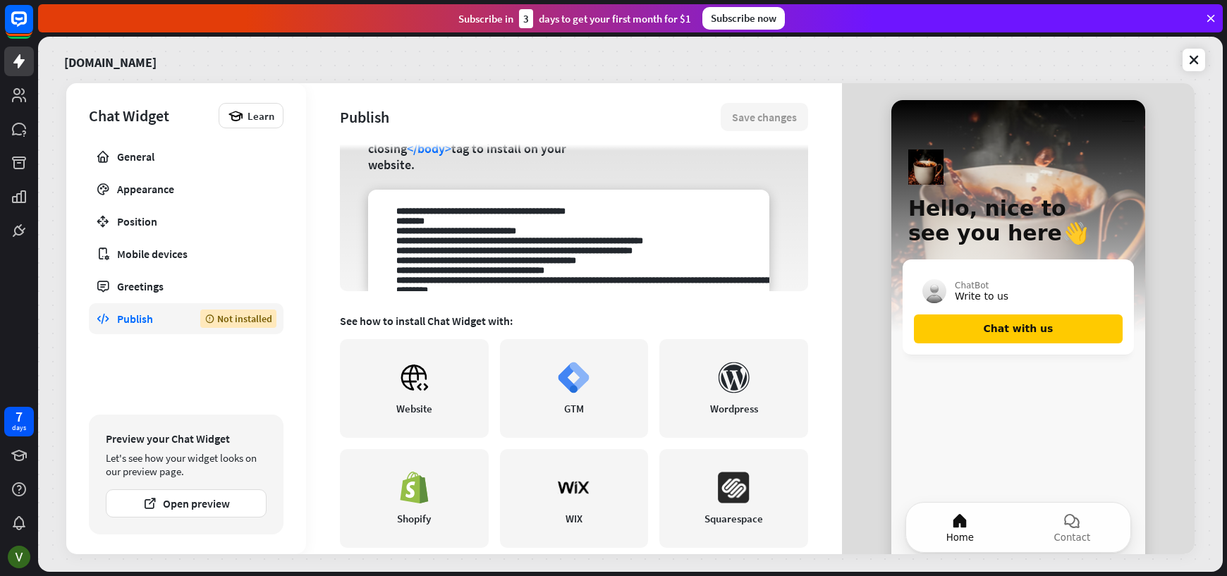
scroll to position [0, 0]
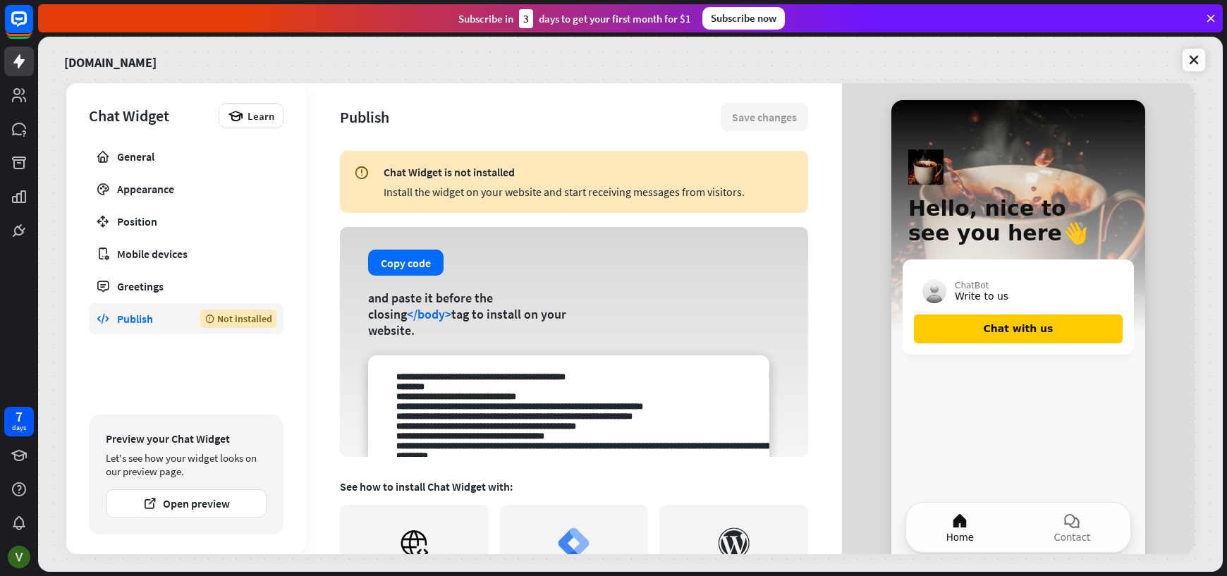
click at [565, 398] on textarea at bounding box center [568, 406] width 401 height 102
click at [398, 263] on button "Copy code" at bounding box center [405, 263] width 75 height 26
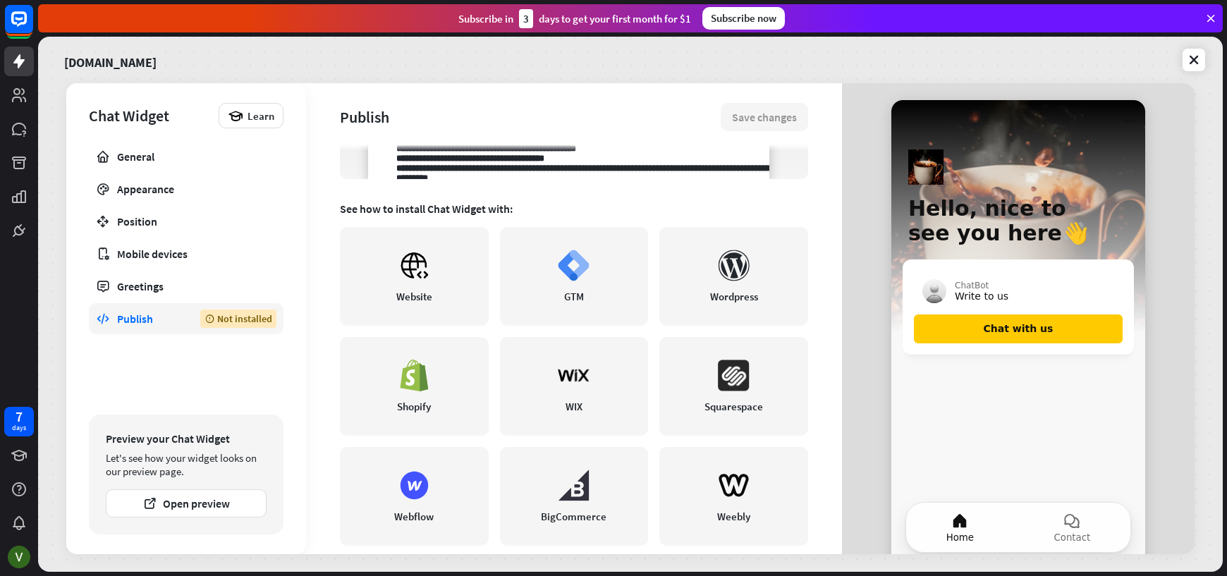
scroll to position [298, 0]
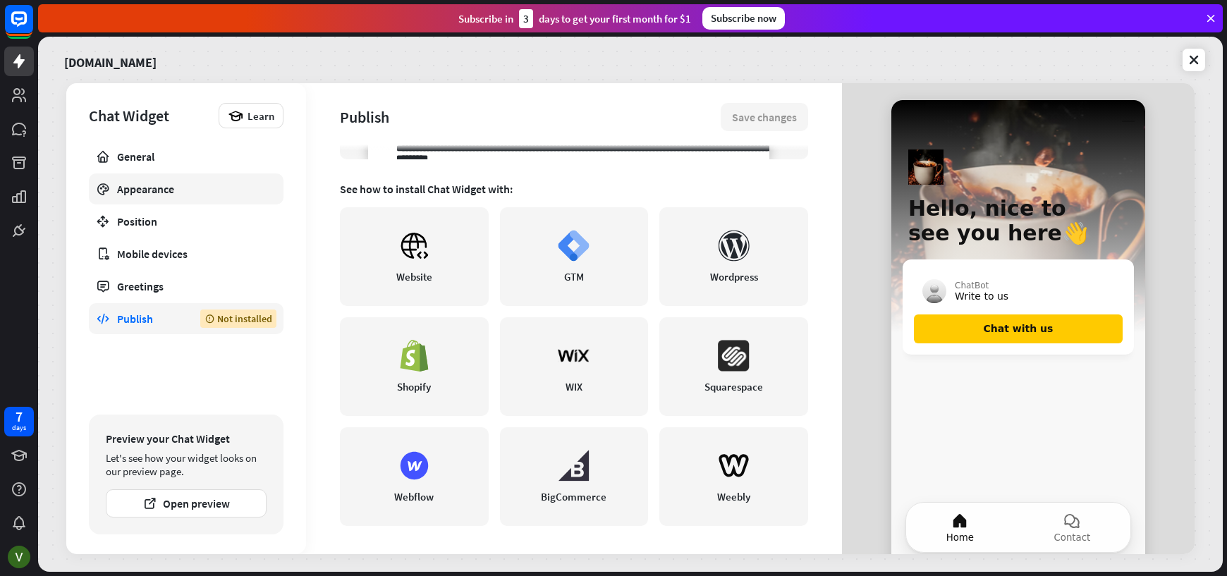
click at [166, 186] on div "Appearance" at bounding box center [186, 189] width 138 height 14
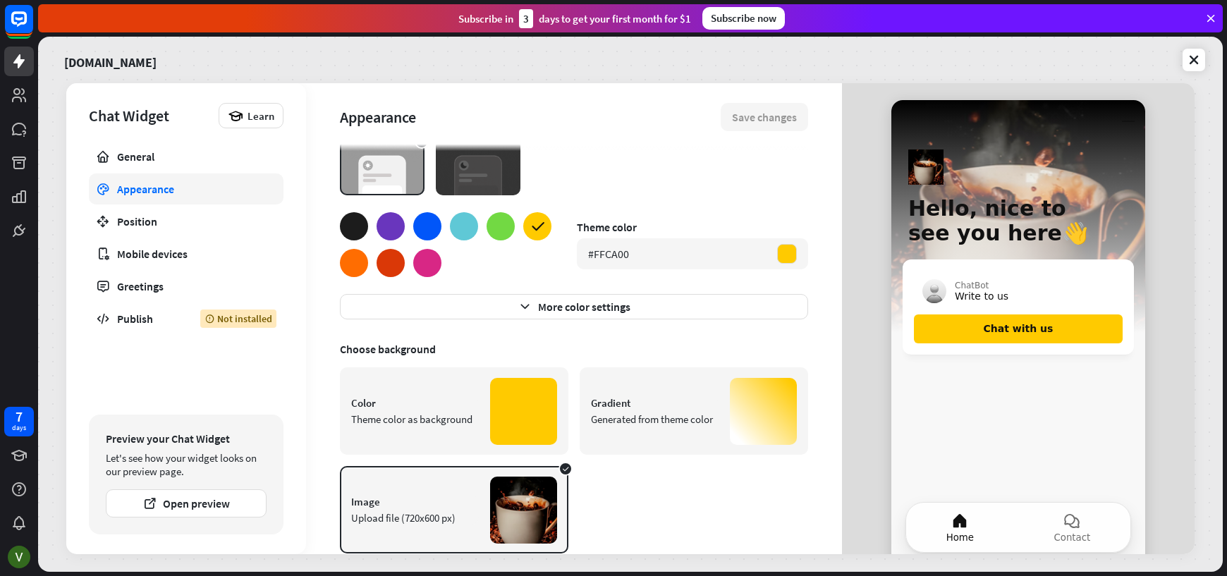
scroll to position [34, 0]
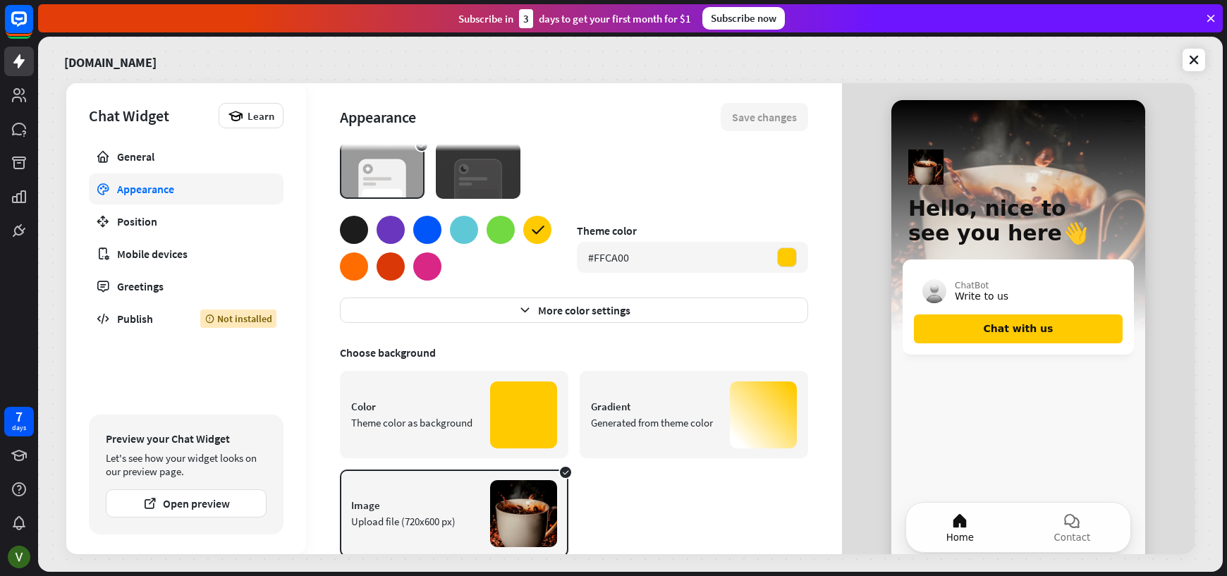
click at [730, 420] on div at bounding box center [763, 414] width 67 height 67
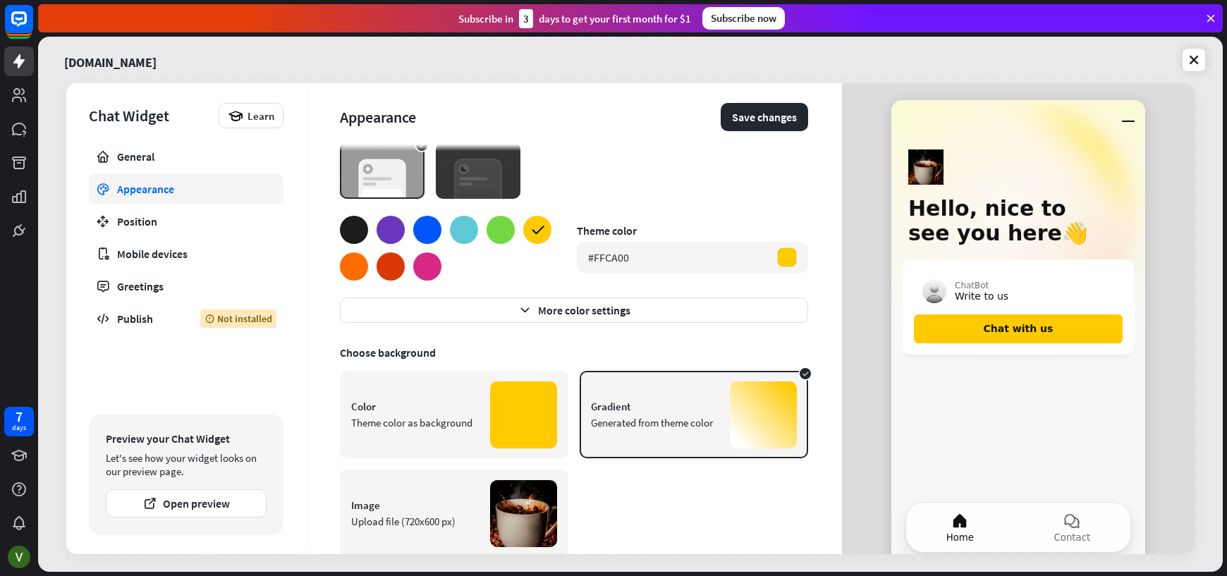
click at [510, 422] on div at bounding box center [523, 414] width 67 height 67
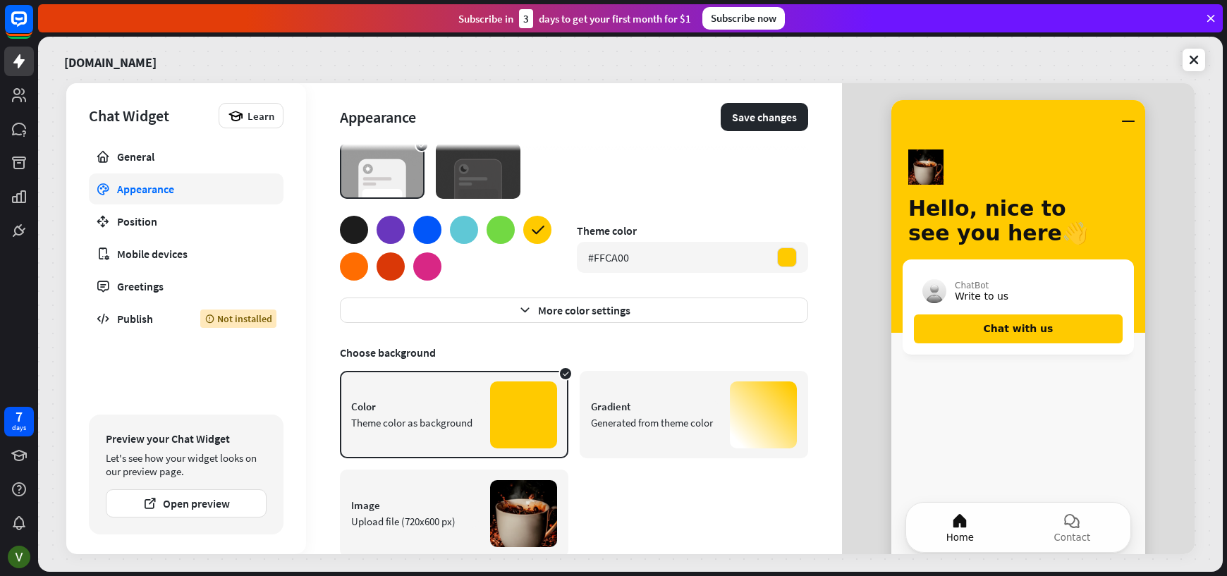
click at [754, 417] on div at bounding box center [763, 414] width 67 height 67
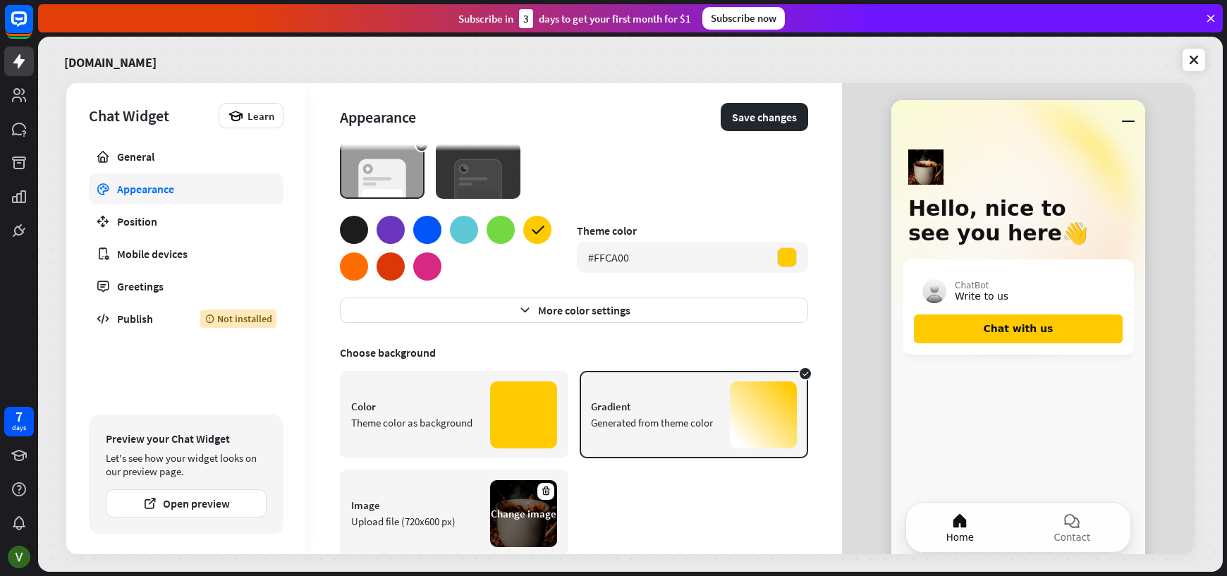
click at [549, 509] on div "Change image" at bounding box center [524, 513] width 66 height 13
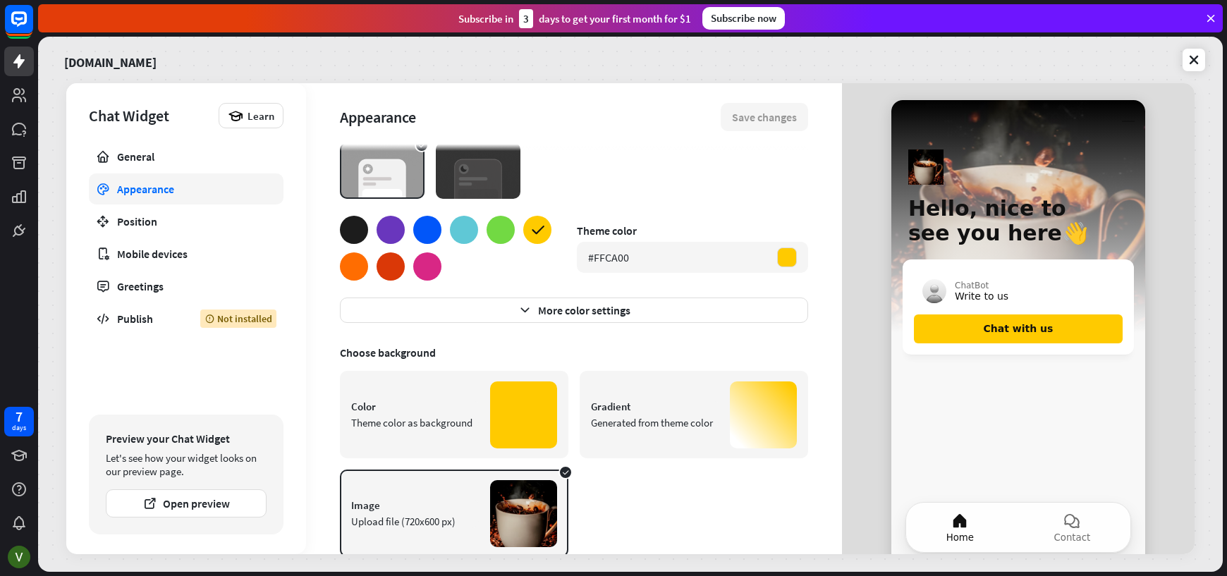
click at [419, 260] on div at bounding box center [427, 266] width 28 height 28
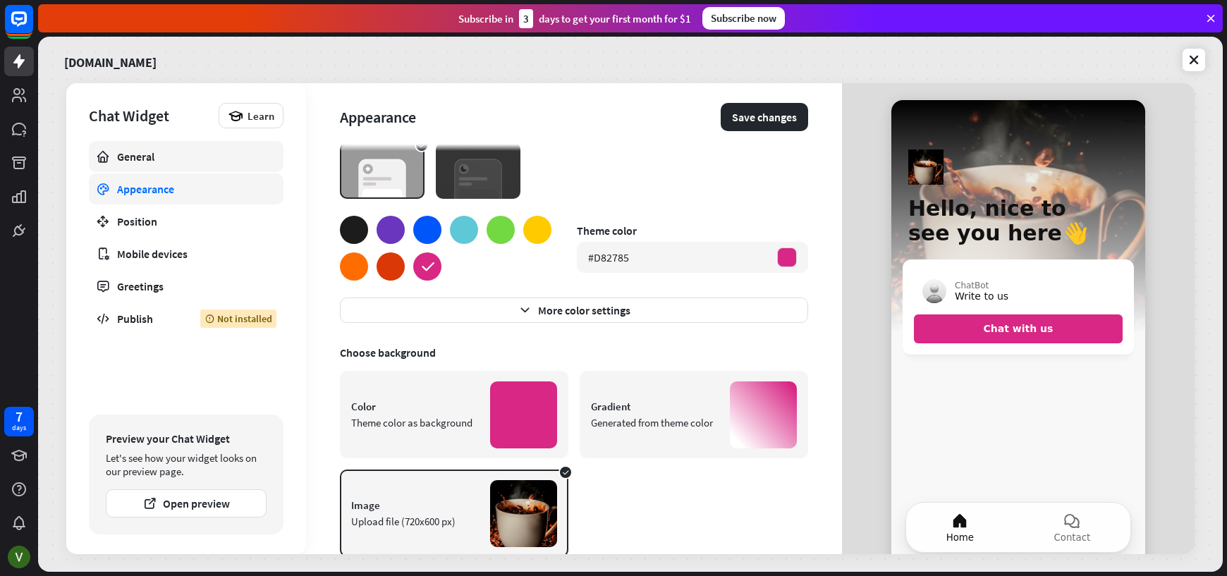
click at [106, 157] on icon at bounding box center [103, 156] width 14 height 14
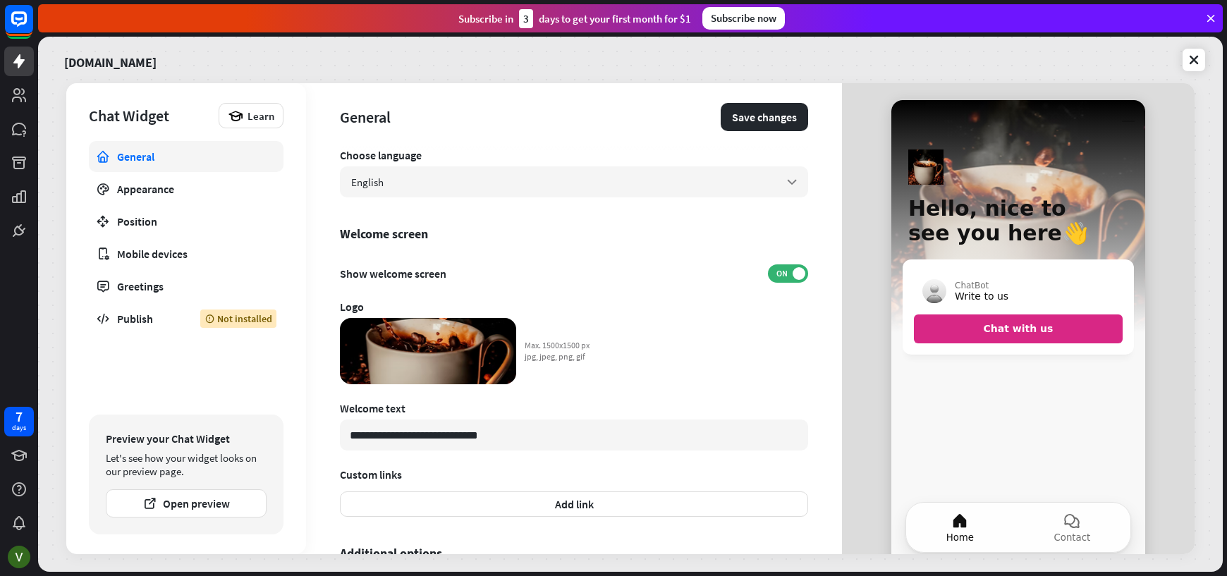
scroll to position [353, 0]
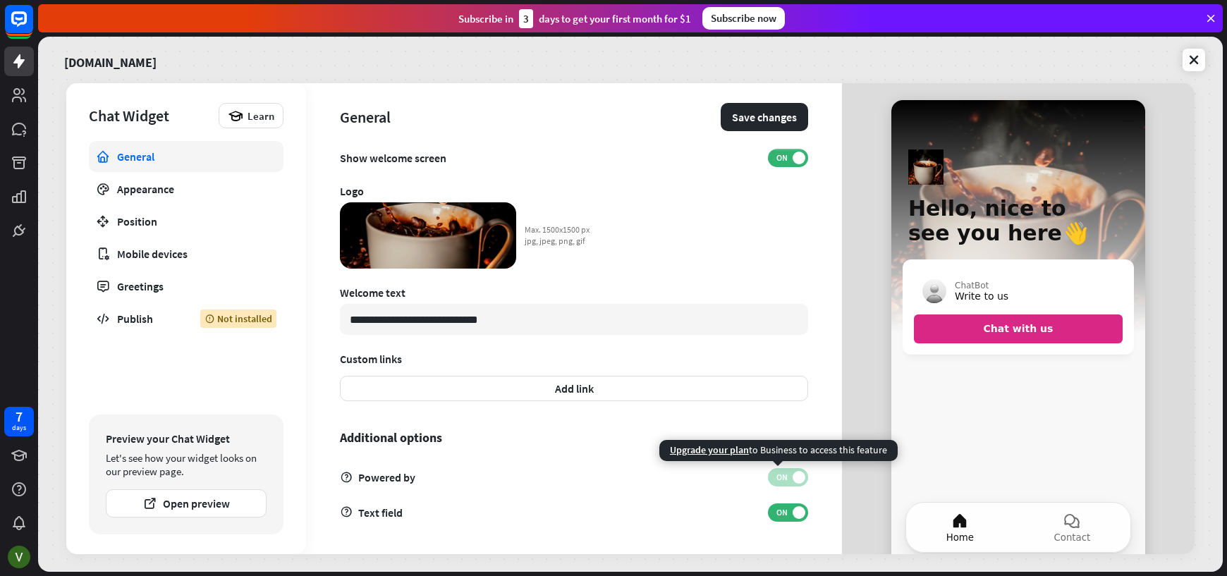
click at [771, 472] on span "ON" at bounding box center [782, 477] width 22 height 11
click at [776, 474] on span "ON" at bounding box center [782, 477] width 22 height 11
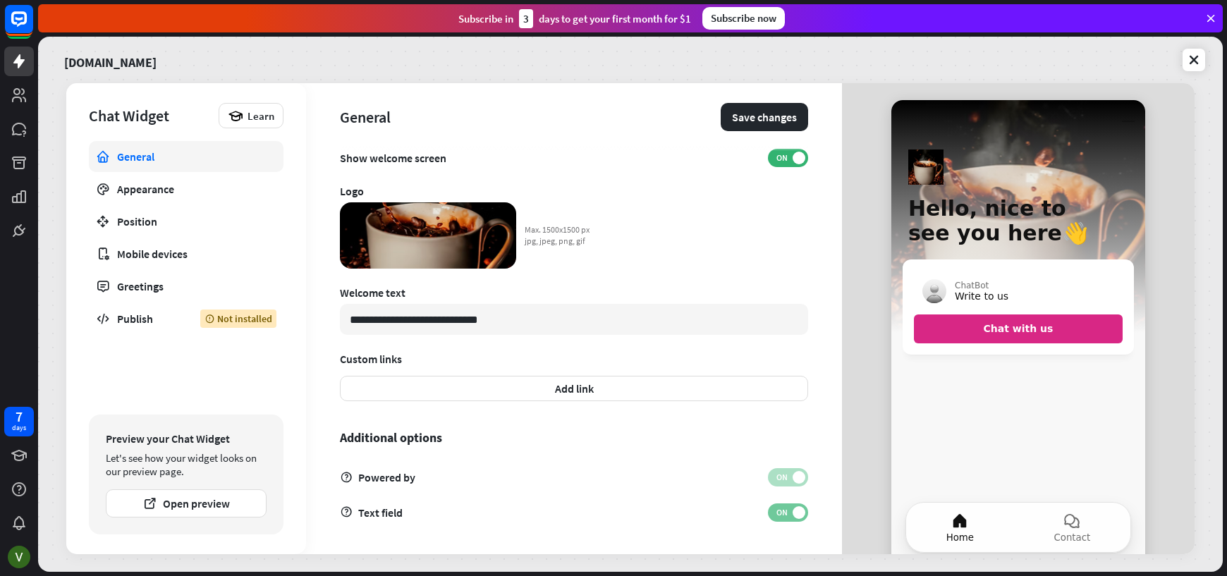
click at [778, 509] on span "ON" at bounding box center [782, 512] width 22 height 11
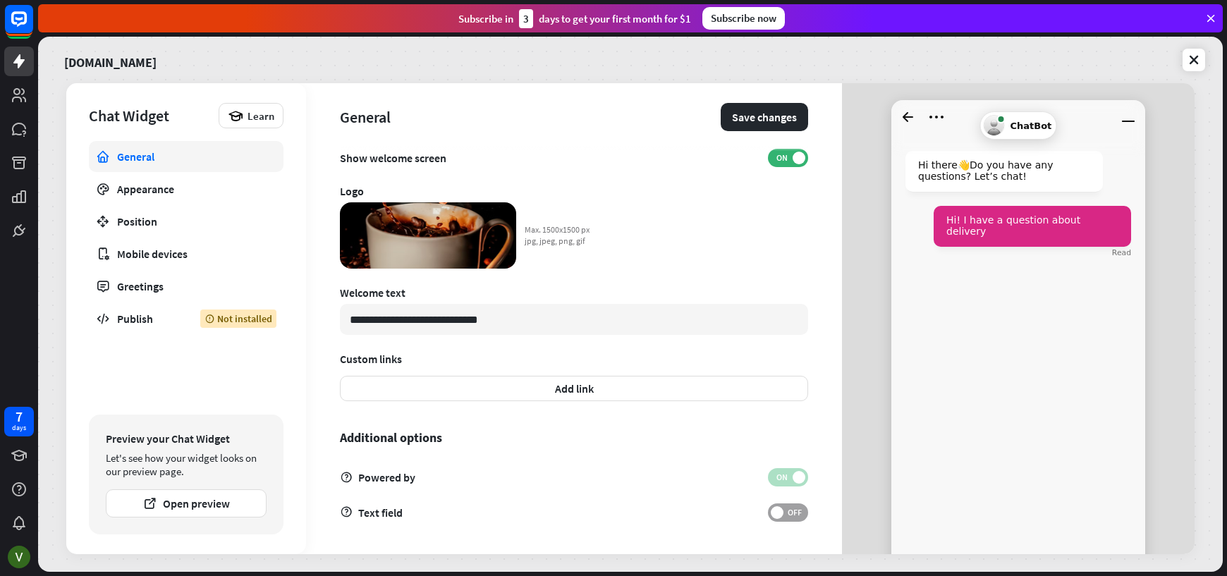
click at [783, 509] on span "OFF" at bounding box center [794, 512] width 22 height 11
click at [778, 509] on span "ON" at bounding box center [782, 512] width 22 height 11
click at [783, 509] on span "OFF" at bounding box center [794, 512] width 22 height 11
click at [906, 109] on icon "Go back to homescreen" at bounding box center [908, 117] width 23 height 23
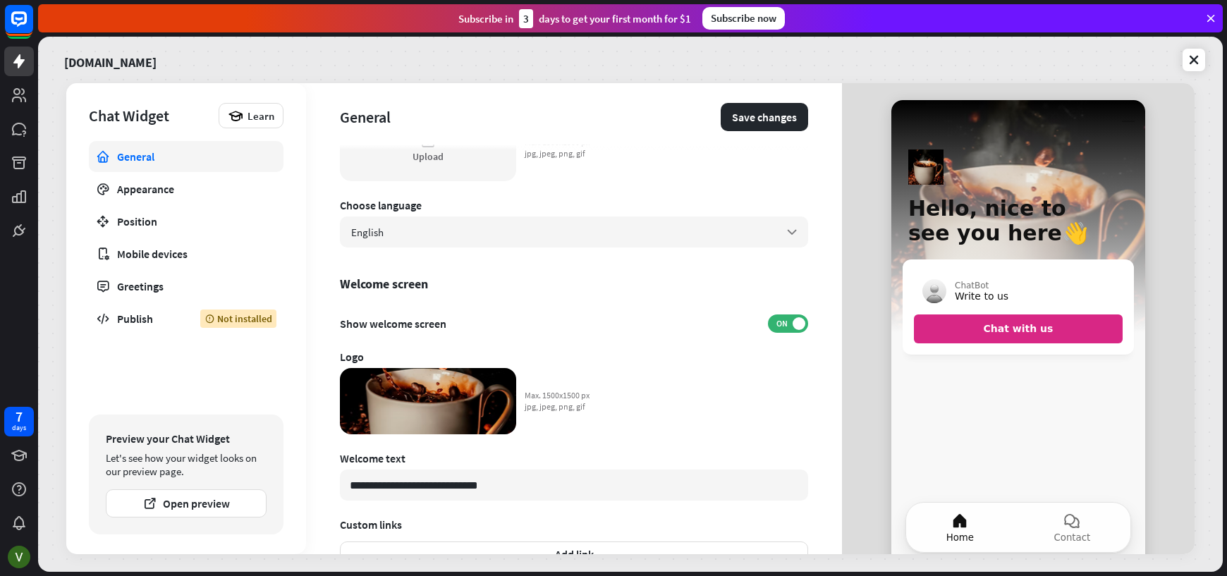
scroll to position [0, 0]
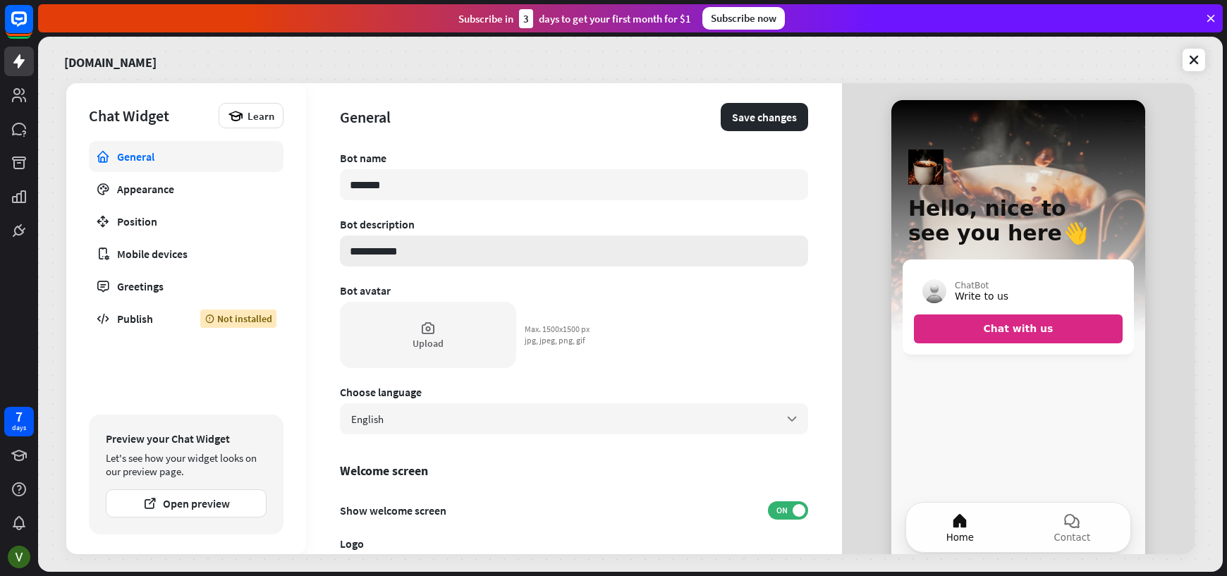
drag, startPoint x: 436, startPoint y: 252, endPoint x: 347, endPoint y: 254, distance: 88.8
click at [347, 254] on input "**********" at bounding box center [574, 250] width 468 height 31
click at [526, 257] on input "**********" at bounding box center [574, 250] width 468 height 31
click at [223, 197] on link "Appearance" at bounding box center [186, 188] width 195 height 31
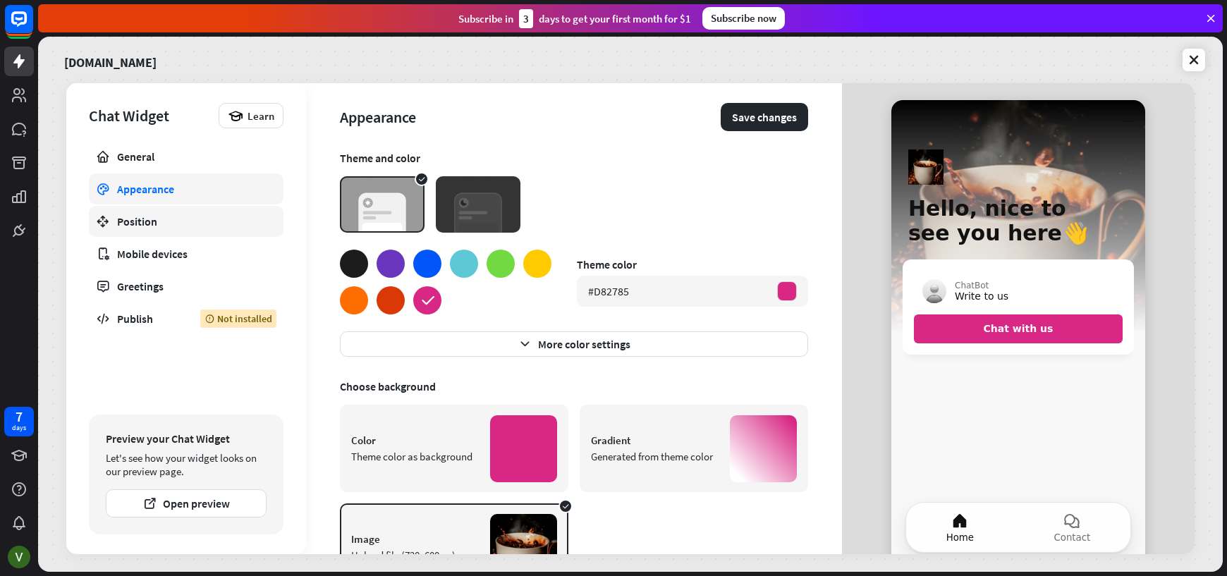
click at [137, 234] on link "Position" at bounding box center [186, 221] width 195 height 31
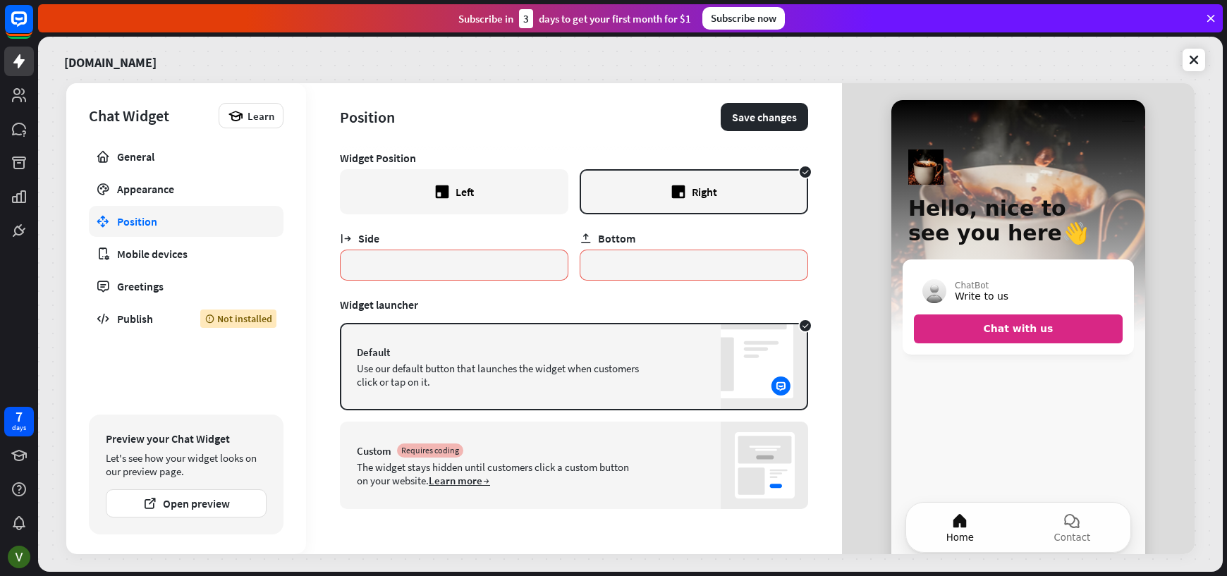
click at [503, 458] on div "Custom Requires coding The widget stays hidden until customers click a custom b…" at bounding box center [574, 465] width 468 height 87
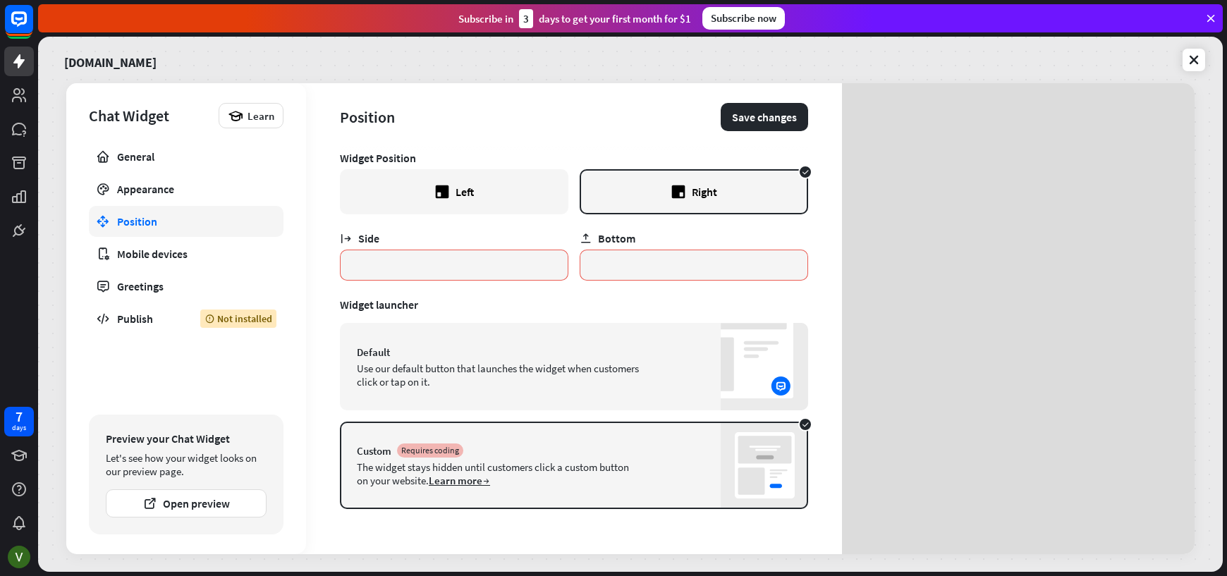
click at [498, 442] on div "Custom Requires coding The widget stays hidden until customers click a custom b…" at bounding box center [574, 465] width 468 height 87
click at [435, 468] on div "The widget stays hidden until customers click a custom button on your website. …" at bounding box center [498, 473] width 282 height 27
click at [468, 395] on div "Default Use our default button that launches the widget when customers click or…" at bounding box center [574, 366] width 468 height 87
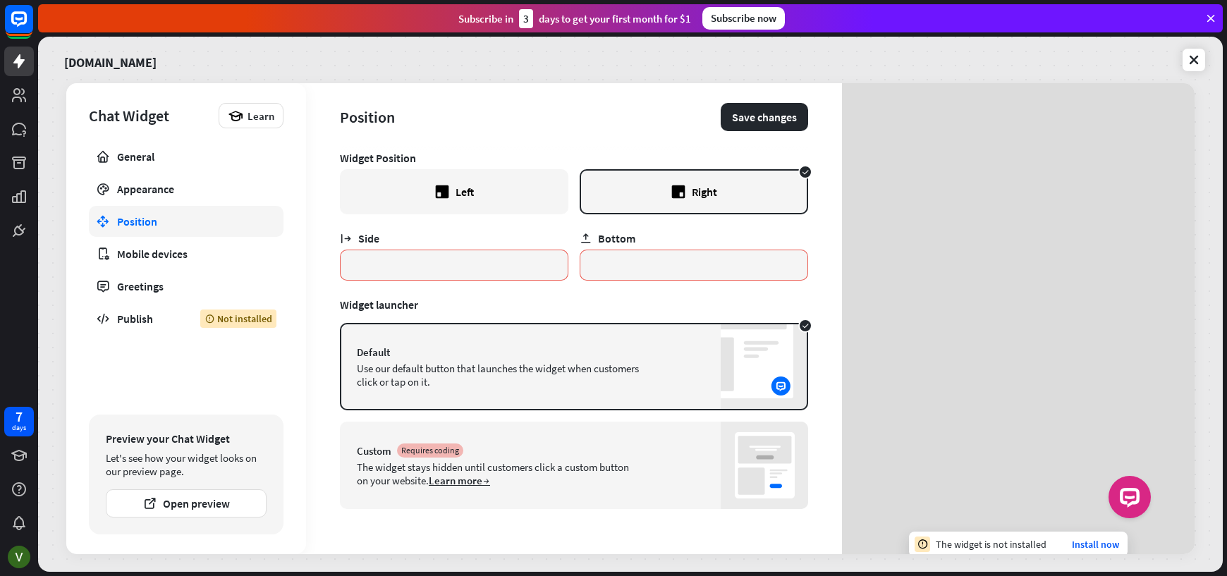
scroll to position [75, 0]
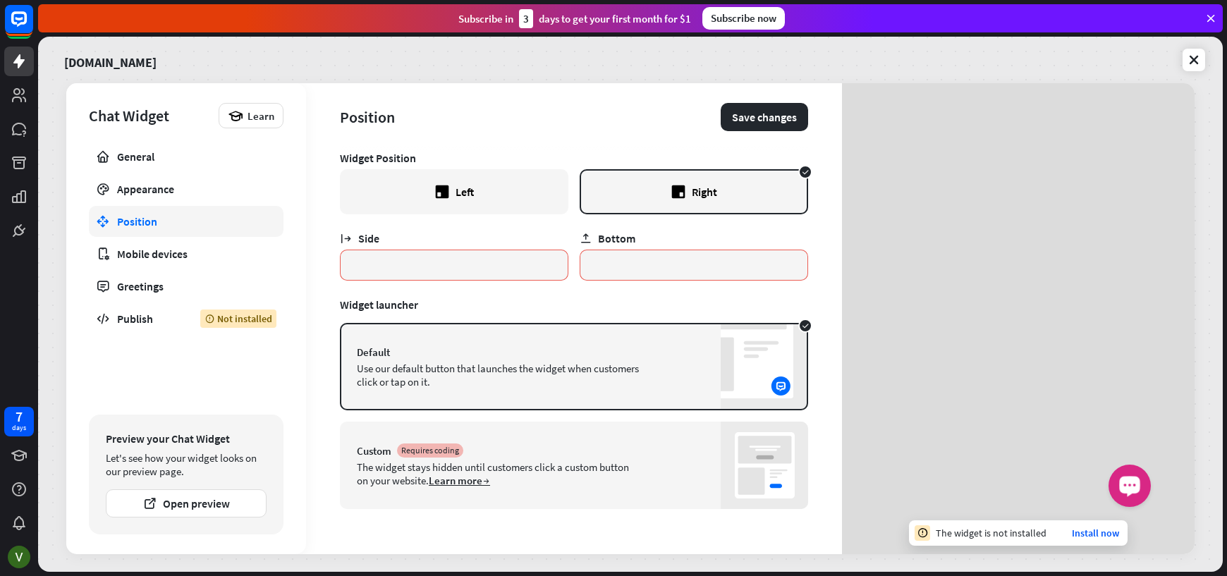
click at [1121, 491] on div "Launch OpenWidget widget" at bounding box center [1129, 484] width 24 height 24
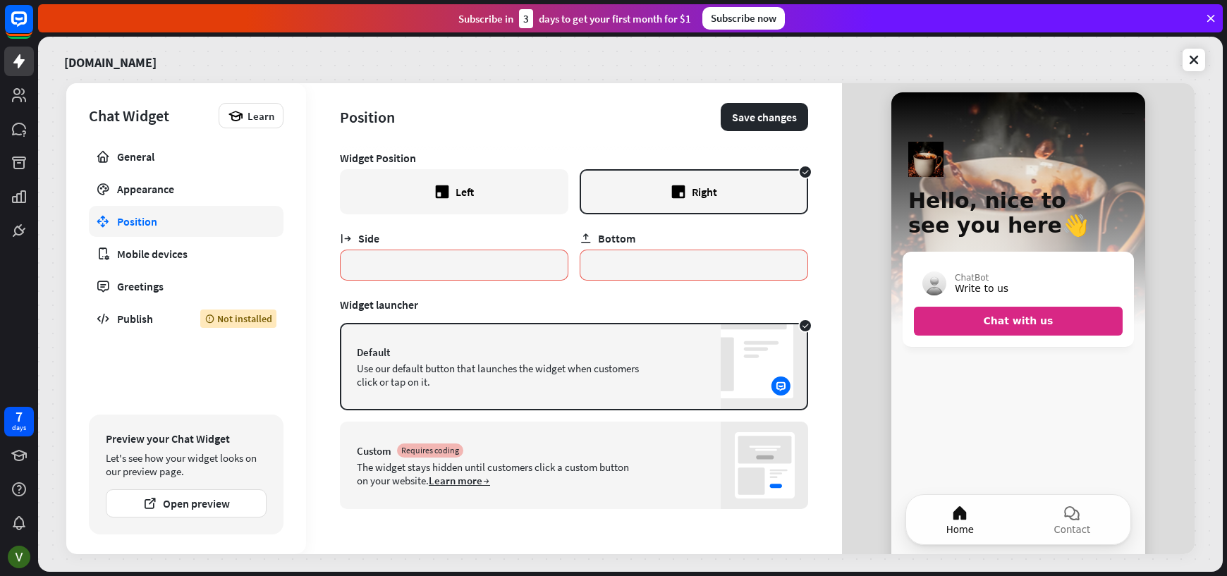
scroll to position [0, 0]
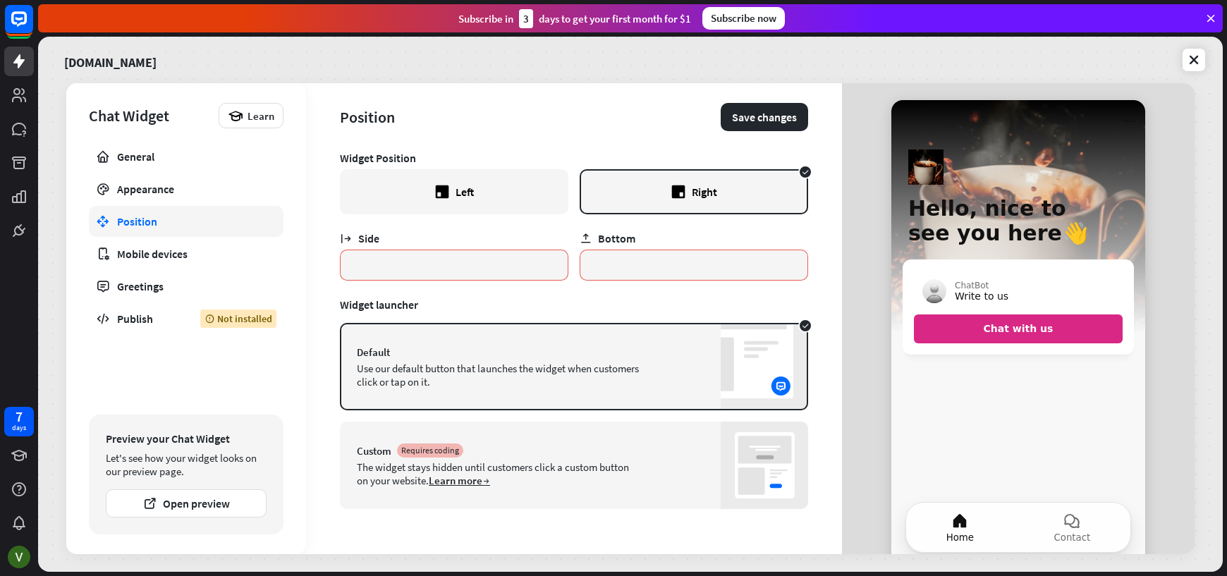
click at [431, 197] on div "Left" at bounding box center [454, 191] width 228 height 45
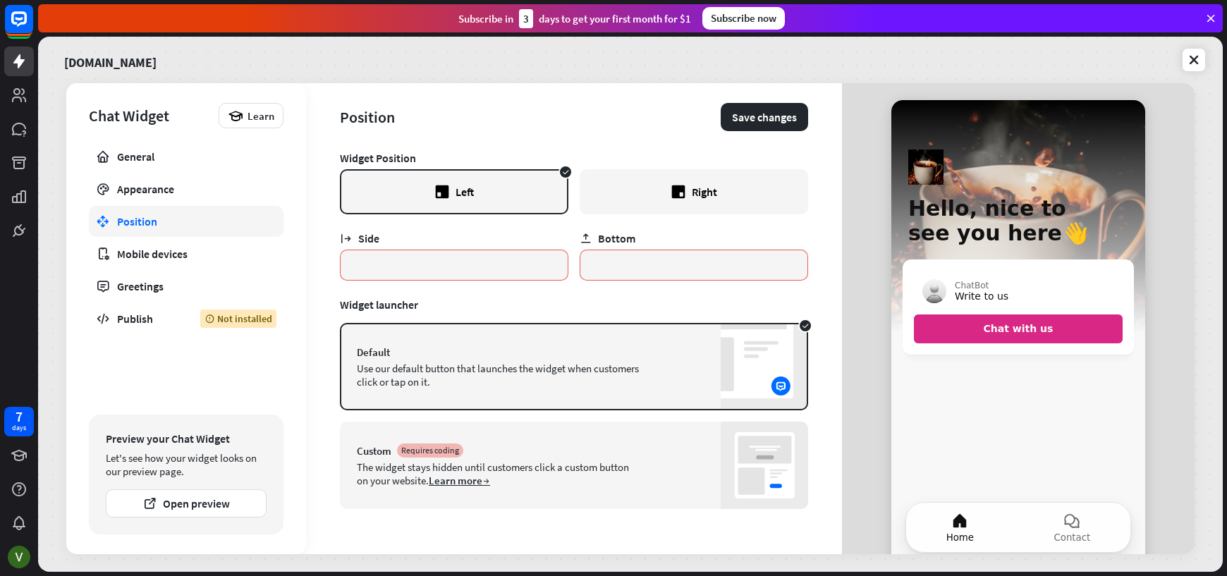
click at [720, 198] on div "Right" at bounding box center [694, 191] width 228 height 45
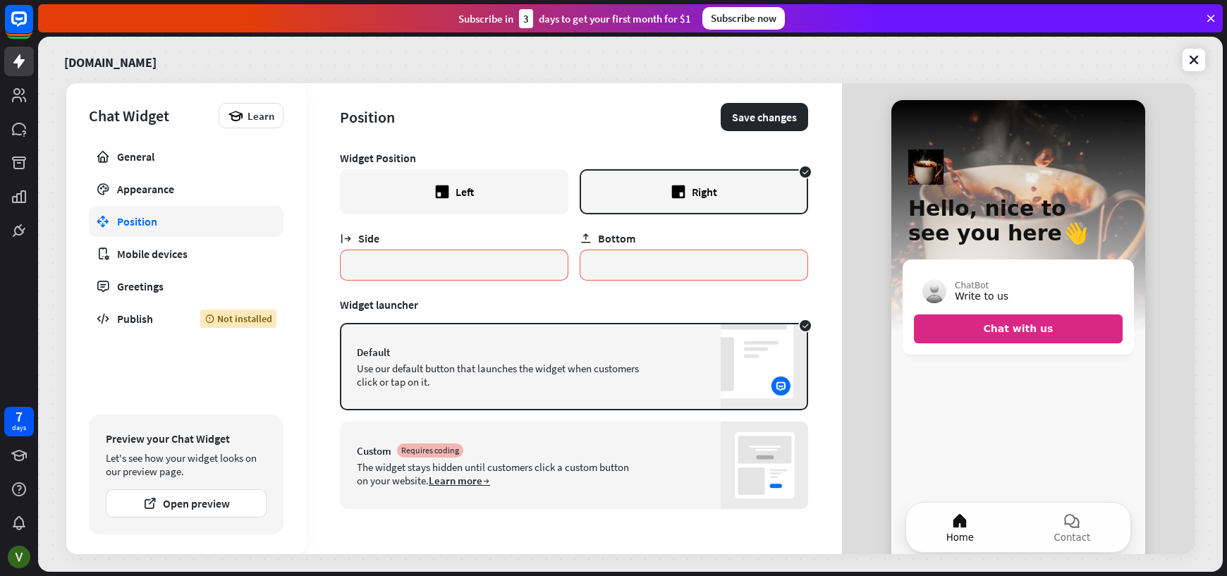
click at [493, 180] on div "Left" at bounding box center [454, 191] width 228 height 45
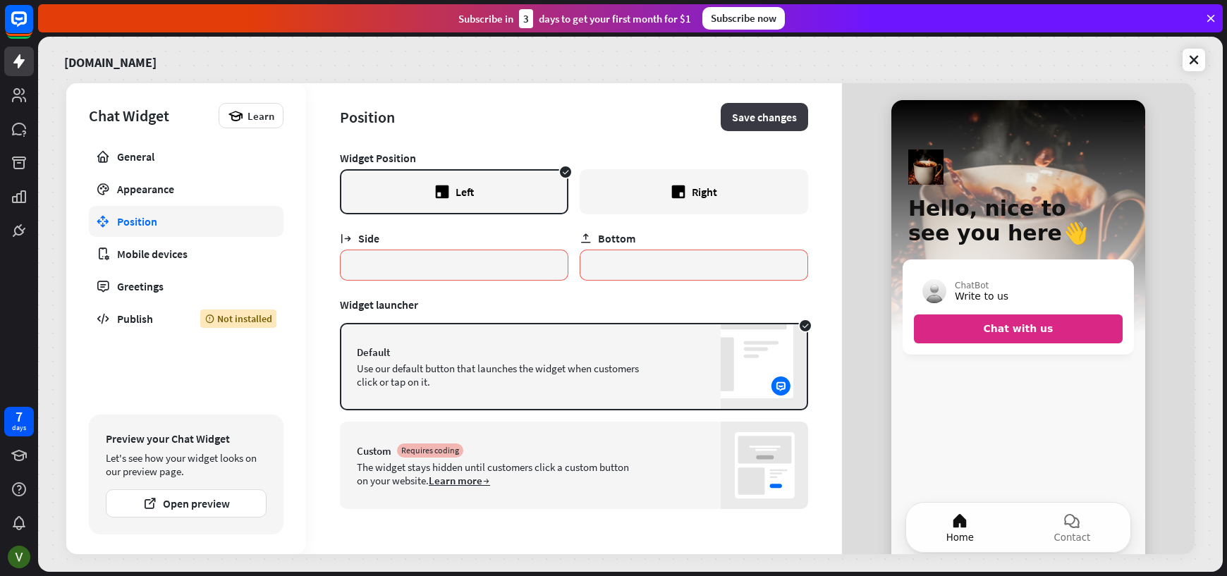
click at [757, 119] on button "Save changes" at bounding box center [764, 117] width 87 height 28
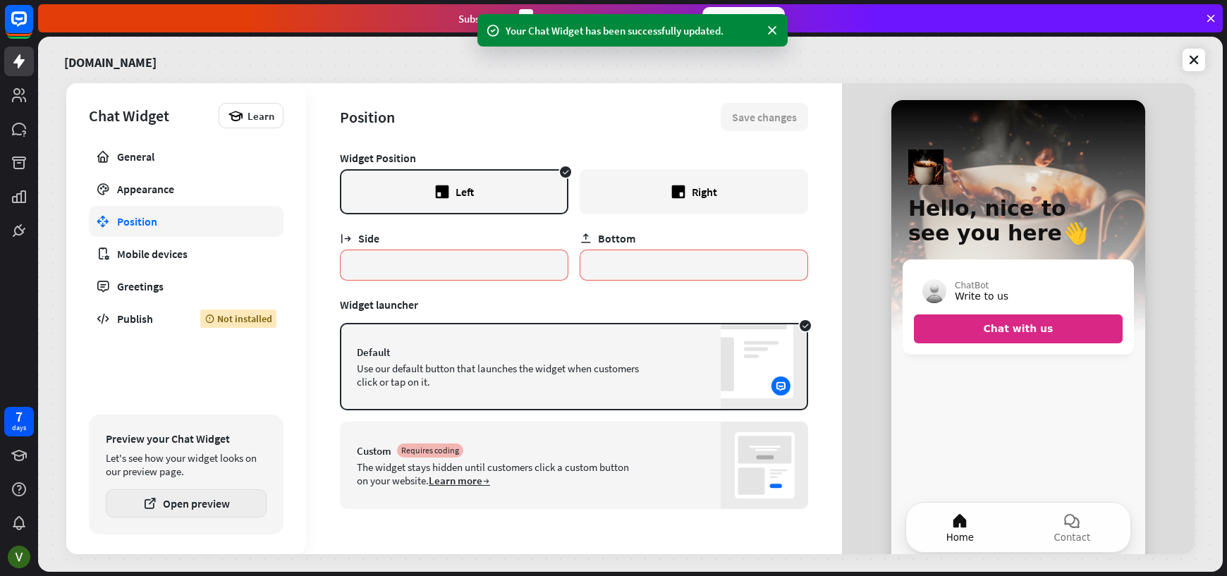
click at [246, 513] on button "Open preview" at bounding box center [186, 503] width 161 height 28
click at [564, 451] on div "Custom Requires coding" at bounding box center [574, 450] width 434 height 14
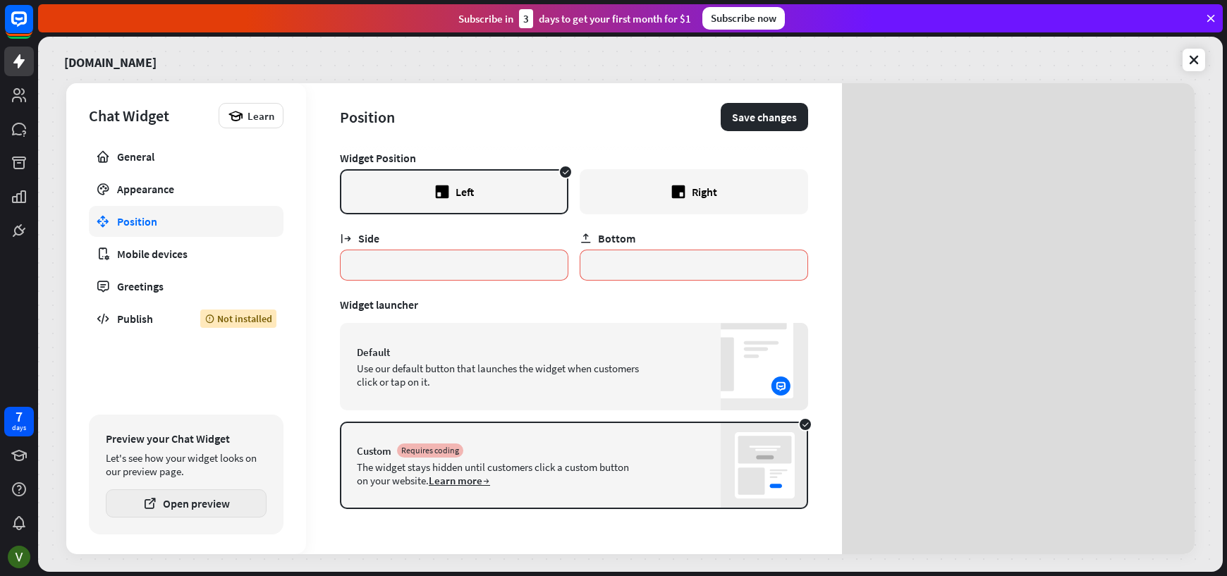
click at [204, 502] on button "Open preview" at bounding box center [186, 503] width 161 height 28
click at [590, 355] on div "Default" at bounding box center [574, 351] width 434 height 13
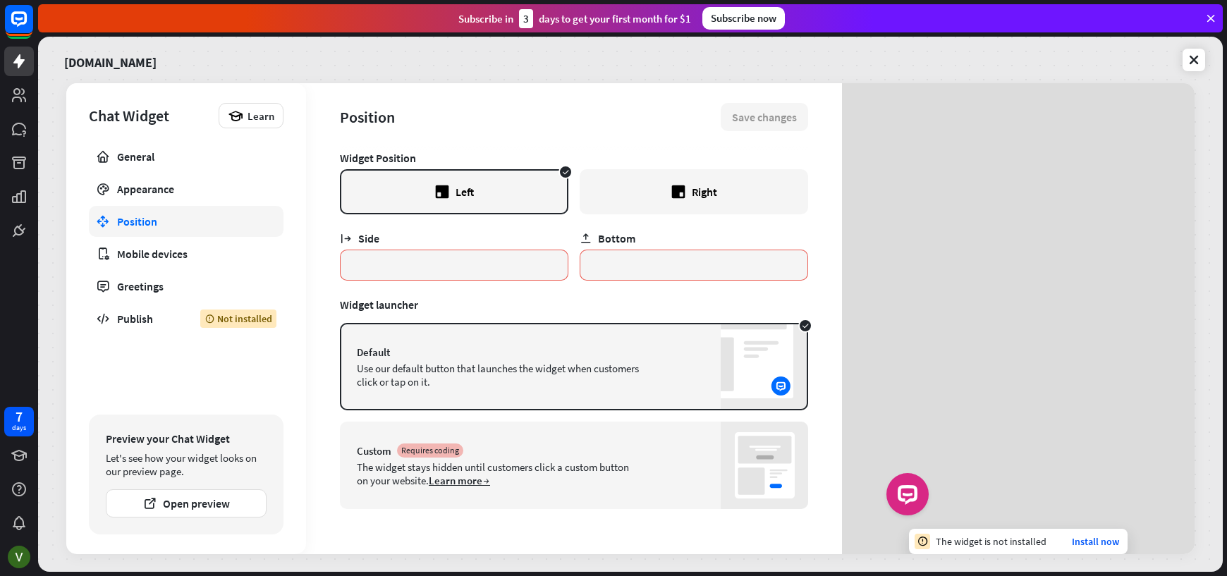
scroll to position [75, 0]
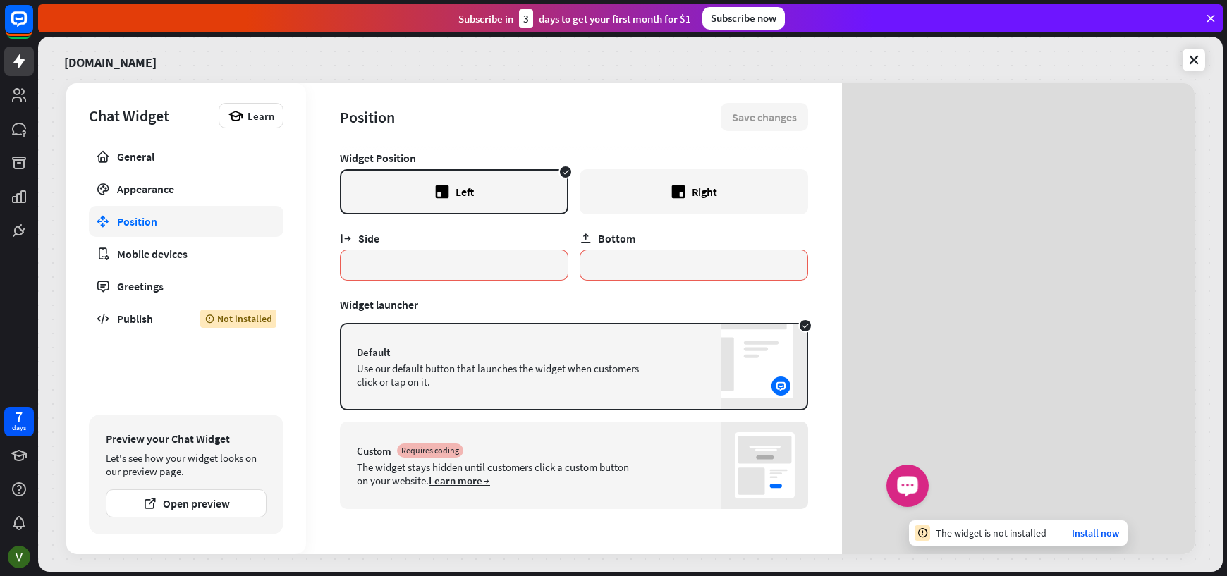
click at [886, 484] on button "Launch OpenWidget widget" at bounding box center [907, 485] width 42 height 42
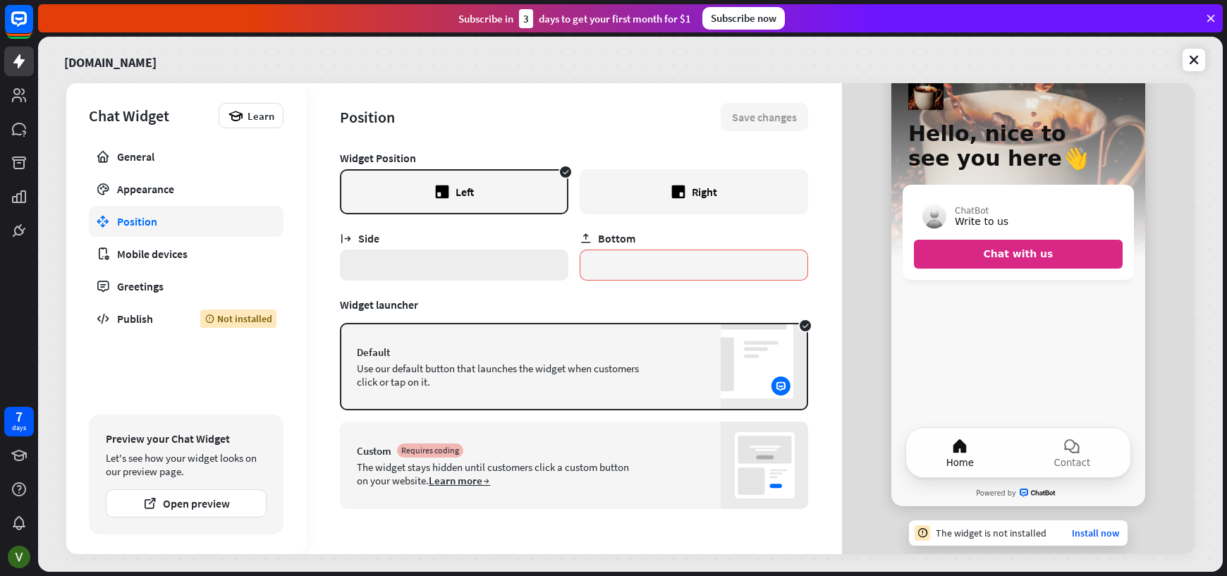
click at [439, 265] on input "*" at bounding box center [454, 265] width 228 height 31
click at [220, 250] on div "Mobile devices" at bounding box center [186, 254] width 138 height 14
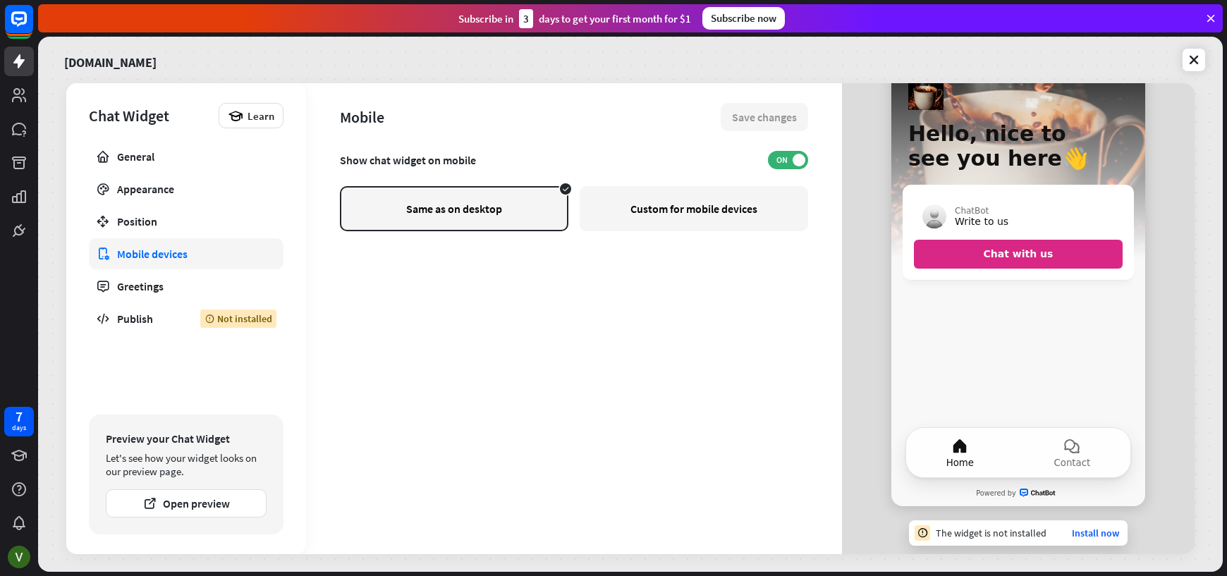
click at [684, 223] on div "Custom for mobile devices" at bounding box center [694, 208] width 228 height 45
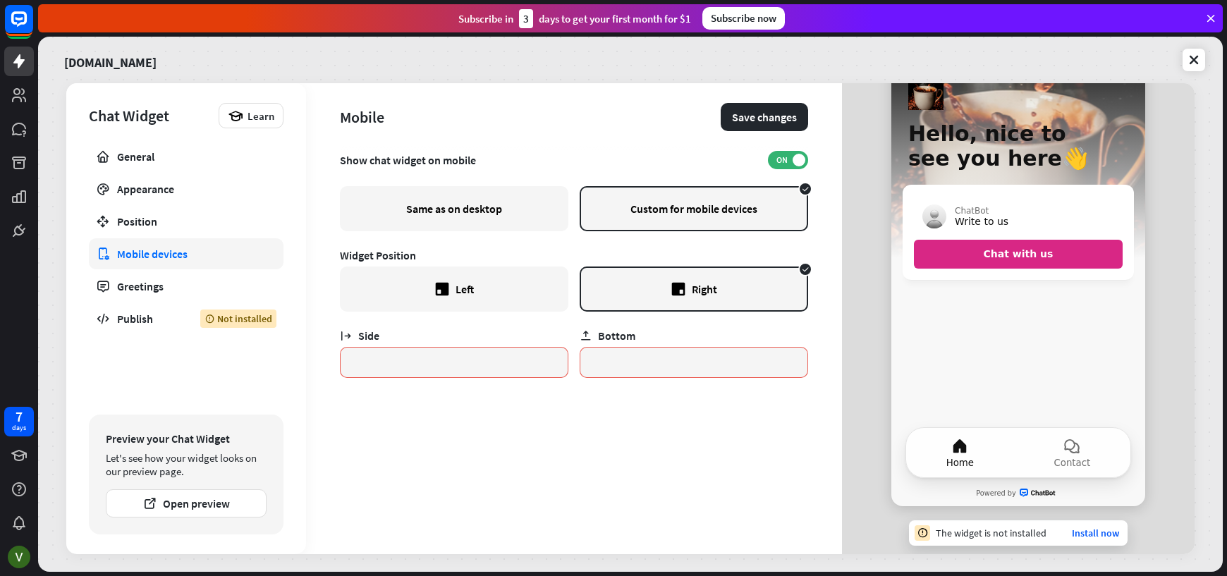
click at [467, 212] on div "Same as on desktop" at bounding box center [454, 208] width 228 height 45
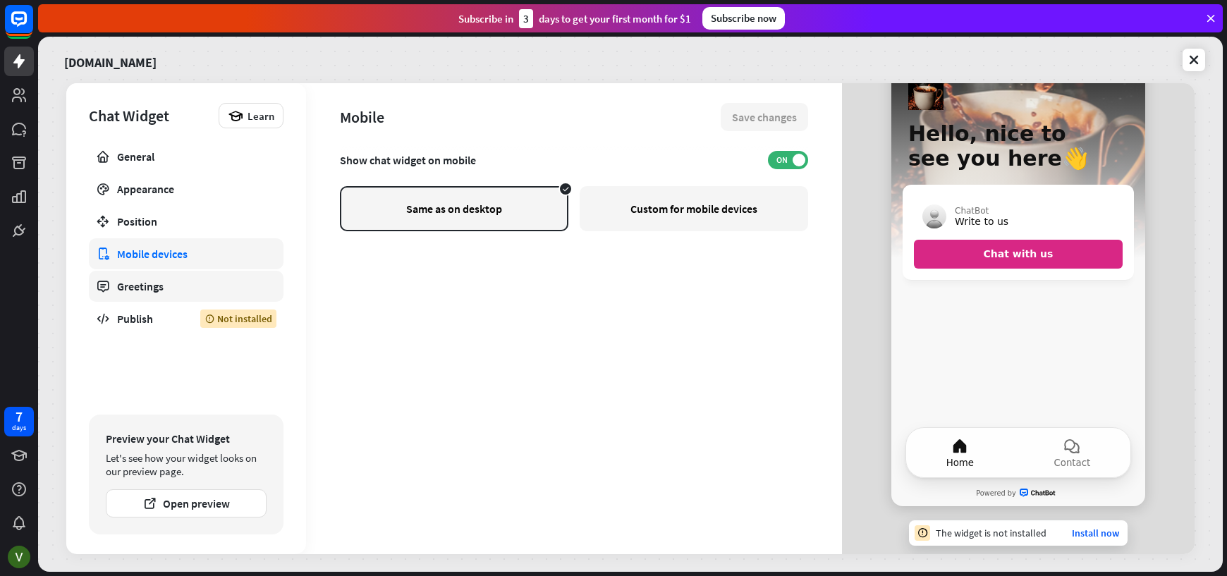
click at [226, 289] on div "Greetings" at bounding box center [186, 286] width 138 height 14
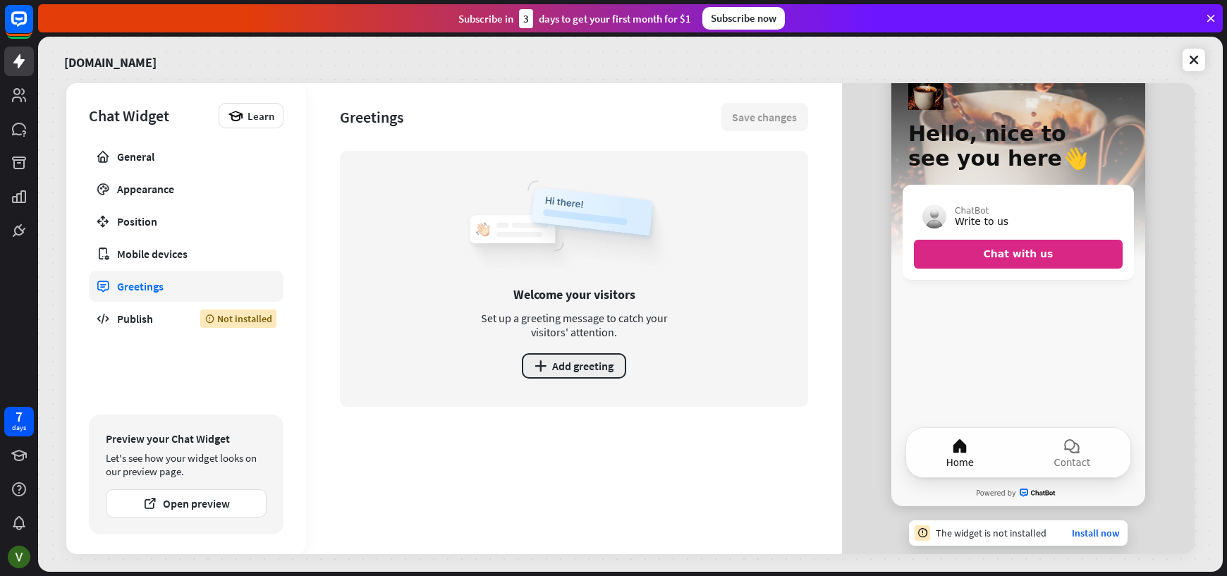
click at [566, 354] on button "plus Add greeting" at bounding box center [574, 365] width 104 height 25
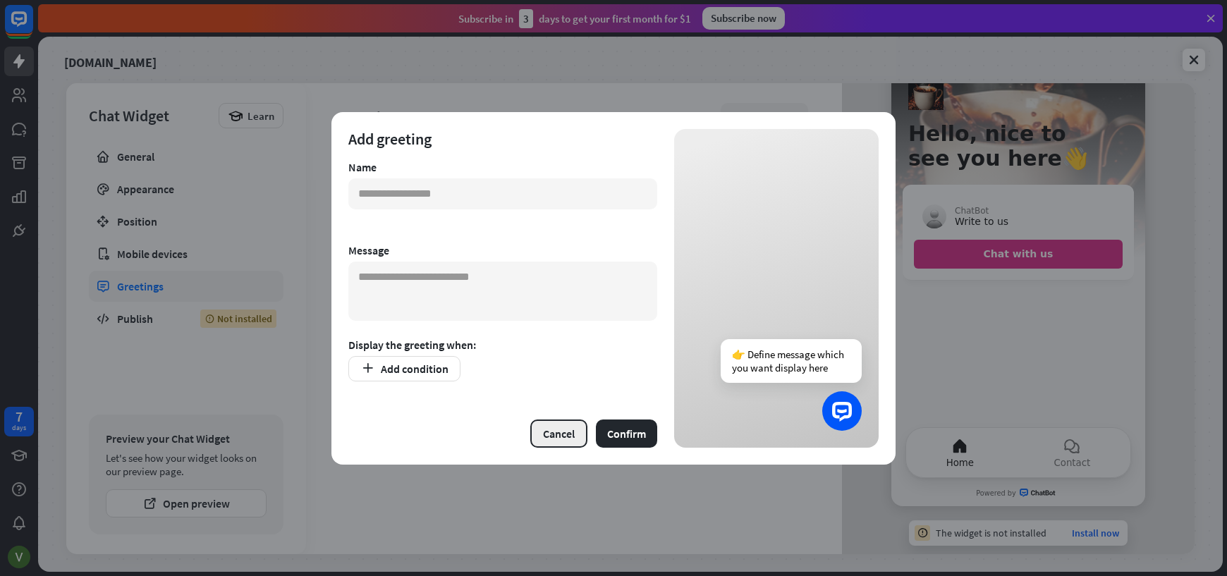
click at [561, 427] on button "Cancel" at bounding box center [558, 433] width 57 height 28
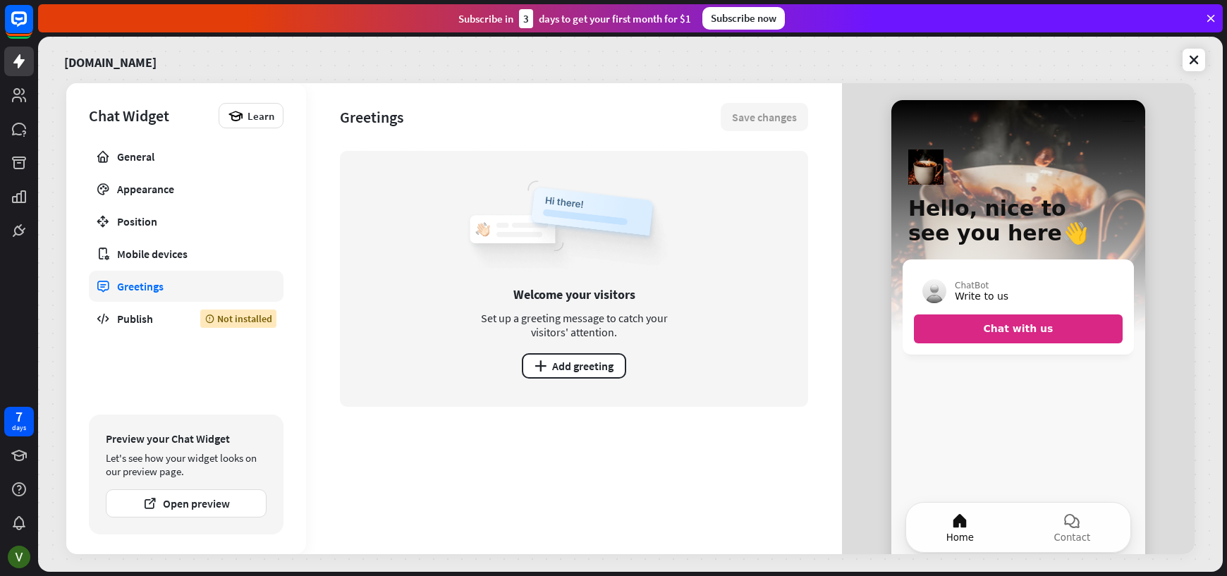
click at [332, 258] on div "Greetings Save changes Welcome your visitors Set up a greeting message to catch…" at bounding box center [574, 318] width 536 height 471
click at [184, 161] on div "General" at bounding box center [186, 156] width 138 height 14
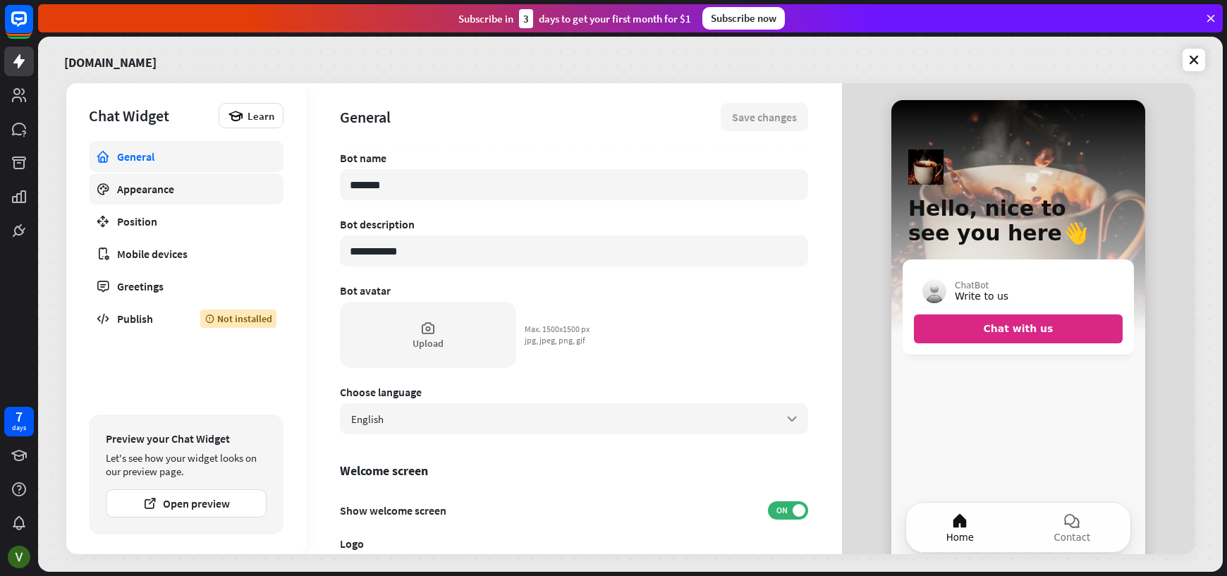
click at [177, 188] on div "Appearance" at bounding box center [186, 189] width 138 height 14
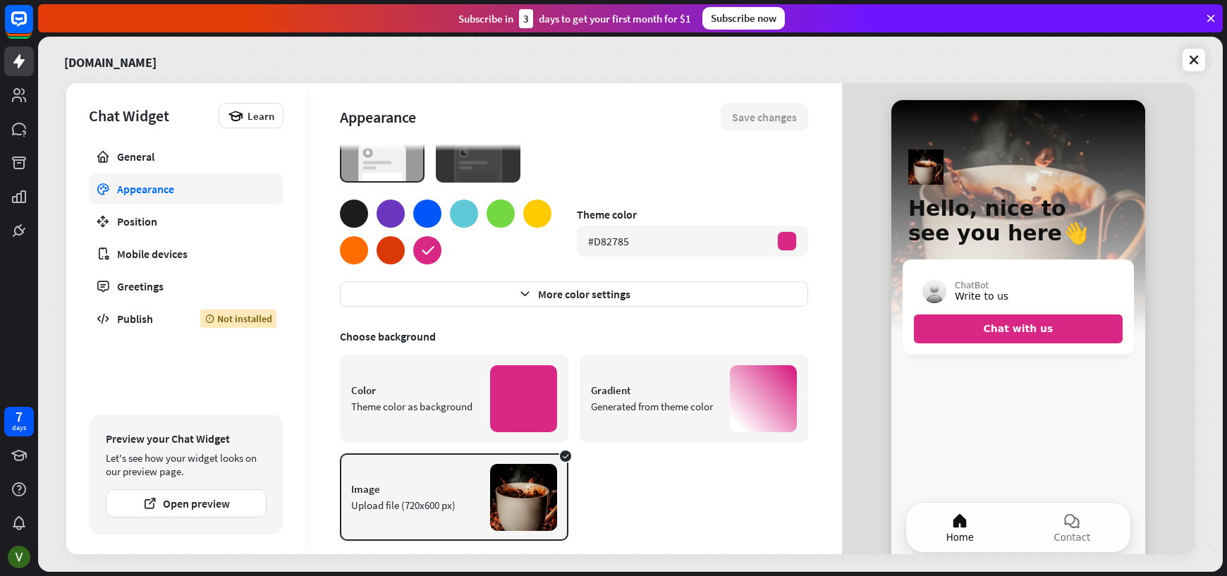
scroll to position [65, 0]
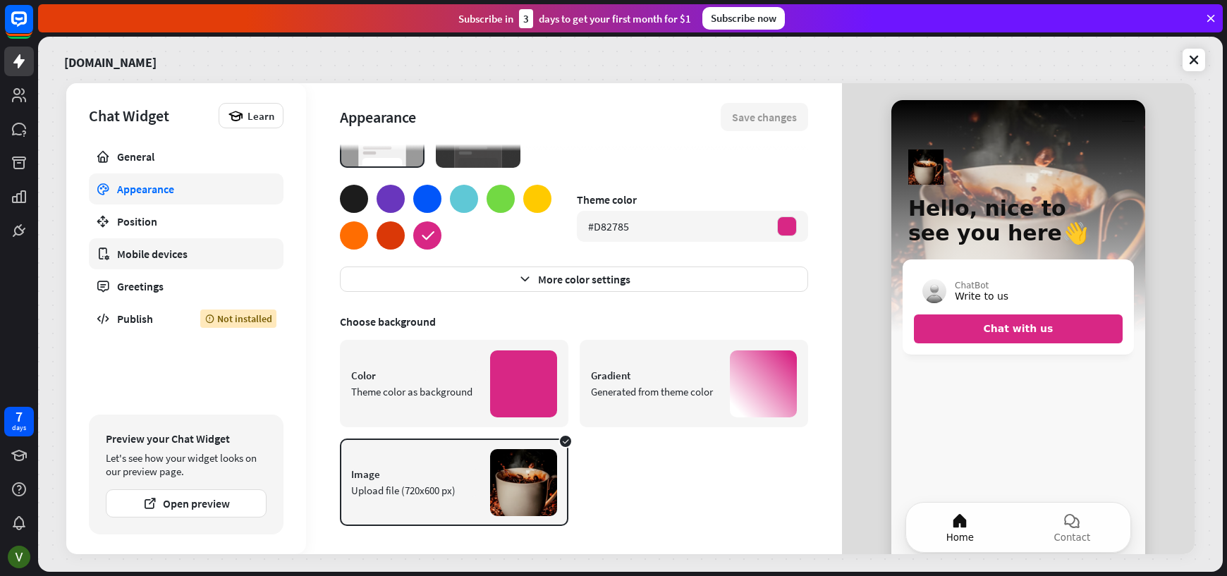
click at [140, 257] on div "Mobile devices" at bounding box center [186, 254] width 138 height 14
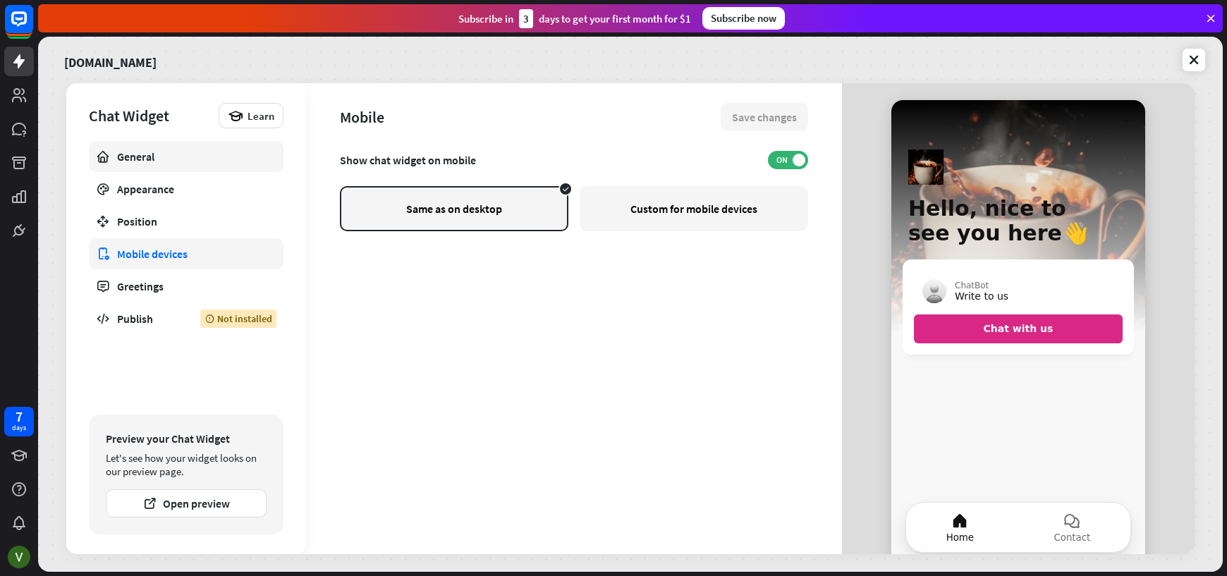
click at [155, 152] on div "General" at bounding box center [186, 156] width 138 height 14
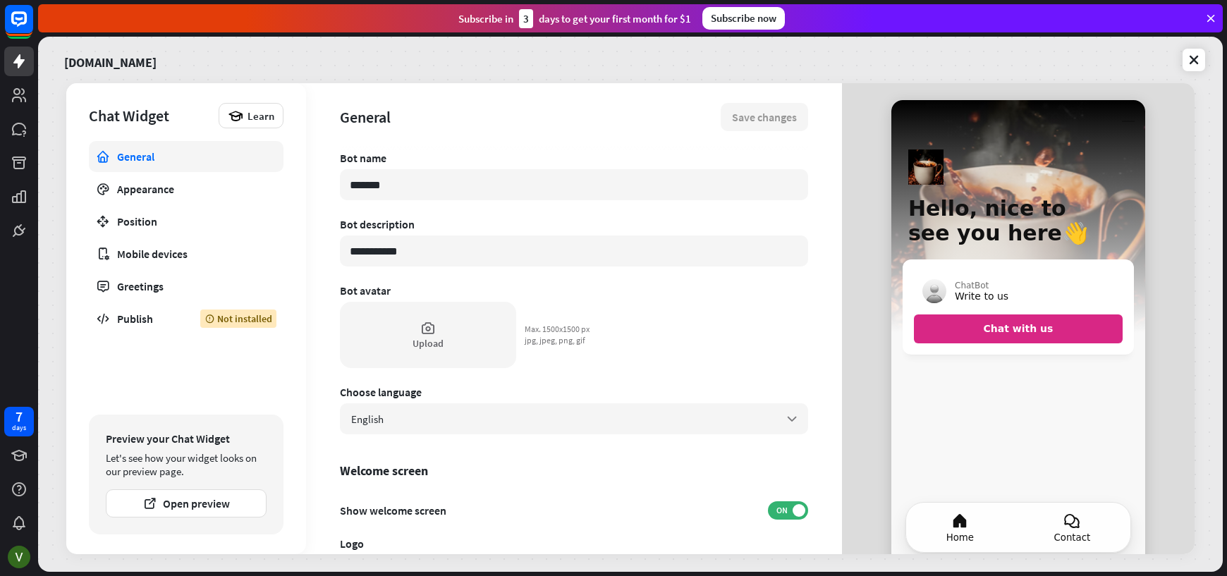
click at [1065, 517] on icon at bounding box center [1071, 521] width 17 height 17
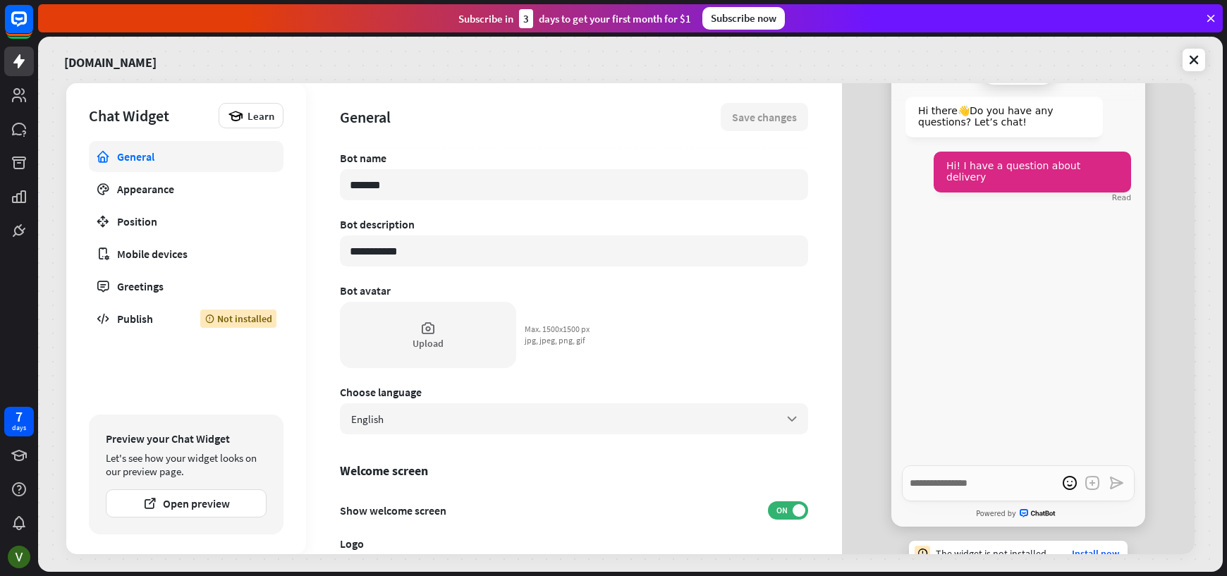
scroll to position [75, 0]
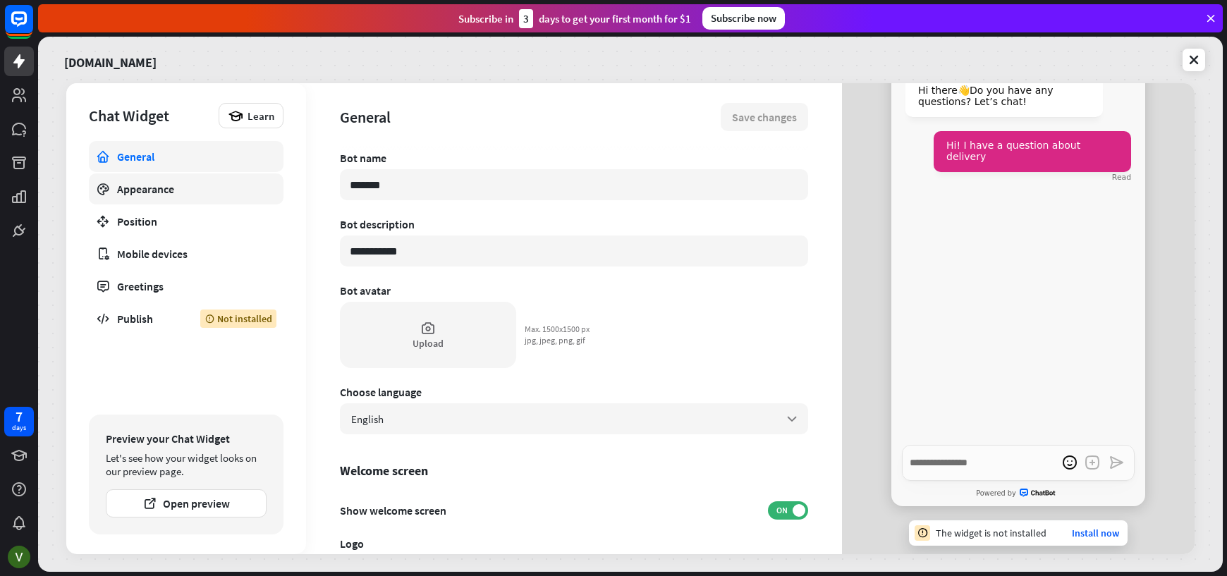
click at [188, 197] on link "Appearance" at bounding box center [186, 188] width 195 height 31
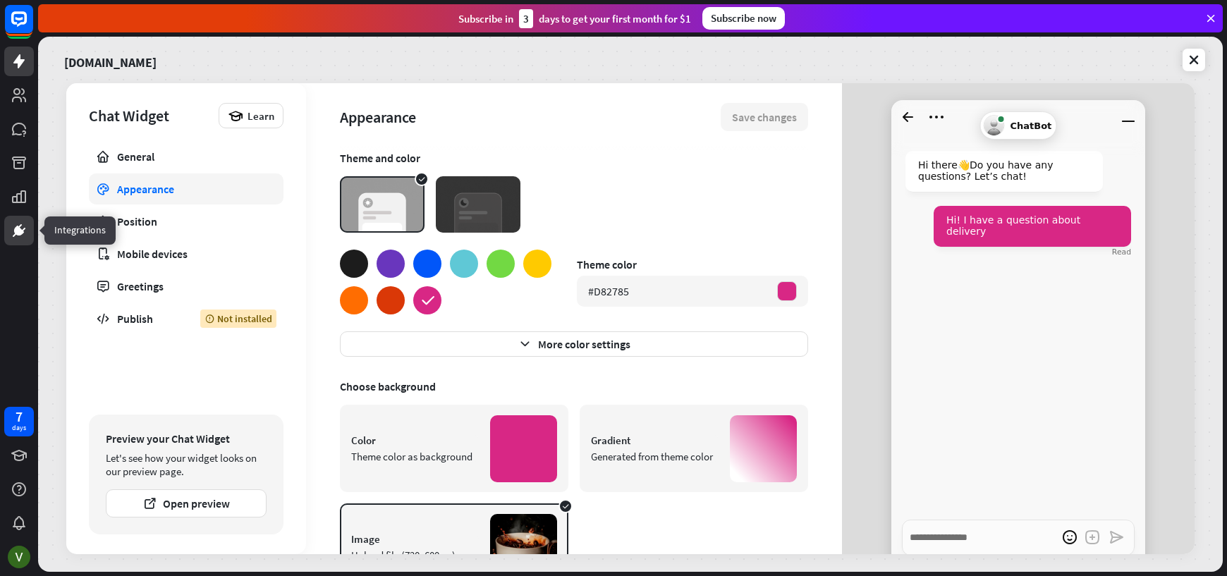
click at [12, 228] on icon at bounding box center [19, 230] width 17 height 17
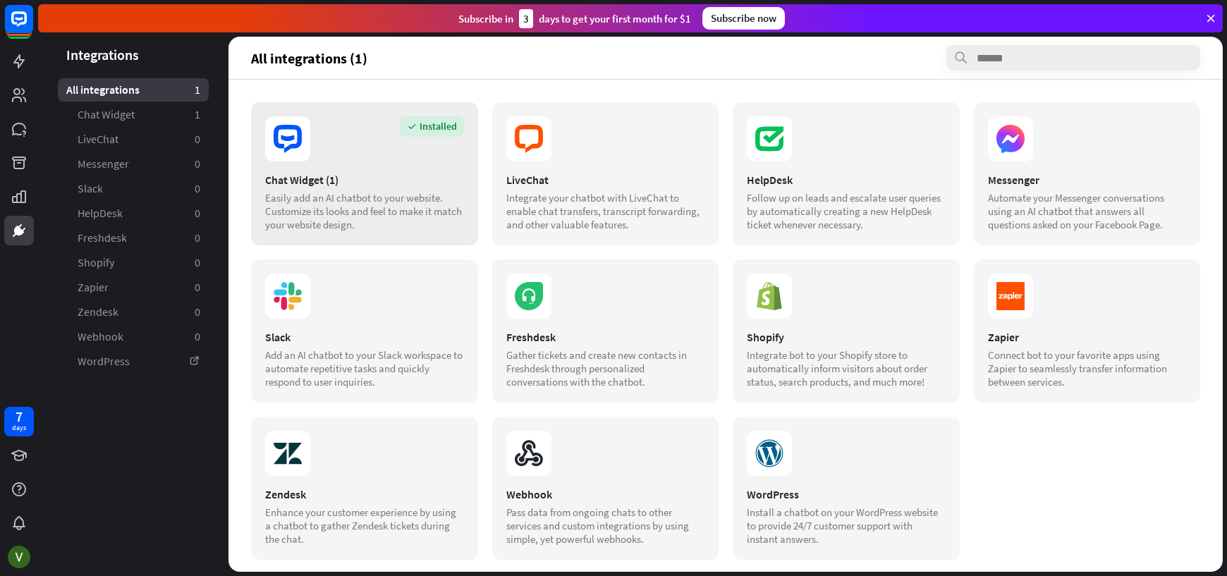
click at [369, 155] on section "Installed" at bounding box center [364, 138] width 199 height 45
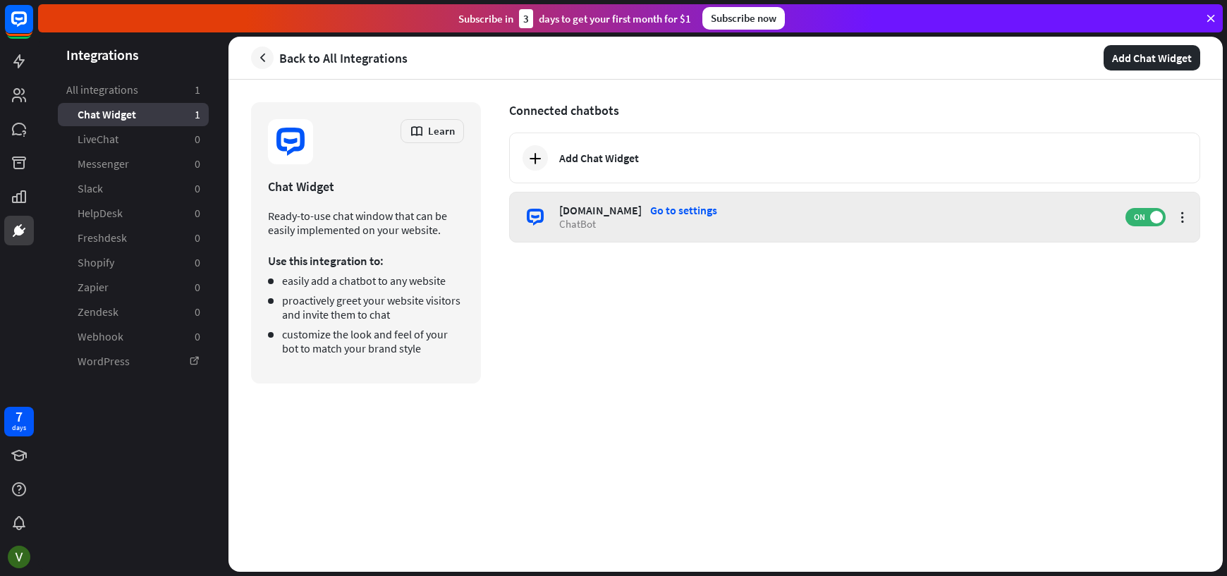
click at [611, 229] on div "ChatBot" at bounding box center [835, 223] width 552 height 13
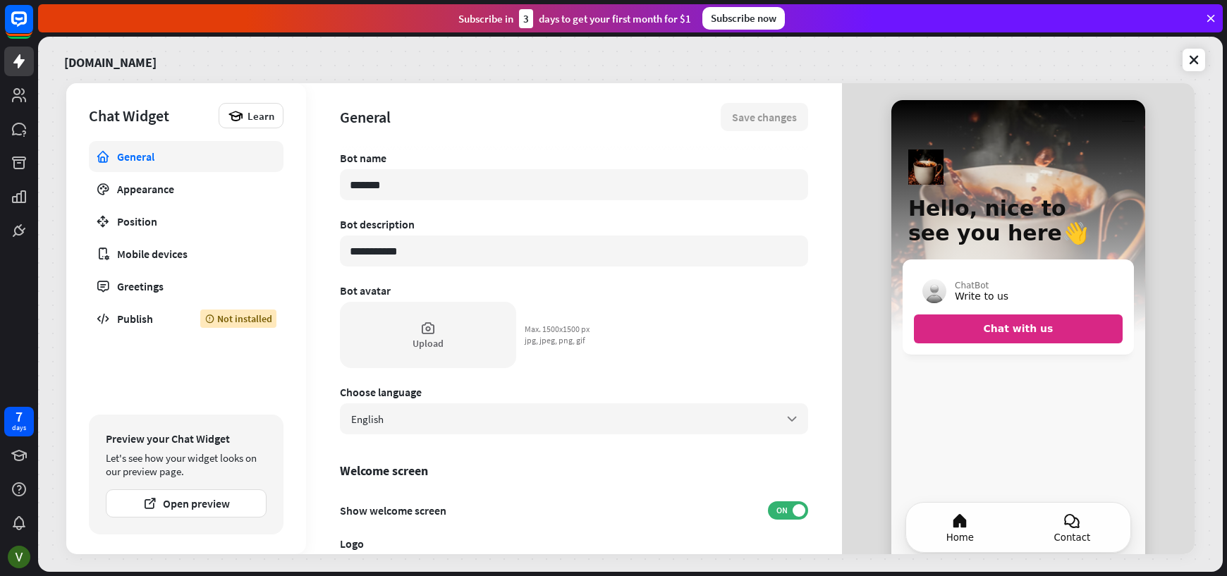
click at [1073, 520] on icon at bounding box center [1074, 521] width 9 height 9
type textarea "*"
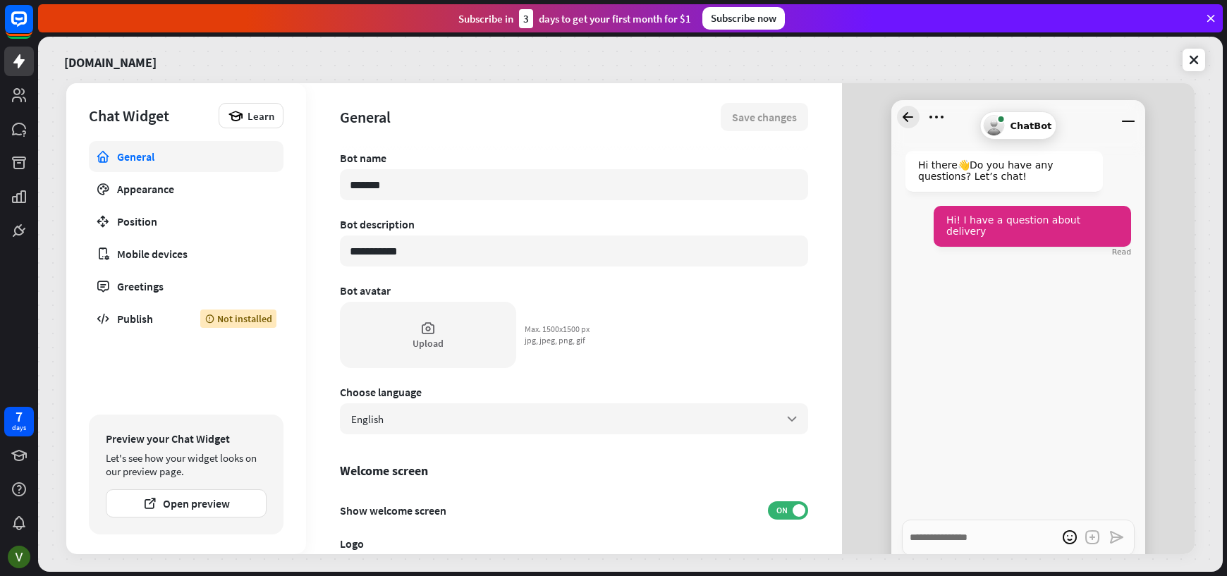
click at [906, 111] on icon "Go back to homescreen" at bounding box center [908, 117] width 23 height 23
